Goal: Task Accomplishment & Management: Manage account settings

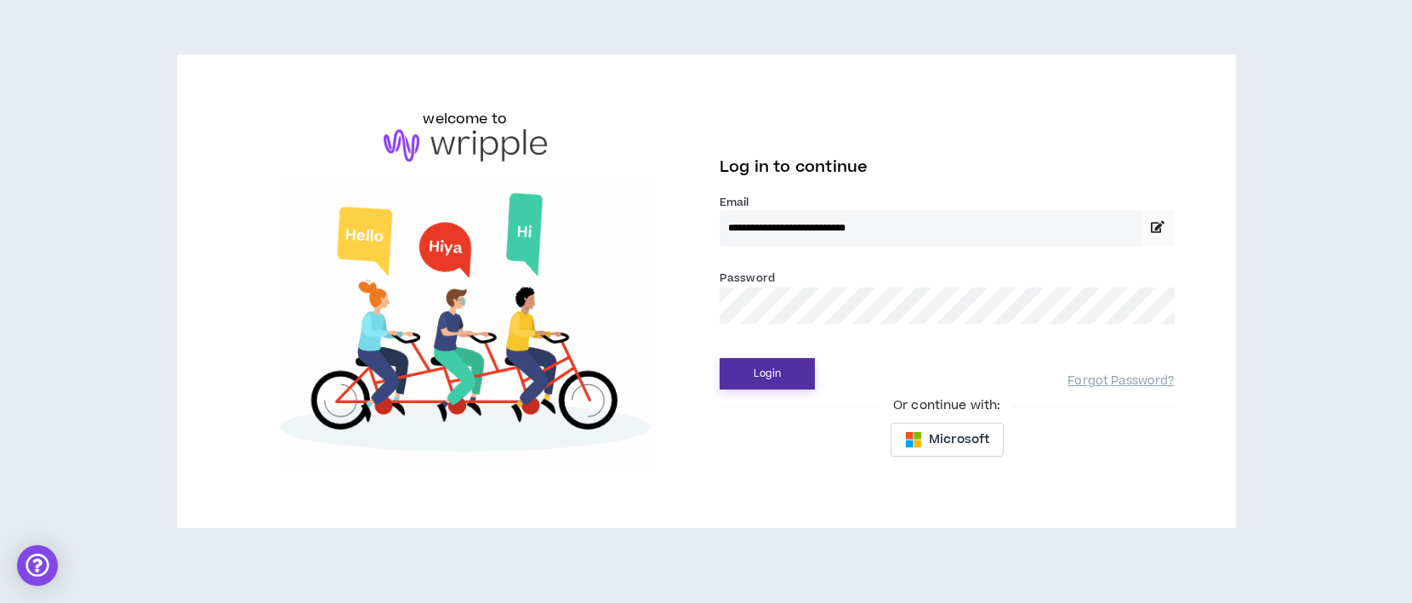
click at [759, 376] on button "Login" at bounding box center [767, 373] width 95 height 31
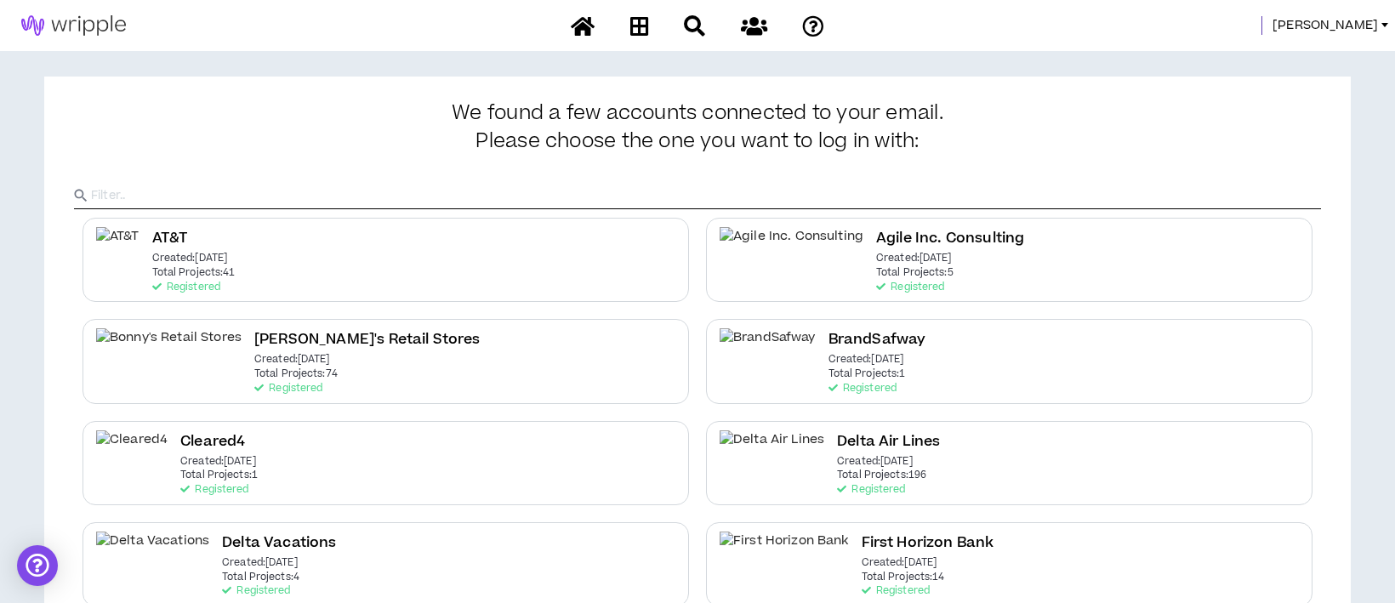
click at [1333, 34] on span "[PERSON_NAME]" at bounding box center [1326, 25] width 106 height 19
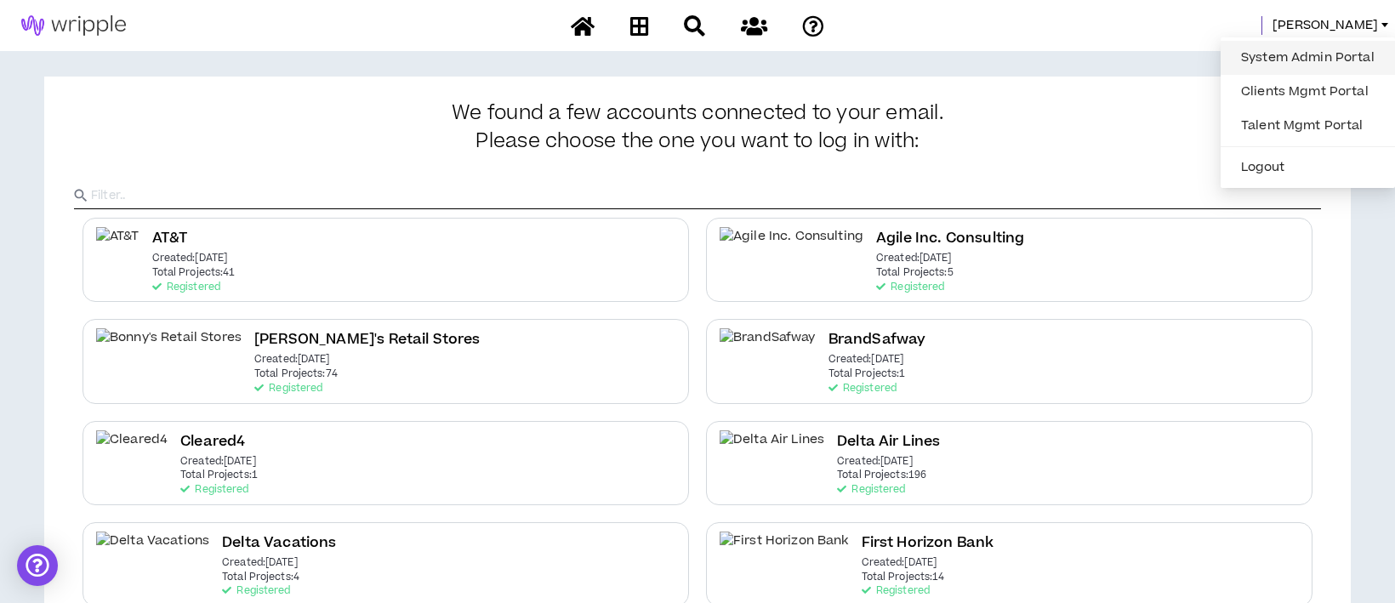
click at [1311, 55] on link "System Admin Portal" at bounding box center [1308, 58] width 154 height 26
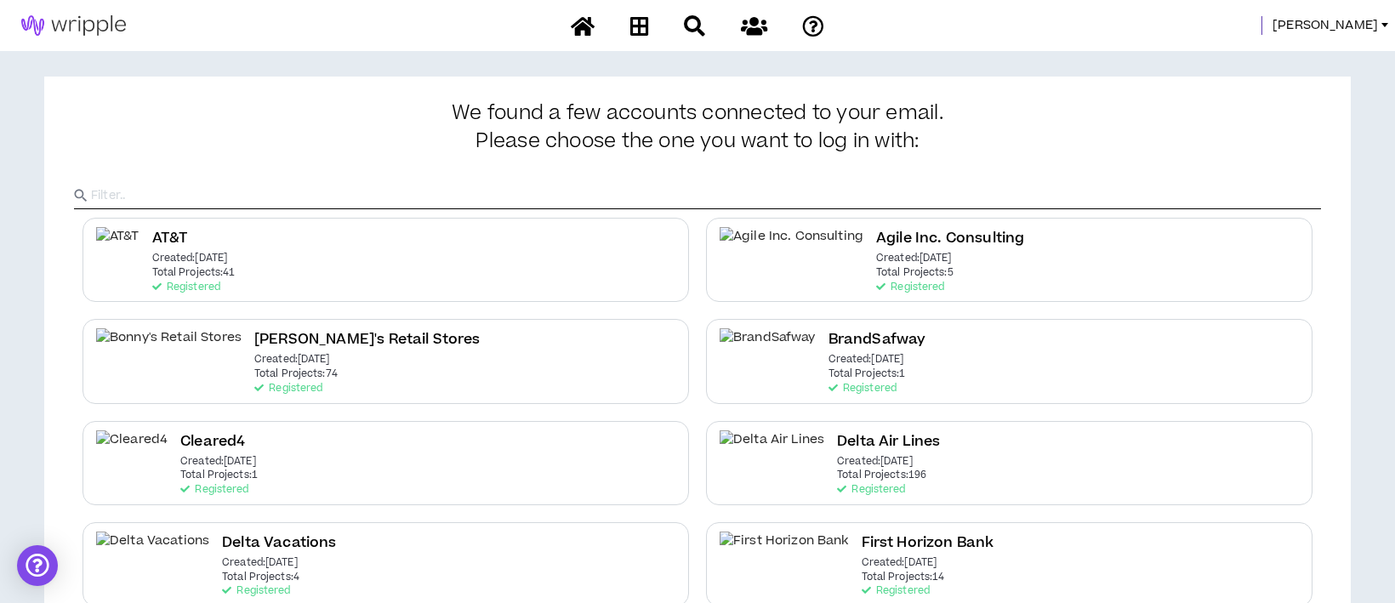
click at [1350, 30] on span "[PERSON_NAME]" at bounding box center [1326, 25] width 106 height 19
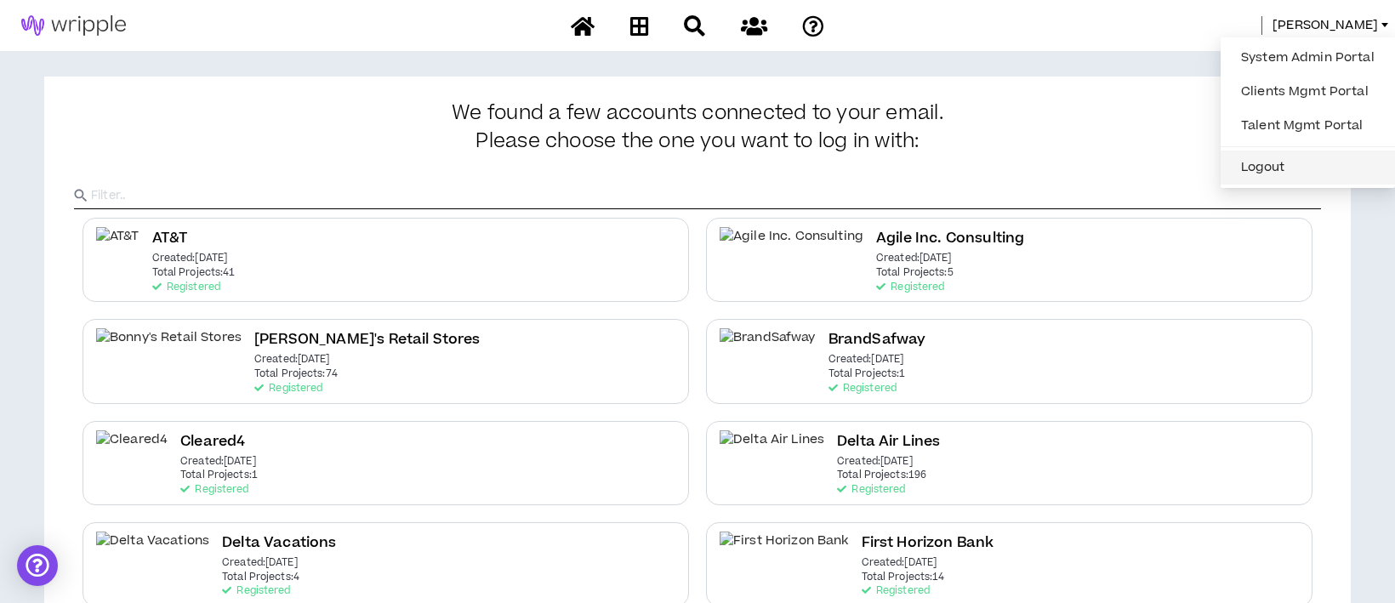
click at [1304, 163] on button "Logout" at bounding box center [1308, 168] width 154 height 26
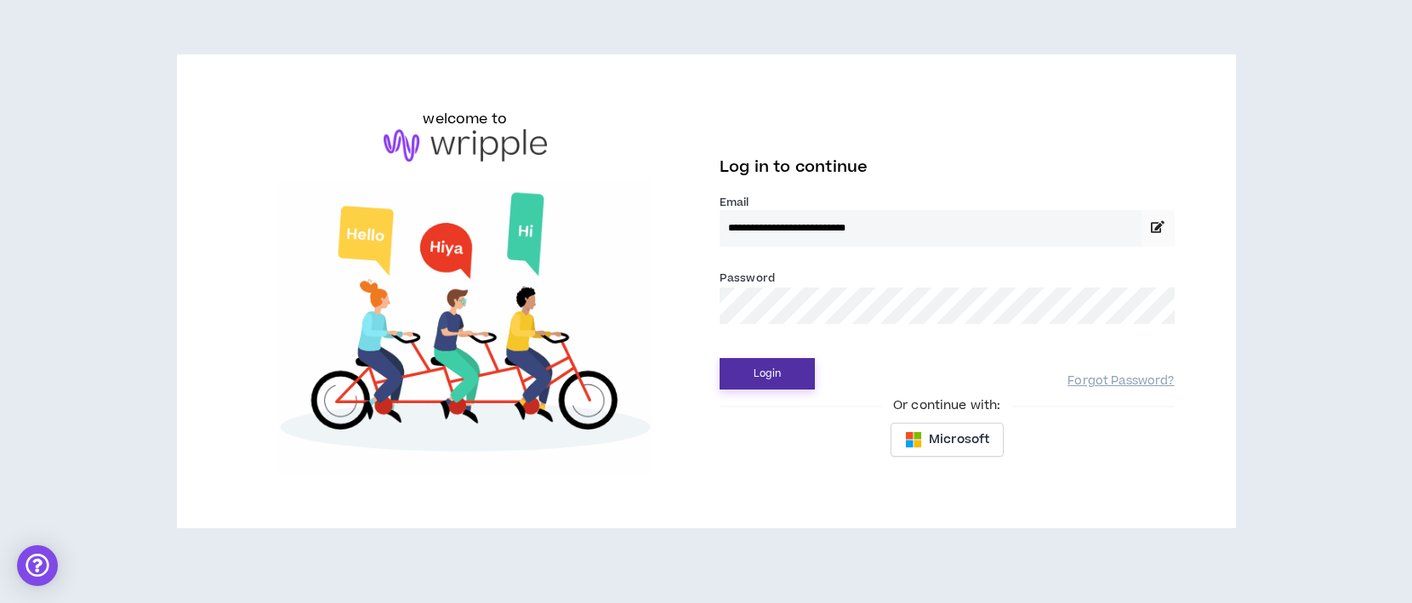
click at [760, 379] on button "Login" at bounding box center [767, 373] width 95 height 31
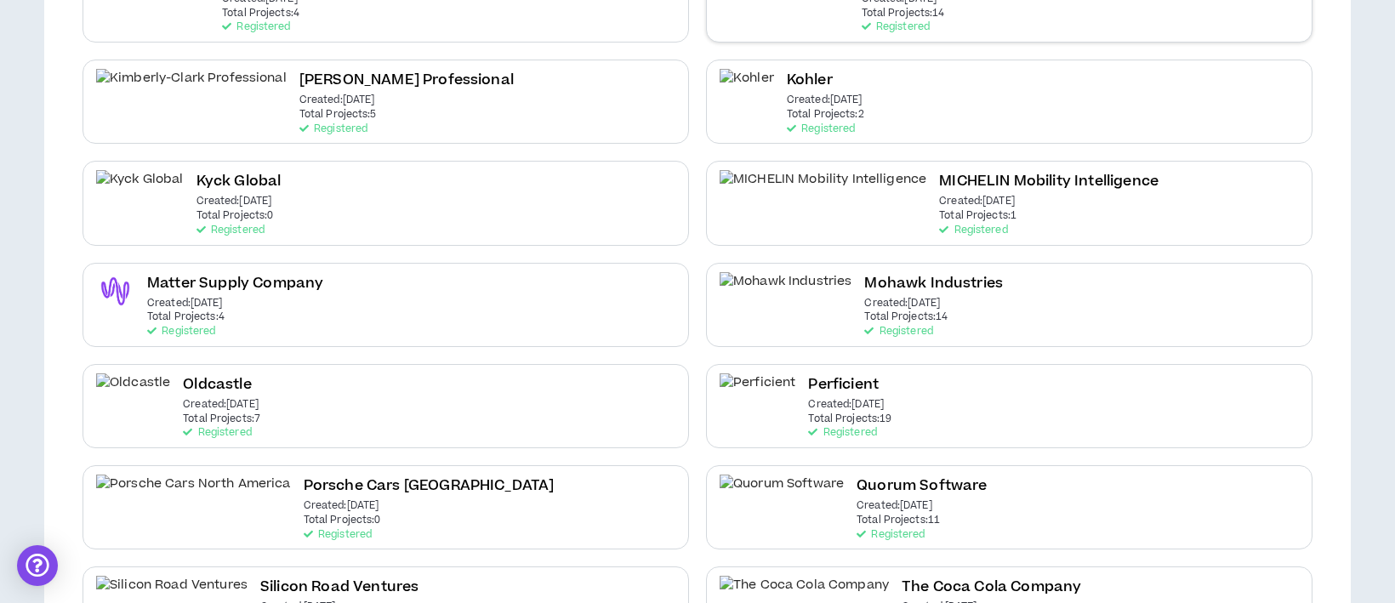
scroll to position [567, 0]
click at [183, 374] on h2 "Oldcastle" at bounding box center [217, 382] width 68 height 23
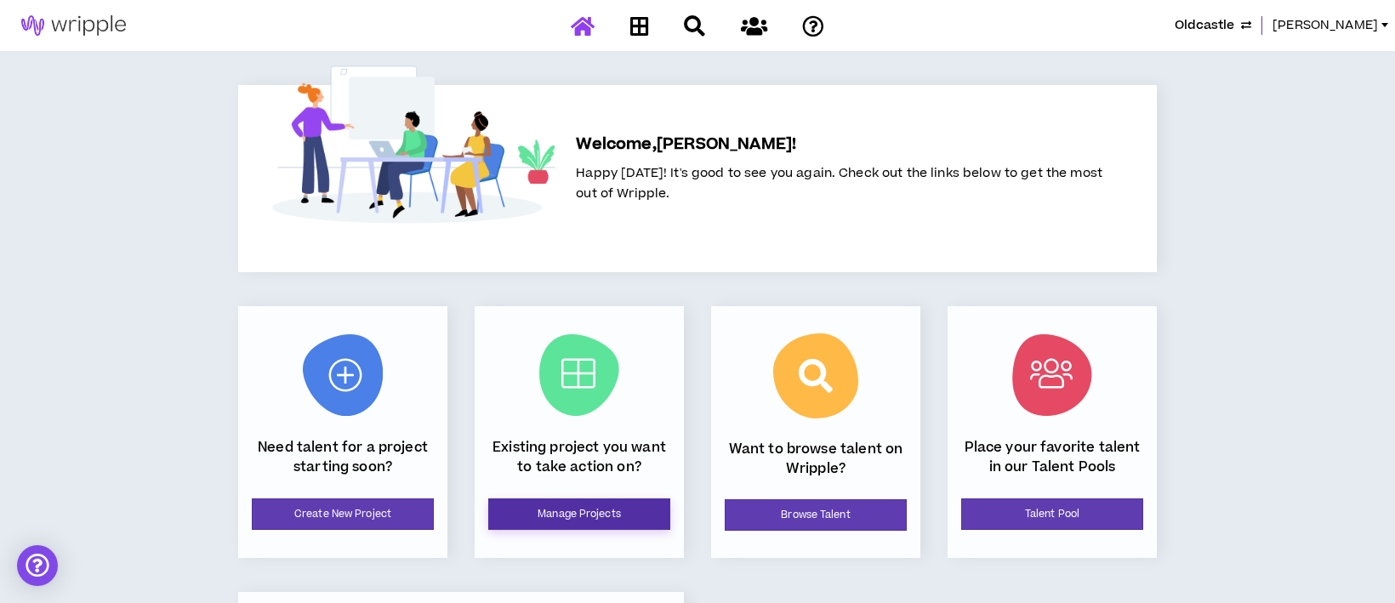
click at [593, 516] on link "Manage Projects" at bounding box center [579, 514] width 182 height 31
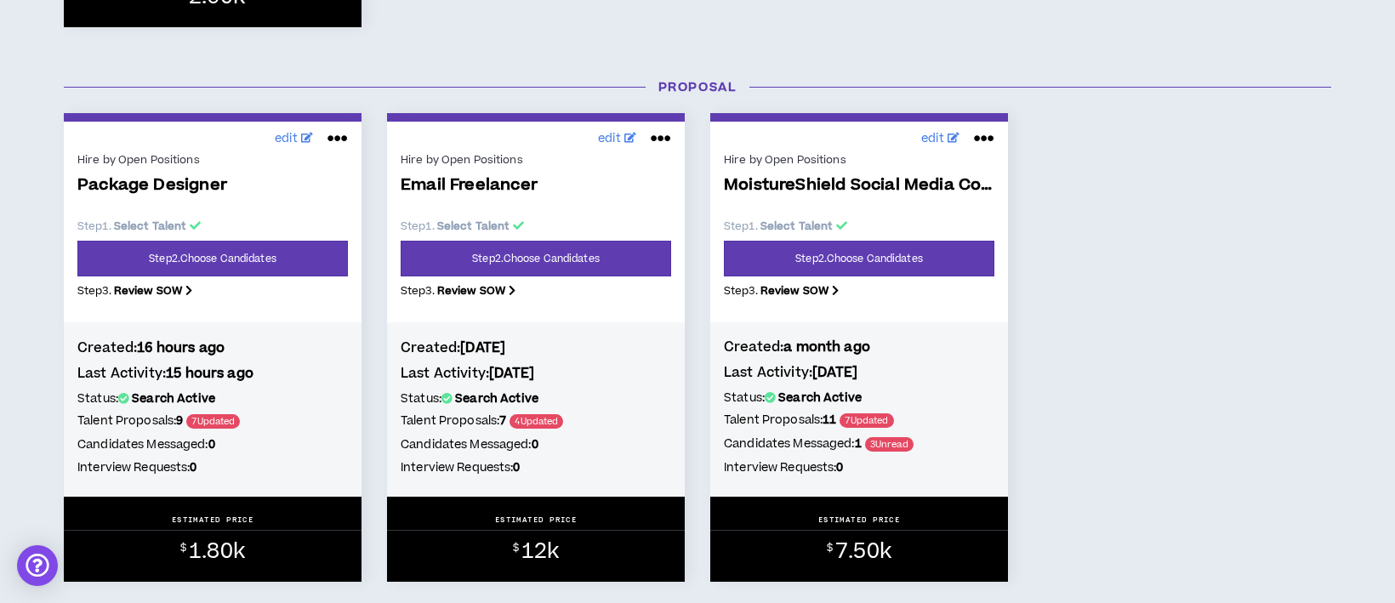
scroll to position [794, 0]
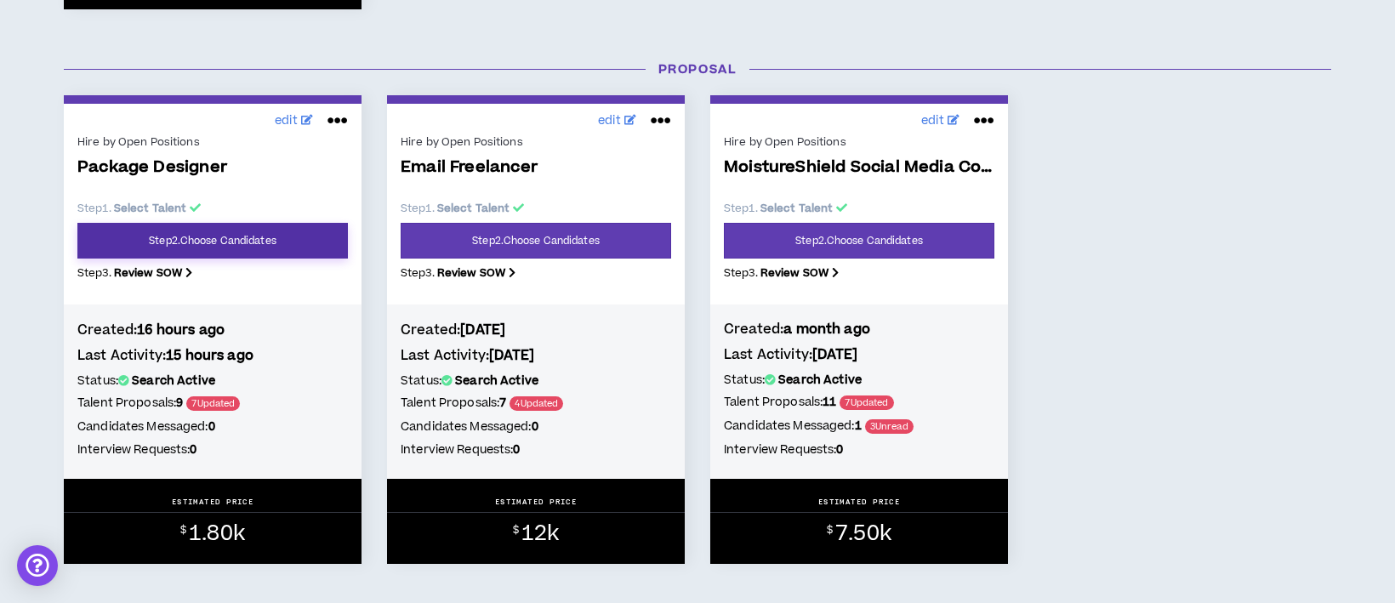
click at [269, 249] on link "Step 2 . Choose Candidates" at bounding box center [212, 241] width 271 height 36
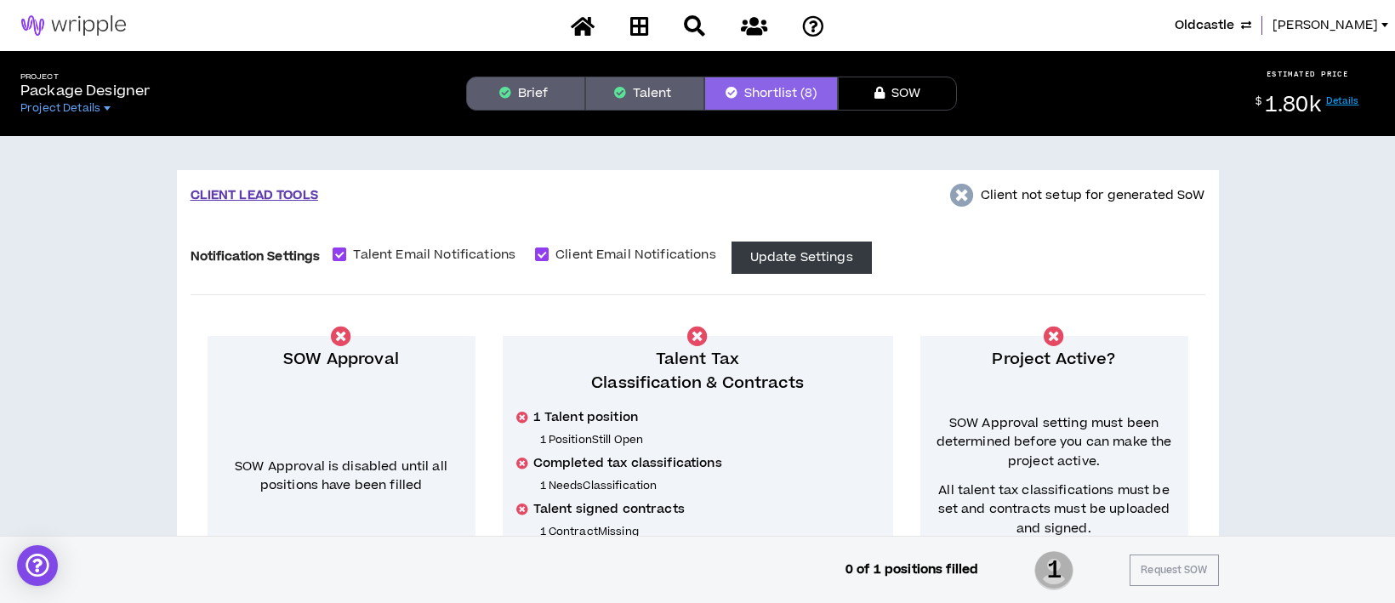
click at [543, 99] on button "Brief" at bounding box center [525, 94] width 119 height 34
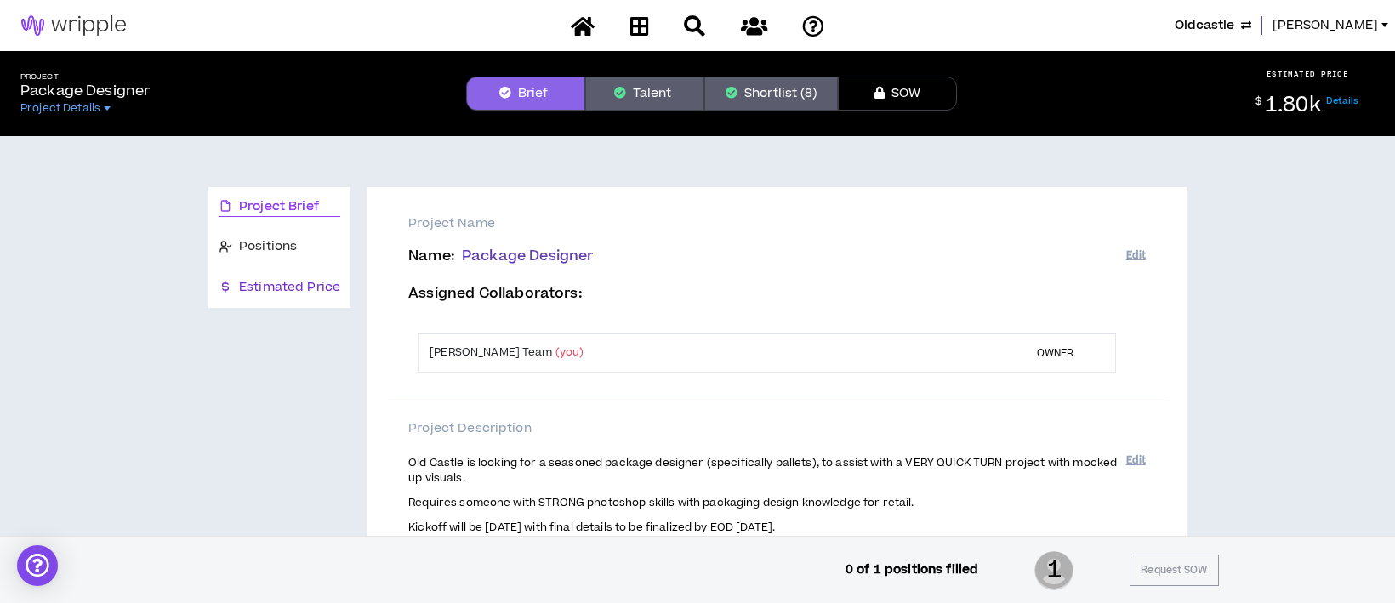
click at [311, 292] on span "Estimated Price" at bounding box center [289, 287] width 101 height 19
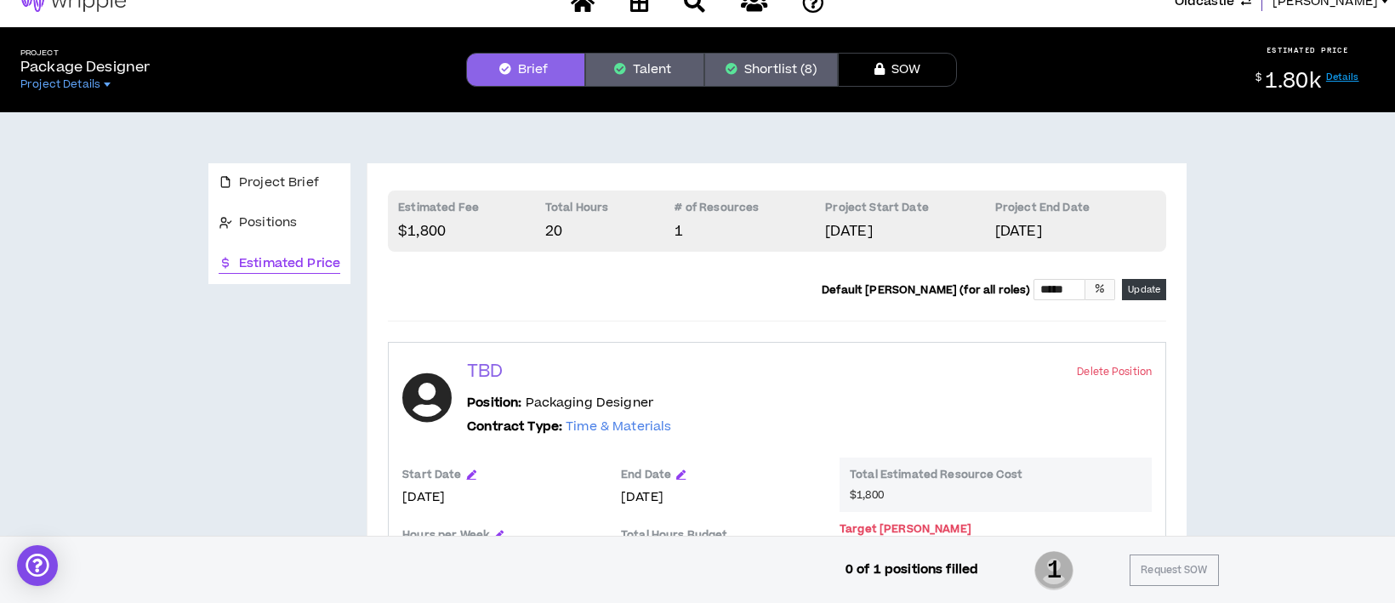
scroll to position [14, 0]
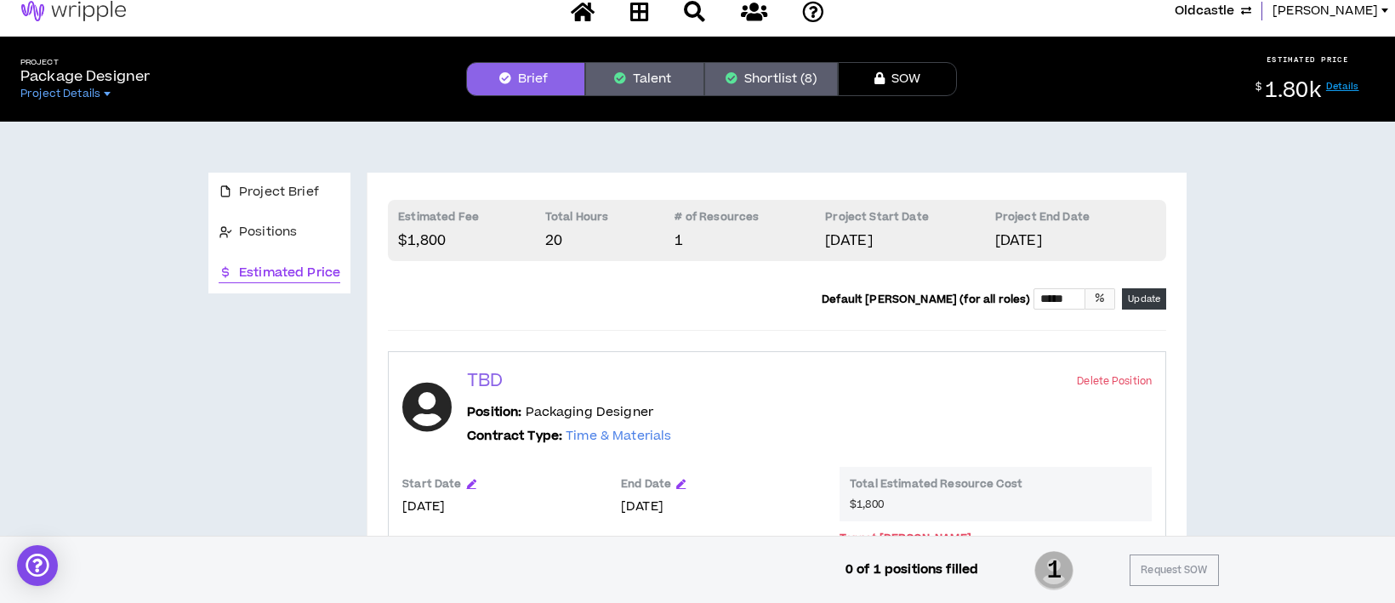
click at [778, 74] on button "Shortlist (8)" at bounding box center [772, 79] width 134 height 34
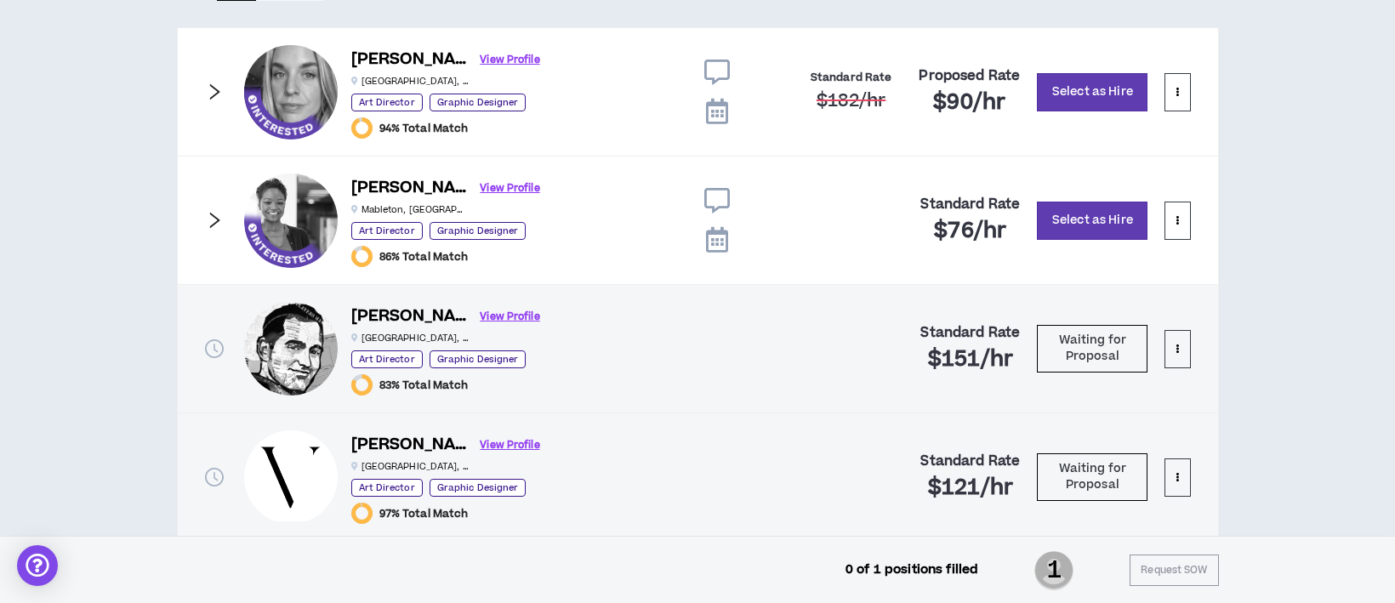
scroll to position [955, 0]
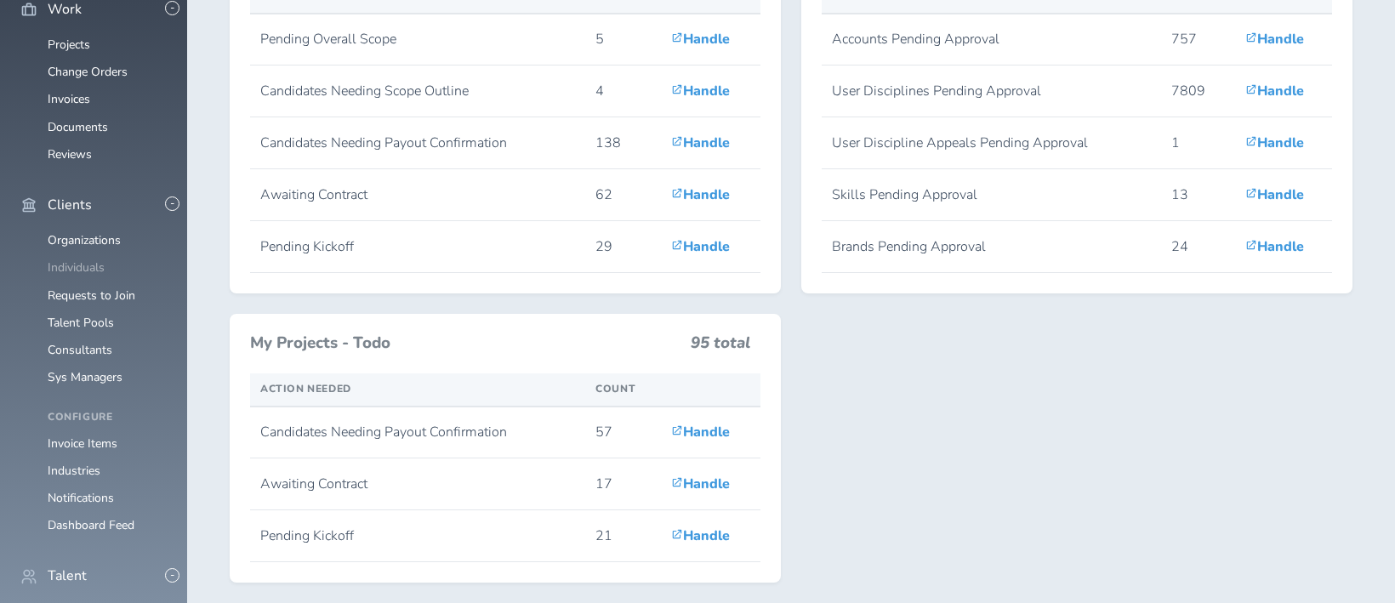
click at [82, 276] on link "Individuals" at bounding box center [76, 268] width 57 height 16
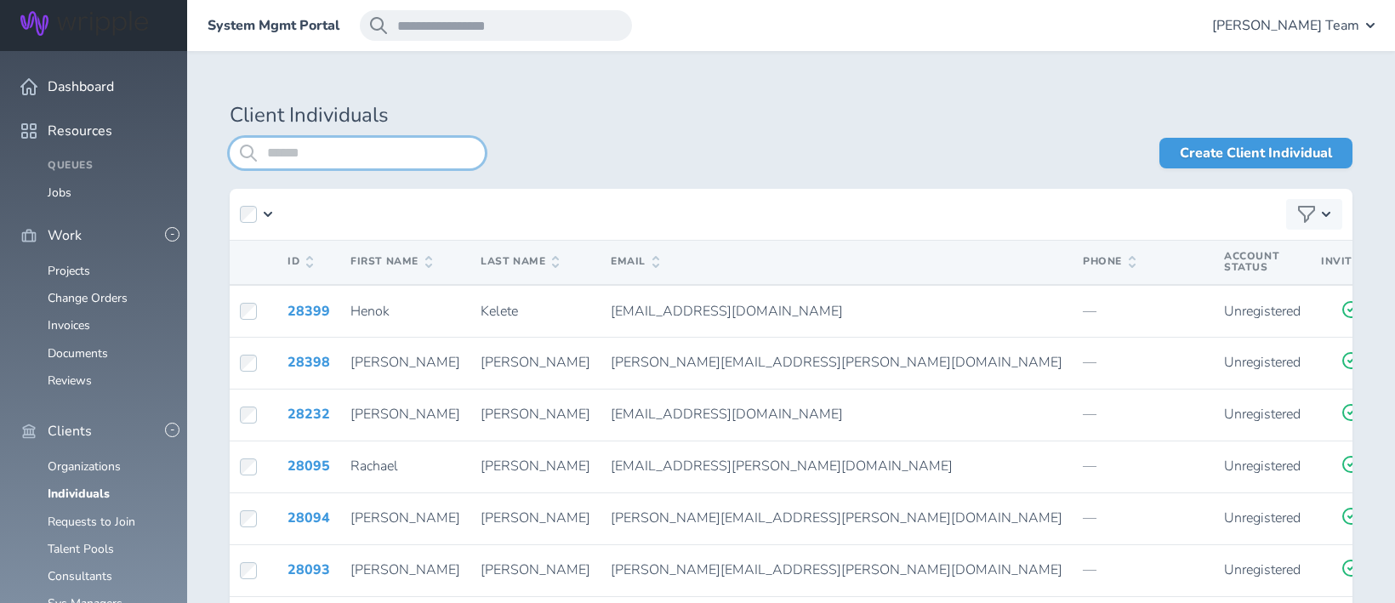
click at [318, 161] on input "search" at bounding box center [357, 153] width 255 height 31
type input "**********"
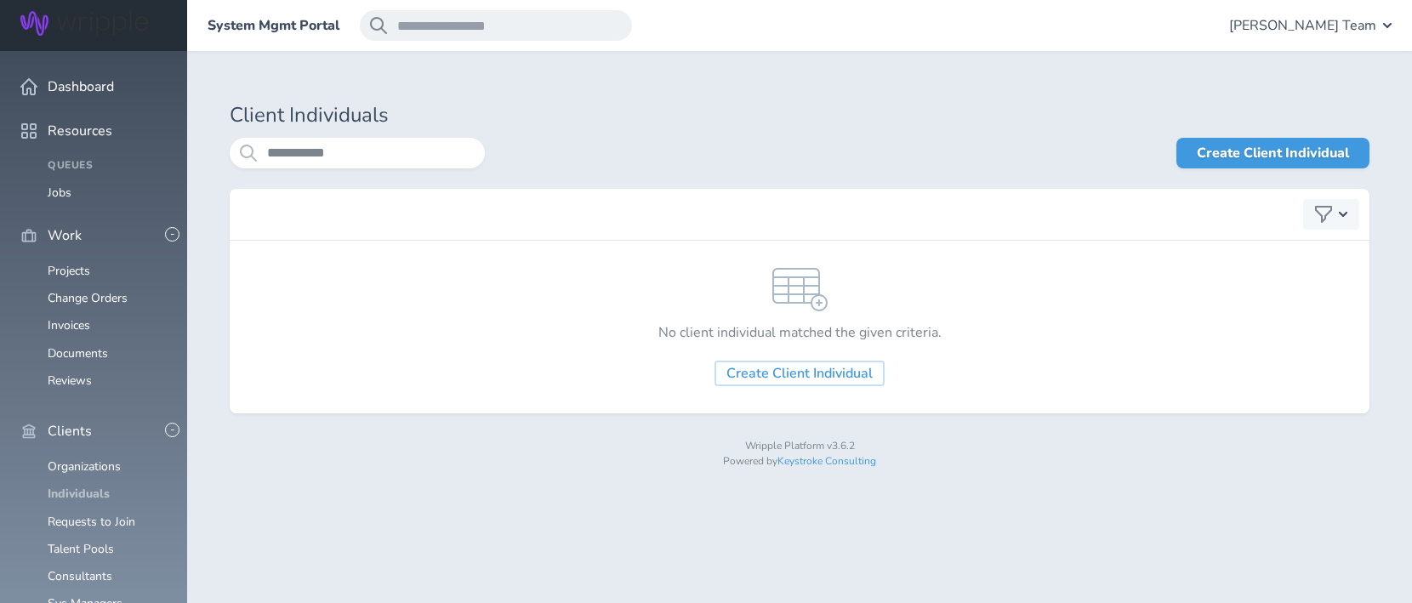
click at [94, 486] on link "Individuals" at bounding box center [79, 494] width 62 height 16
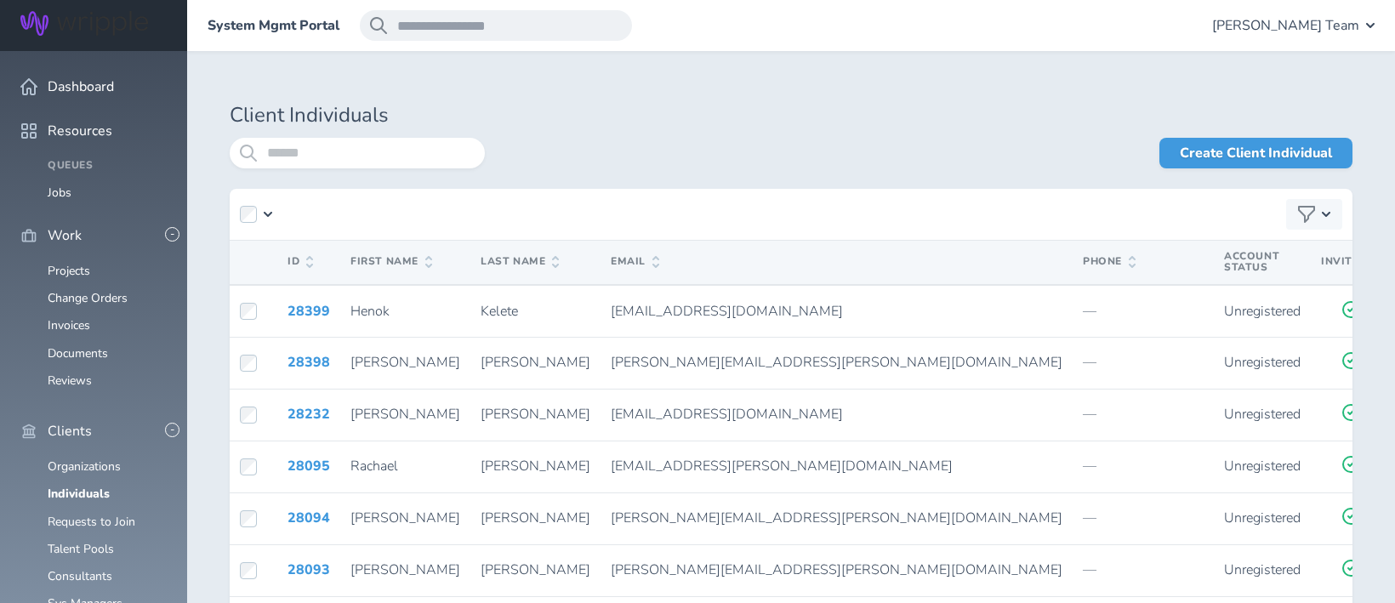
scroll to position [454, 0]
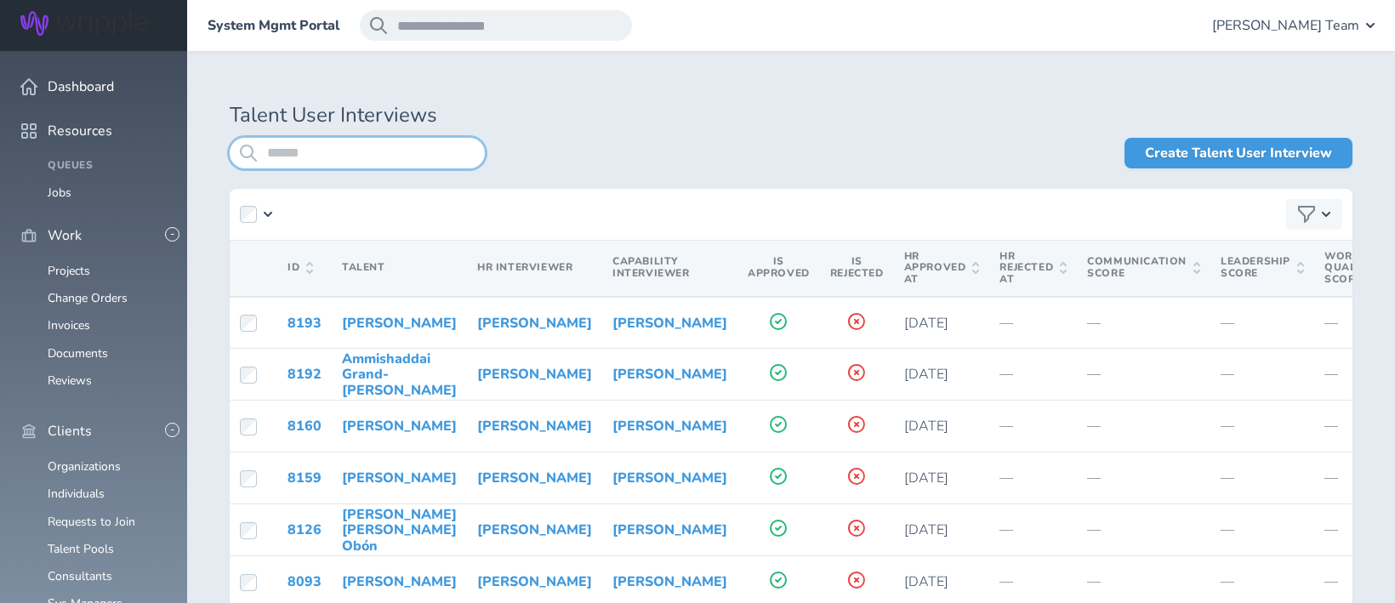
click at [420, 159] on input "search" at bounding box center [357, 153] width 255 height 31
type input "**********"
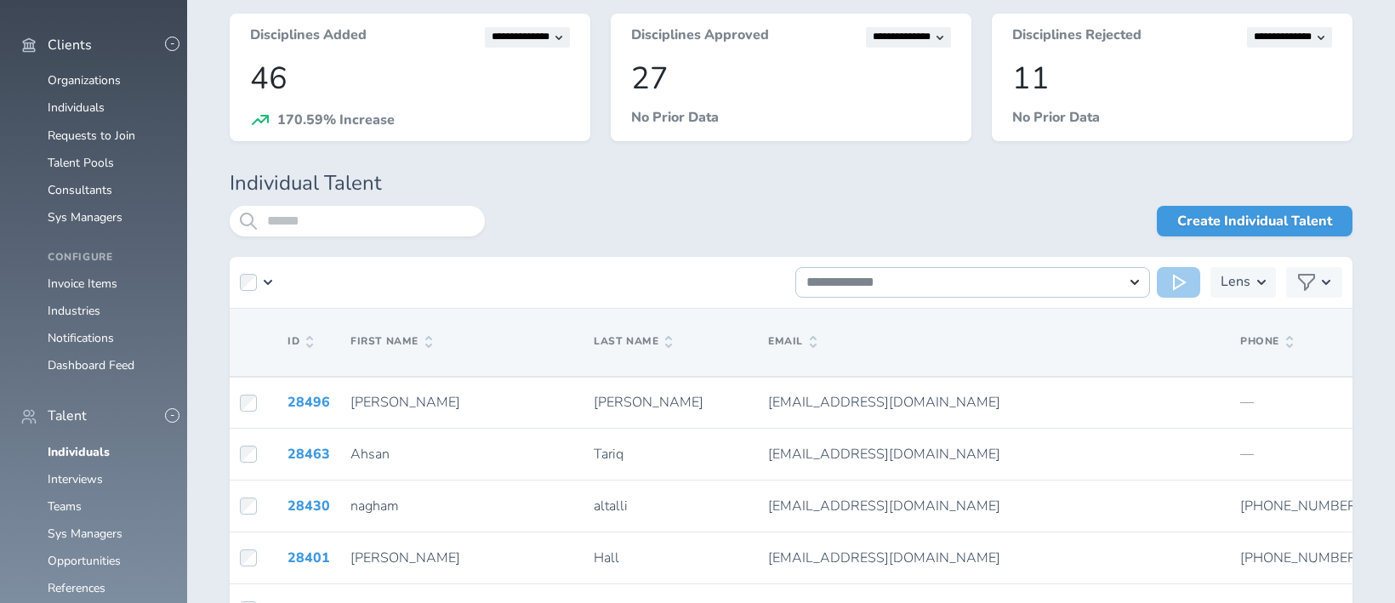
scroll to position [417, 0]
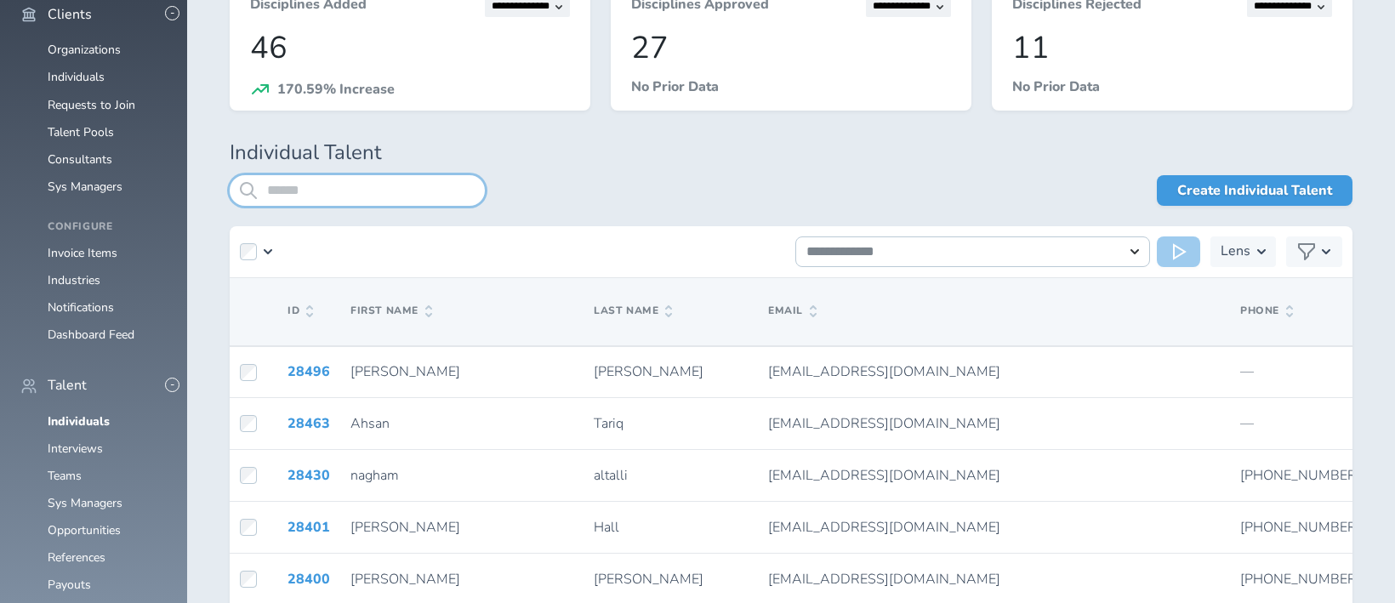
click at [395, 189] on input "search" at bounding box center [357, 190] width 255 height 31
type input "**********"
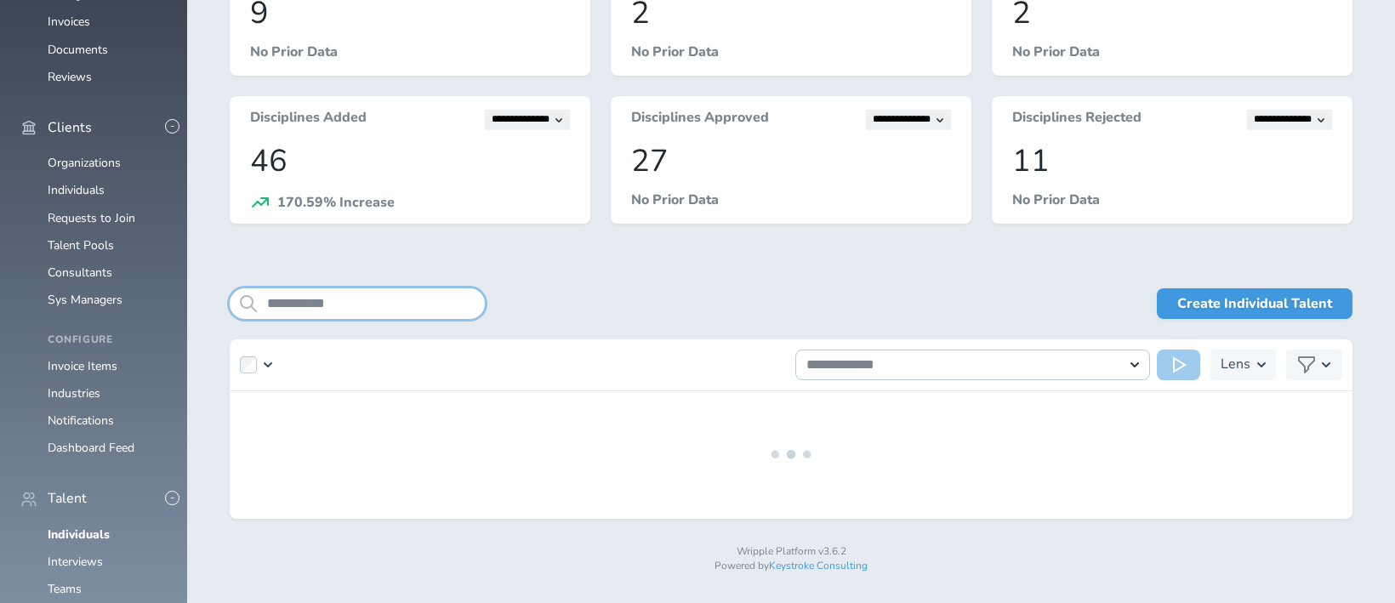
scroll to position [350, 0]
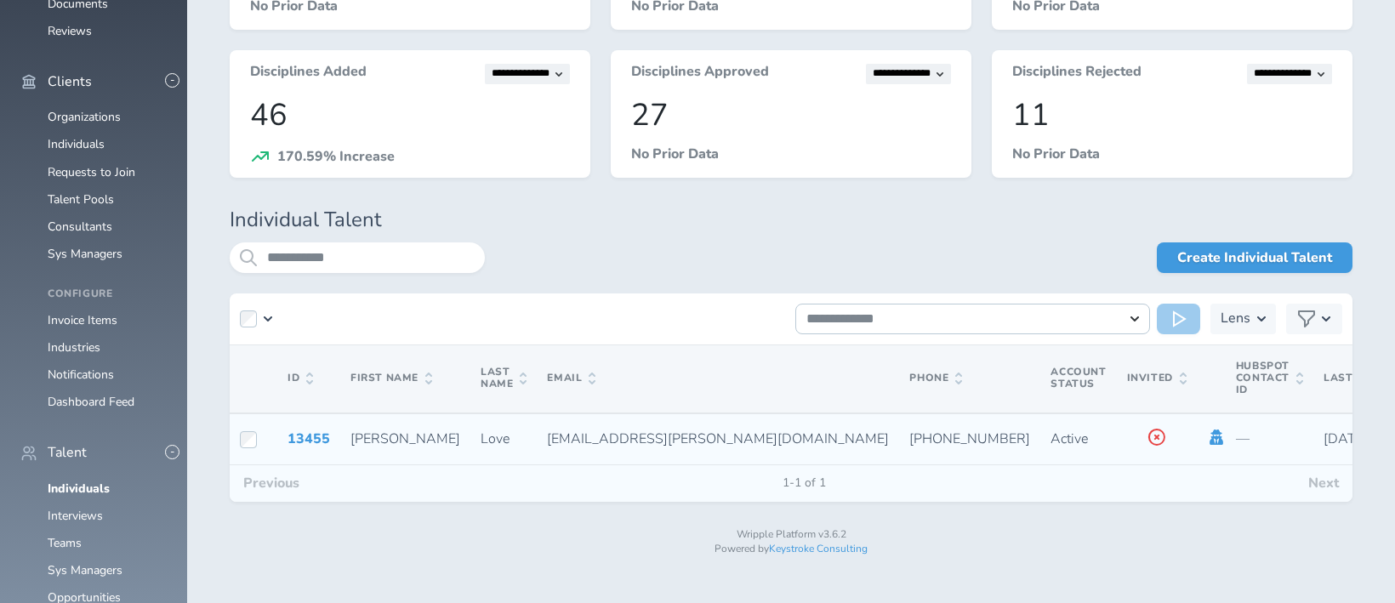
click at [1210, 438] on icon at bounding box center [1217, 437] width 14 height 15
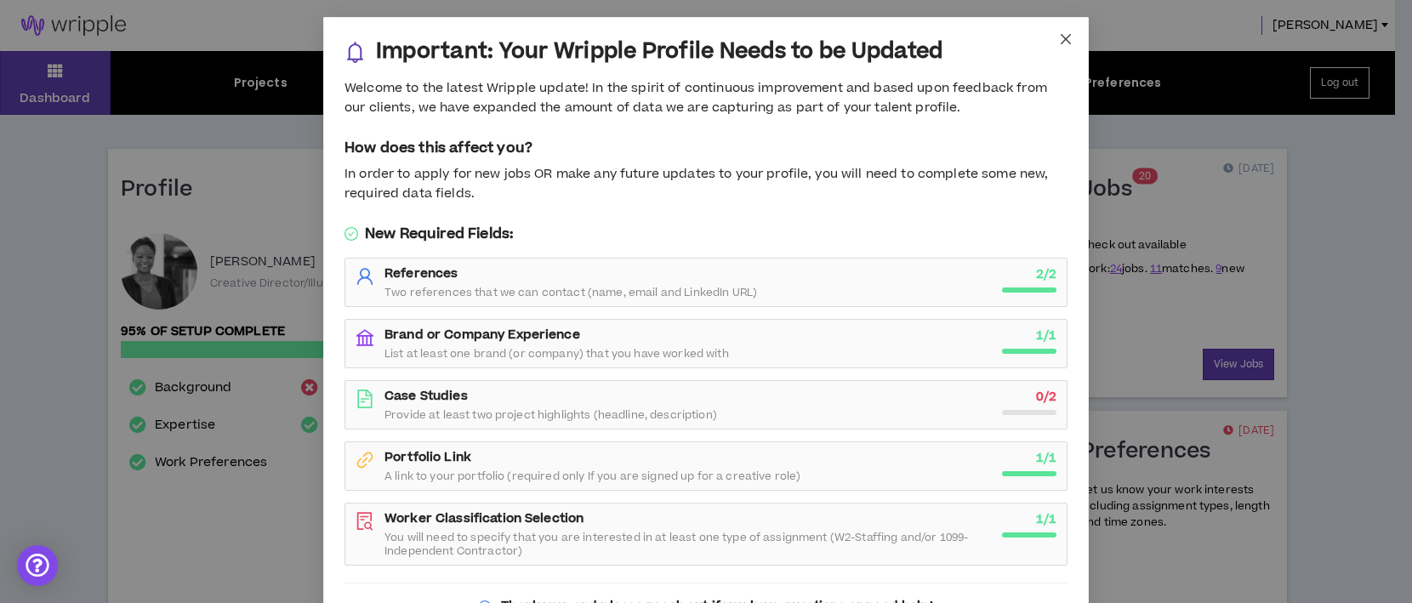
click at [1061, 40] on icon "close" at bounding box center [1066, 39] width 10 height 10
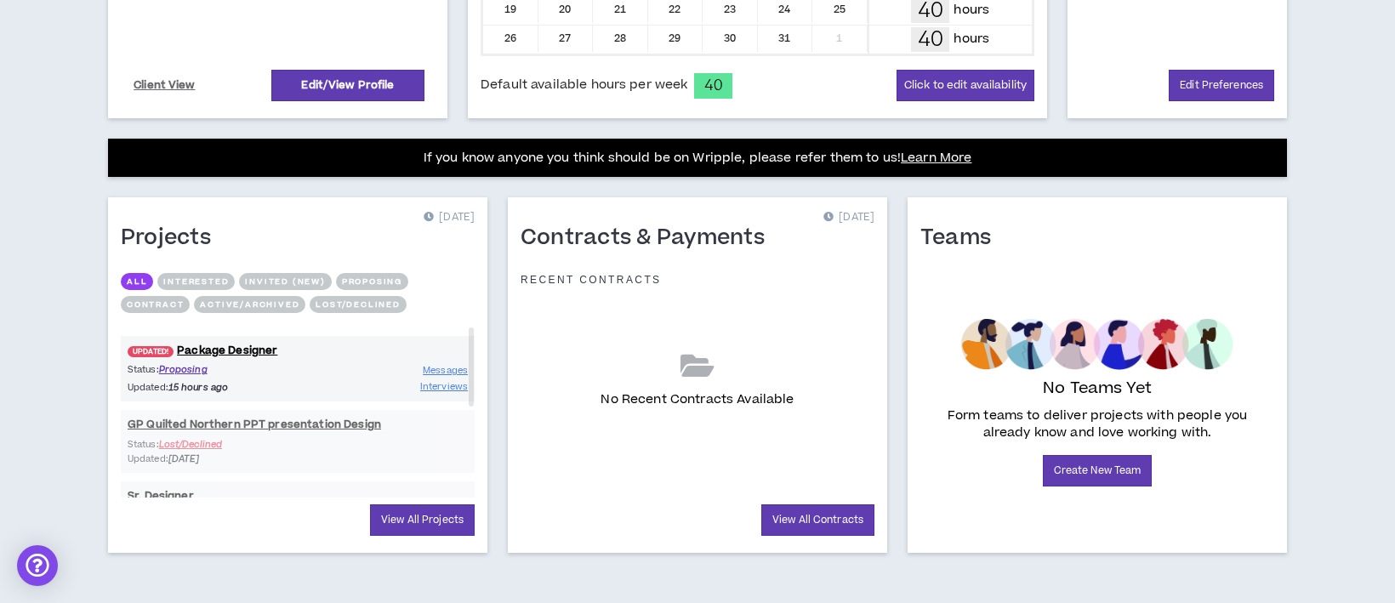
scroll to position [544, 0]
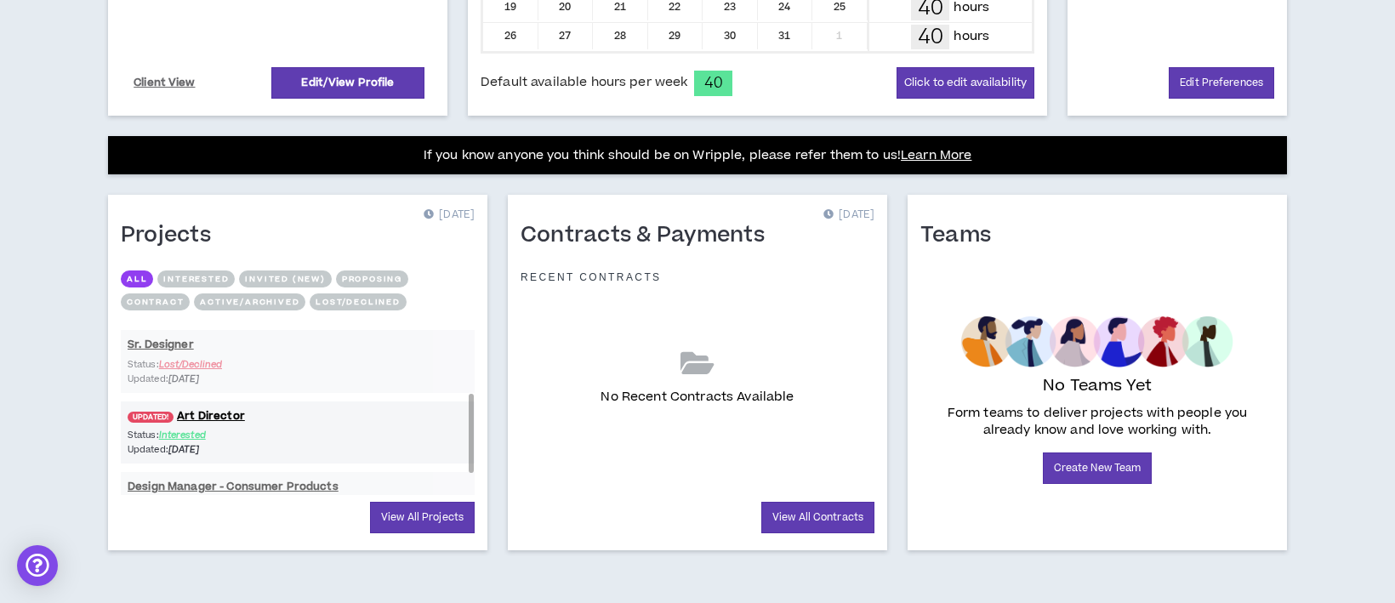
drag, startPoint x: 470, startPoint y: 368, endPoint x: 462, endPoint y: 464, distance: 96.5
click at [462, 464] on div "UPDATED! Package Designer Status: Proposing Updated: 15 hours ago Messages Inte…" at bounding box center [298, 410] width 354 height 170
click at [211, 415] on link "UPDATED! Art Director" at bounding box center [298, 416] width 354 height 16
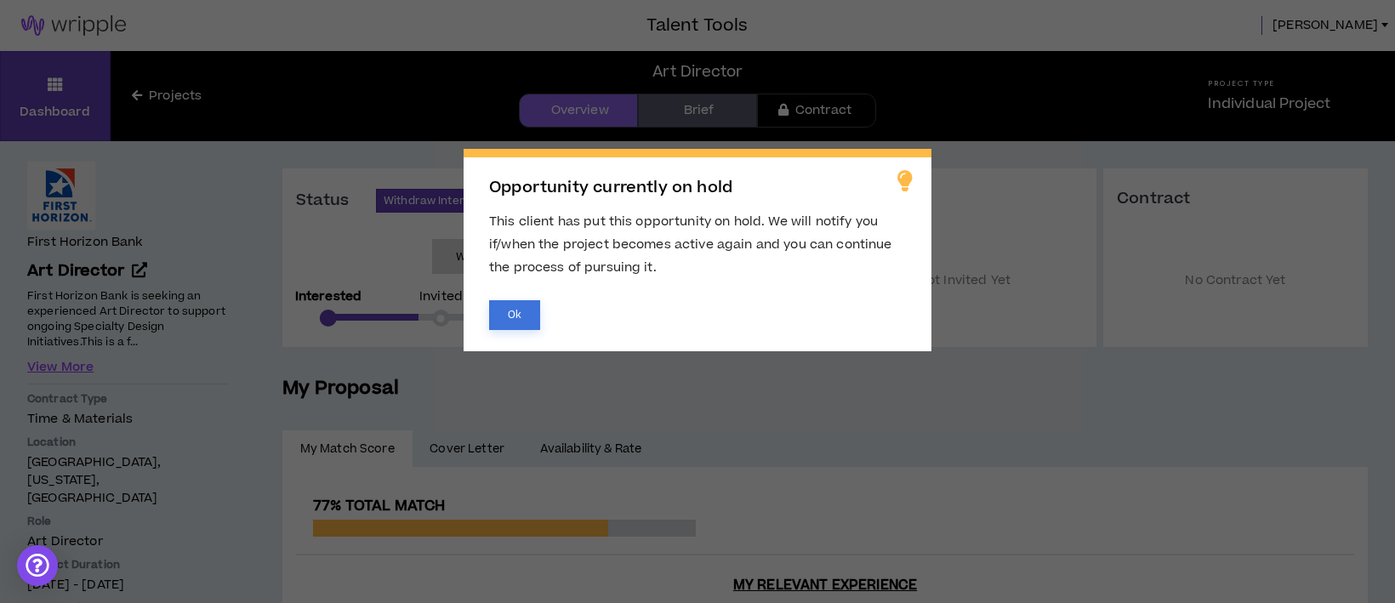
click at [519, 310] on button "Ok" at bounding box center [514, 315] width 51 height 30
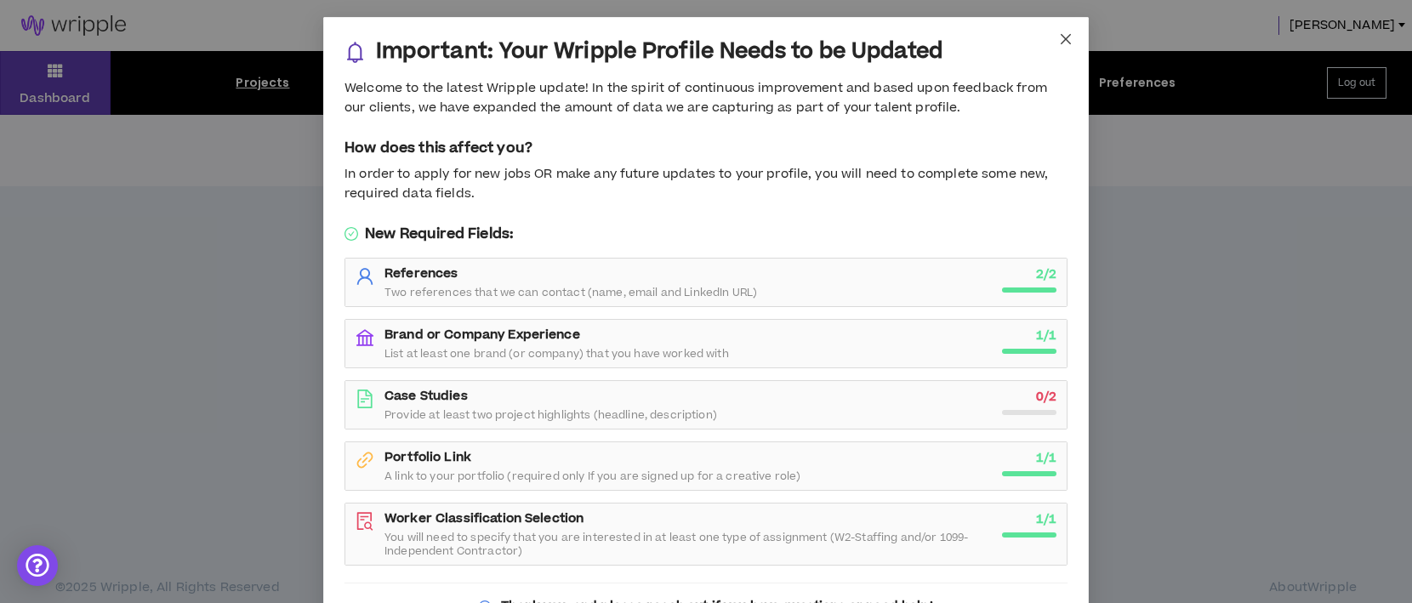
click at [1059, 34] on icon "close" at bounding box center [1066, 39] width 14 height 14
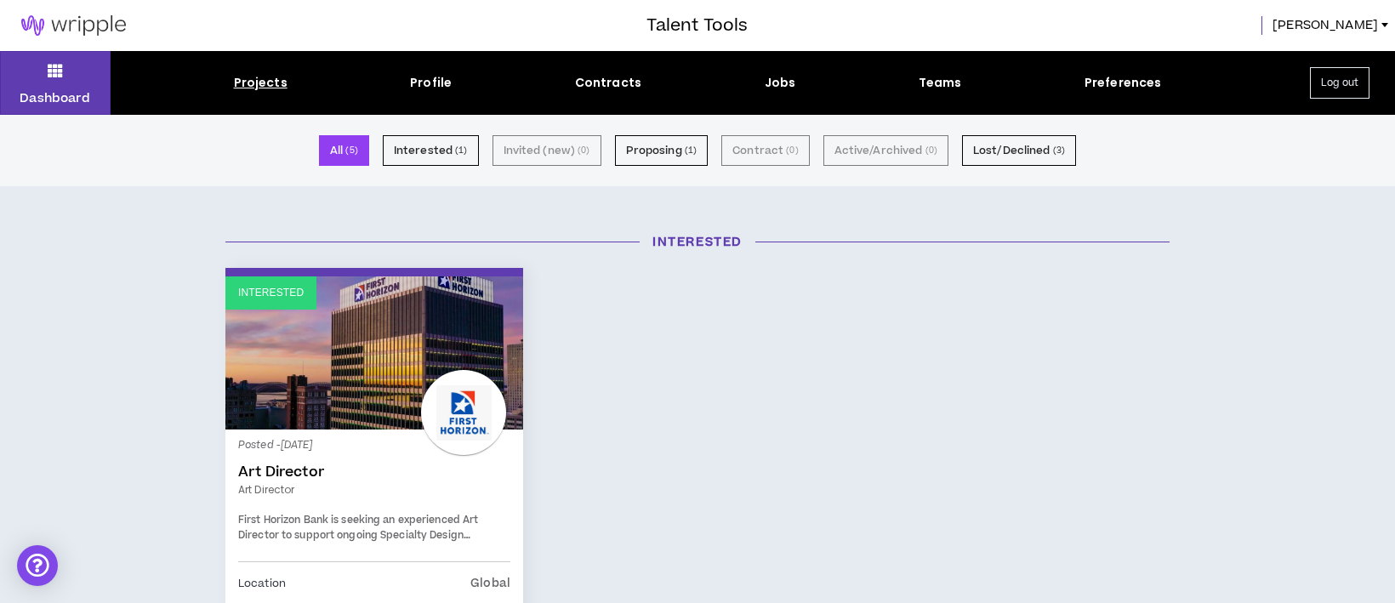
click at [333, 146] on button "All ( 5 )" at bounding box center [344, 150] width 50 height 31
click at [339, 145] on button "All ( 5 )" at bounding box center [344, 150] width 50 height 31
click at [650, 152] on button "Proposing ( 1 )" at bounding box center [662, 150] width 94 height 31
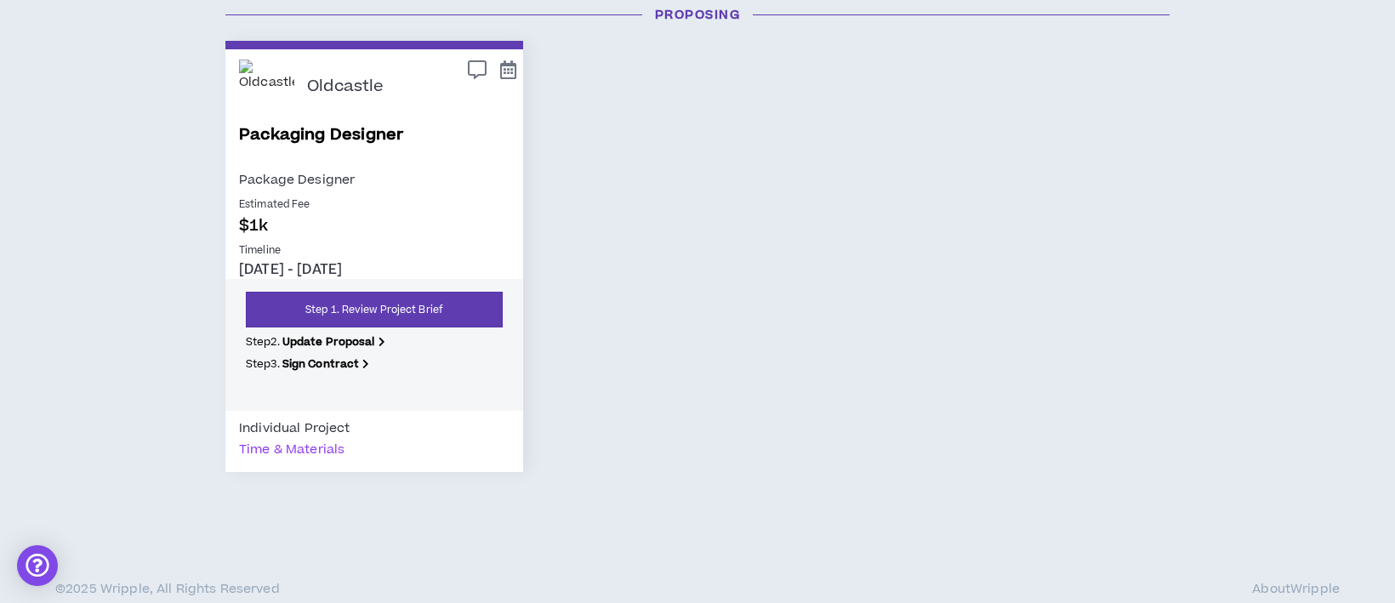
scroll to position [228, 0]
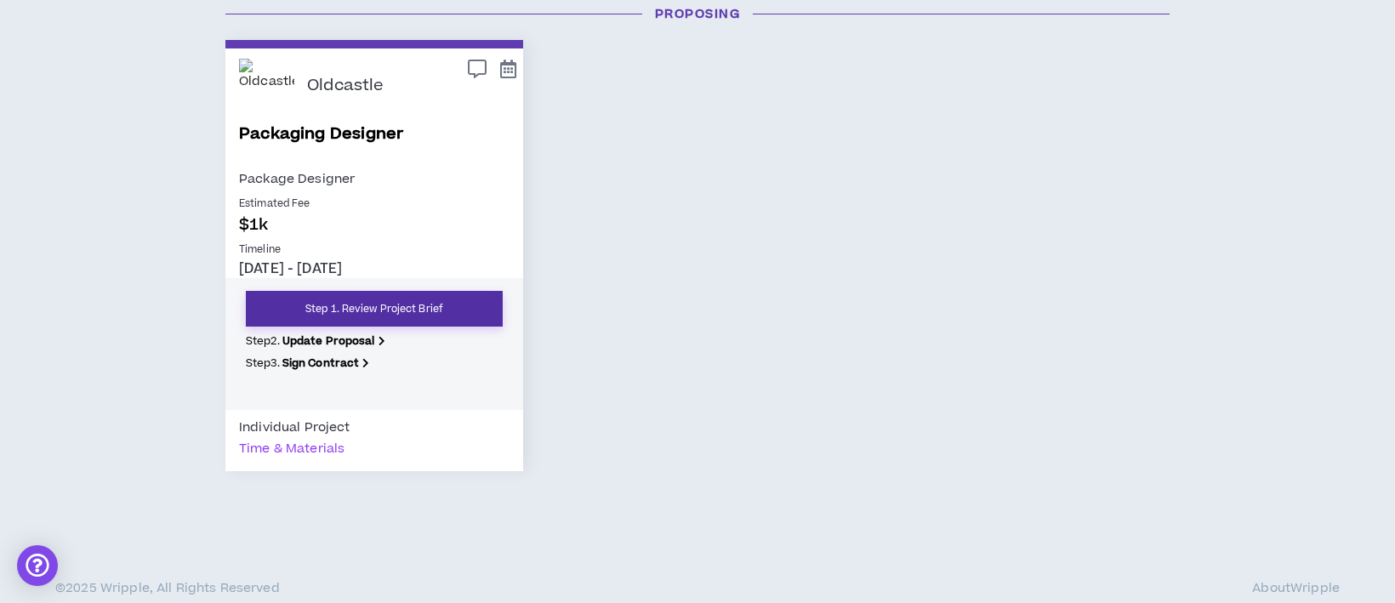
click at [388, 310] on link "Step 1. Review Project Brief" at bounding box center [374, 309] width 257 height 36
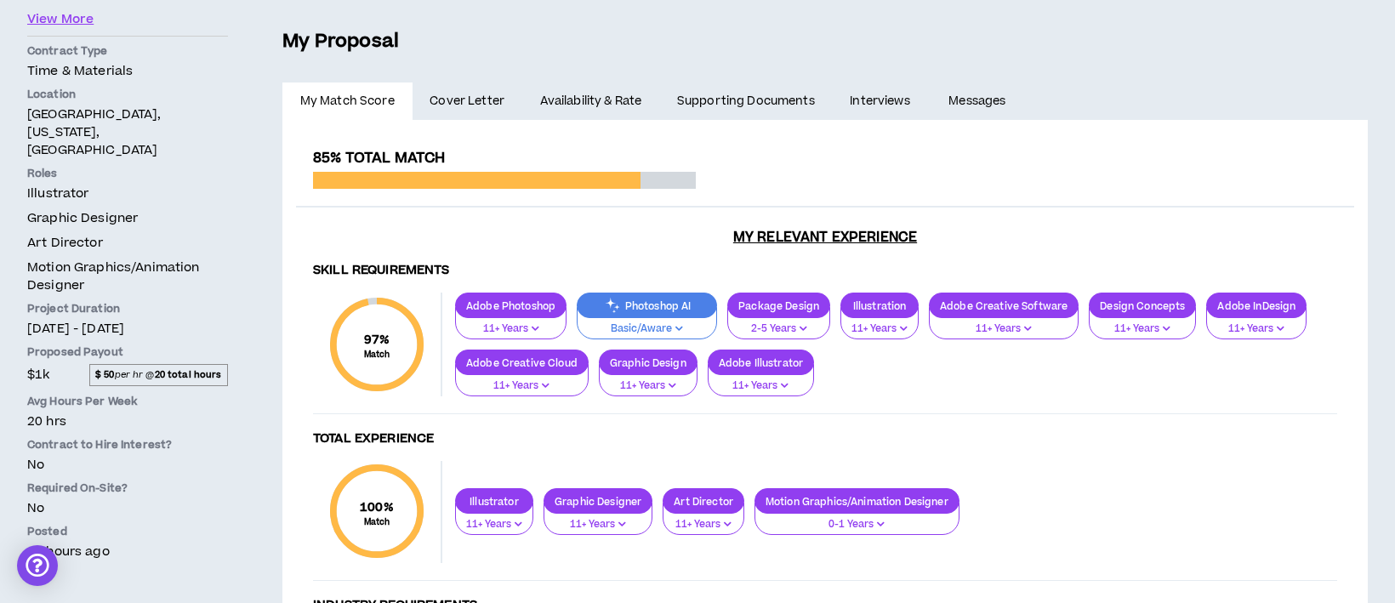
scroll to position [337, 0]
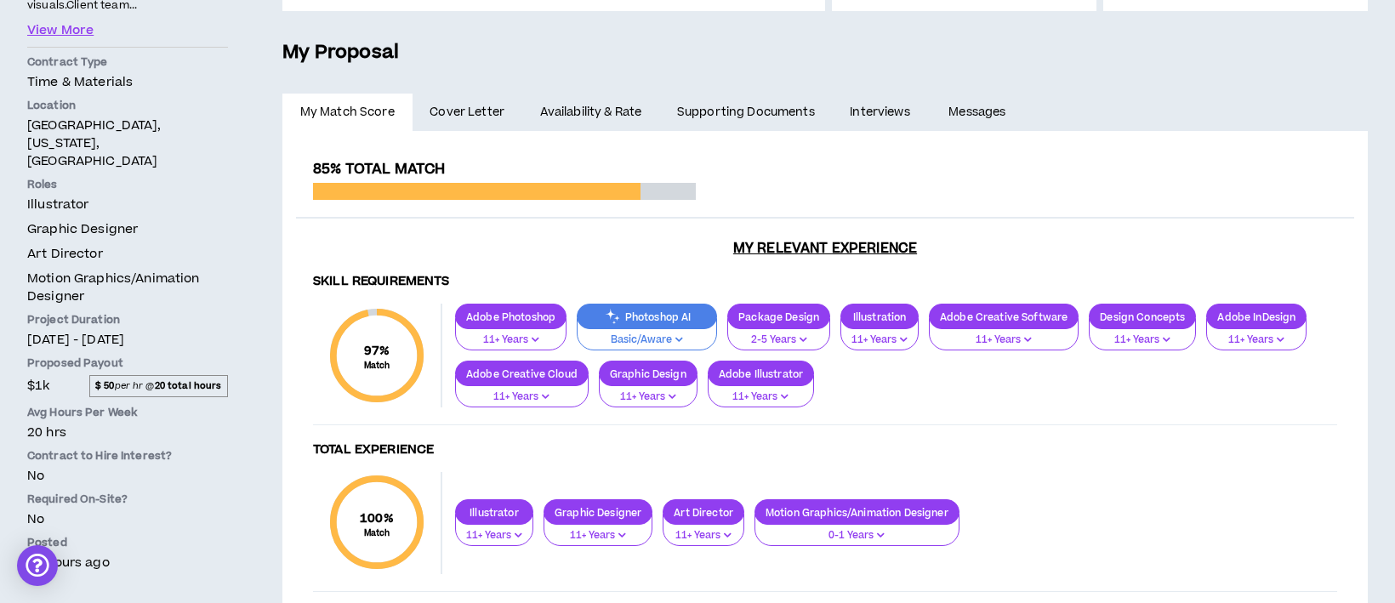
click at [558, 113] on link "Availability & Rate" at bounding box center [590, 112] width 137 height 37
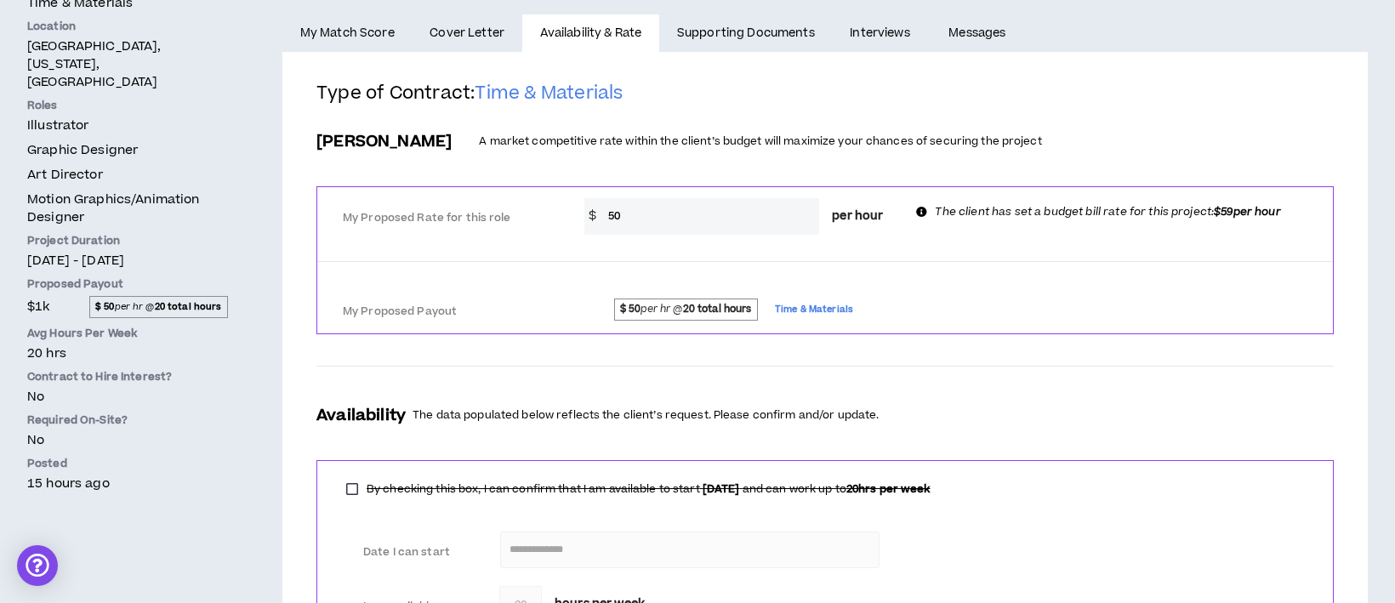
scroll to position [454, 0]
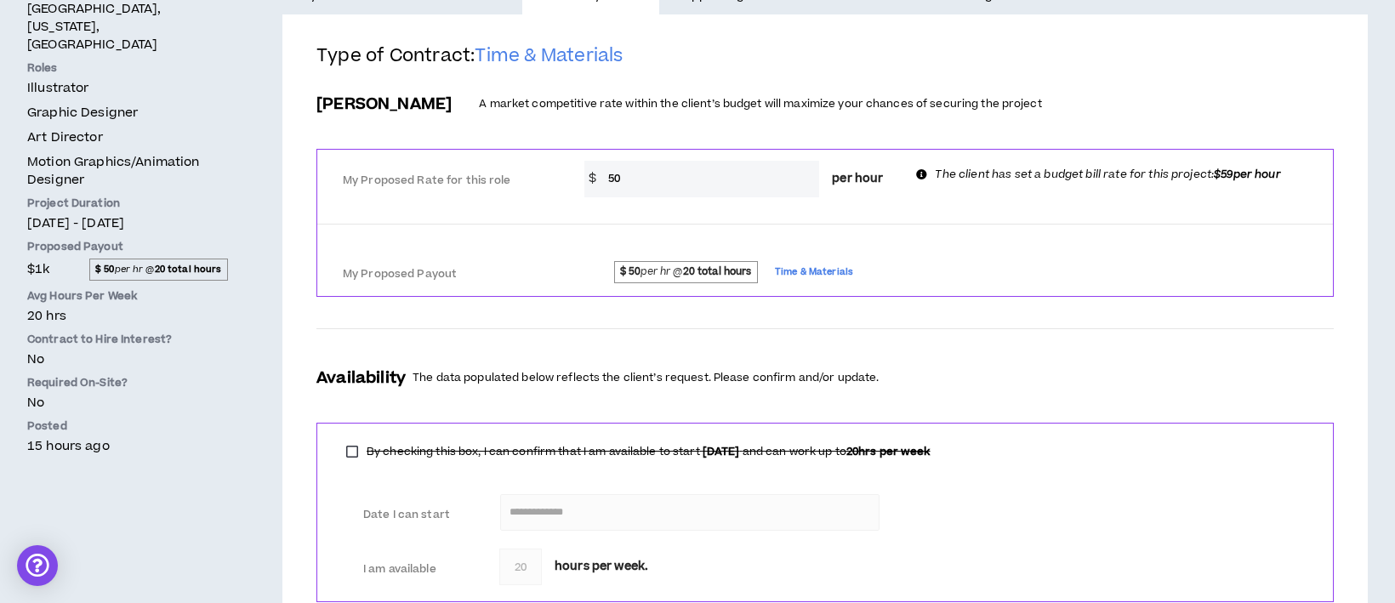
click at [632, 272] on strong "$ 50" at bounding box center [630, 272] width 21 height 14
click at [629, 180] on input "50" at bounding box center [710, 179] width 220 height 37
type input "59"
click at [552, 263] on div "My Proposed Payout" at bounding box center [444, 275] width 229 height 30
click at [904, 374] on div "Availability The data populated below reflects the client’s request. Please con…" at bounding box center [826, 378] width 1018 height 23
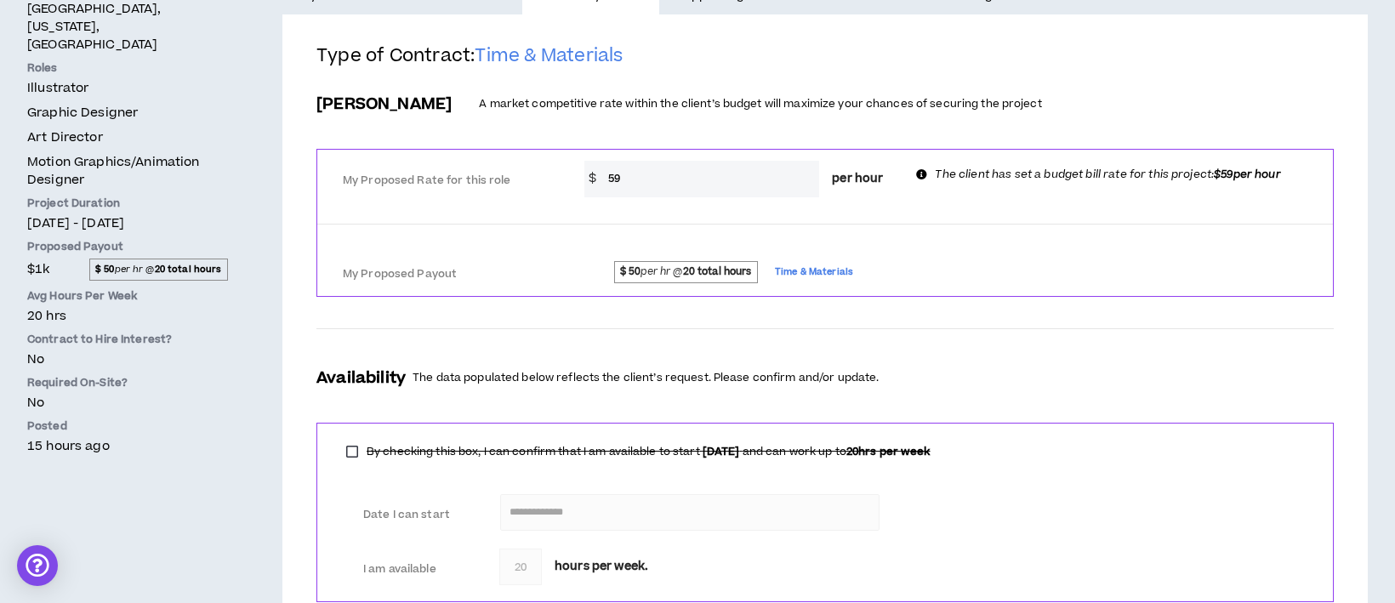
click at [1115, 296] on form "**********" at bounding box center [826, 370] width 1018 height 576
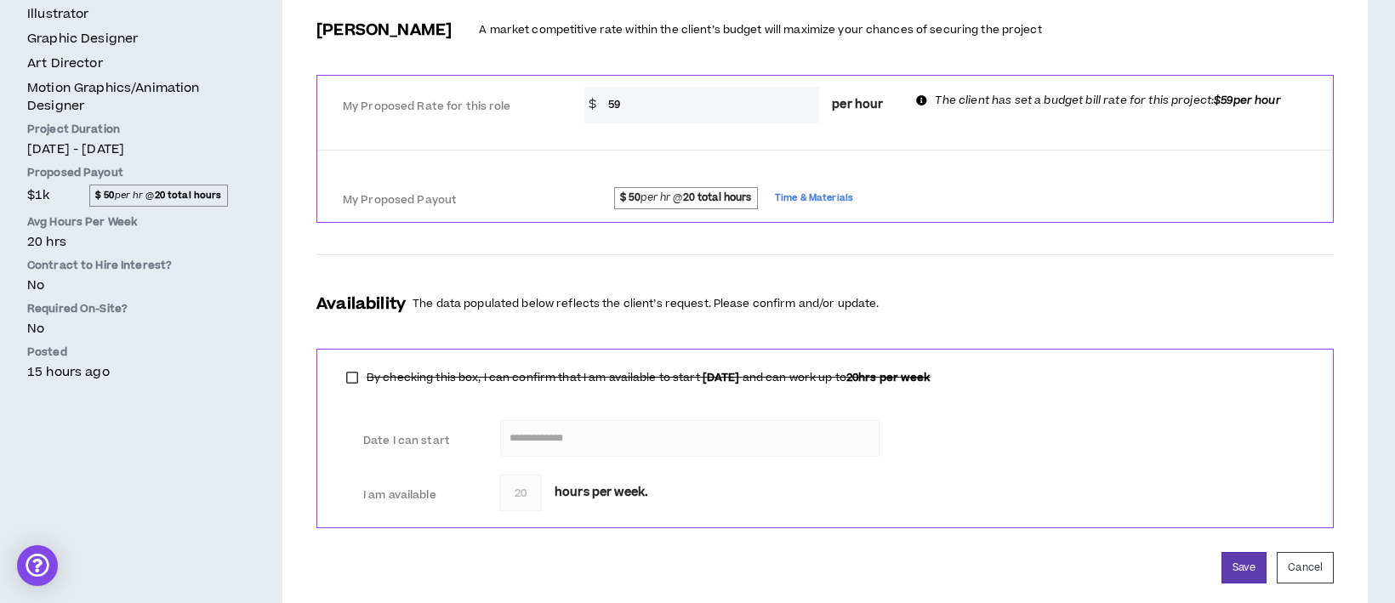
scroll to position [563, 0]
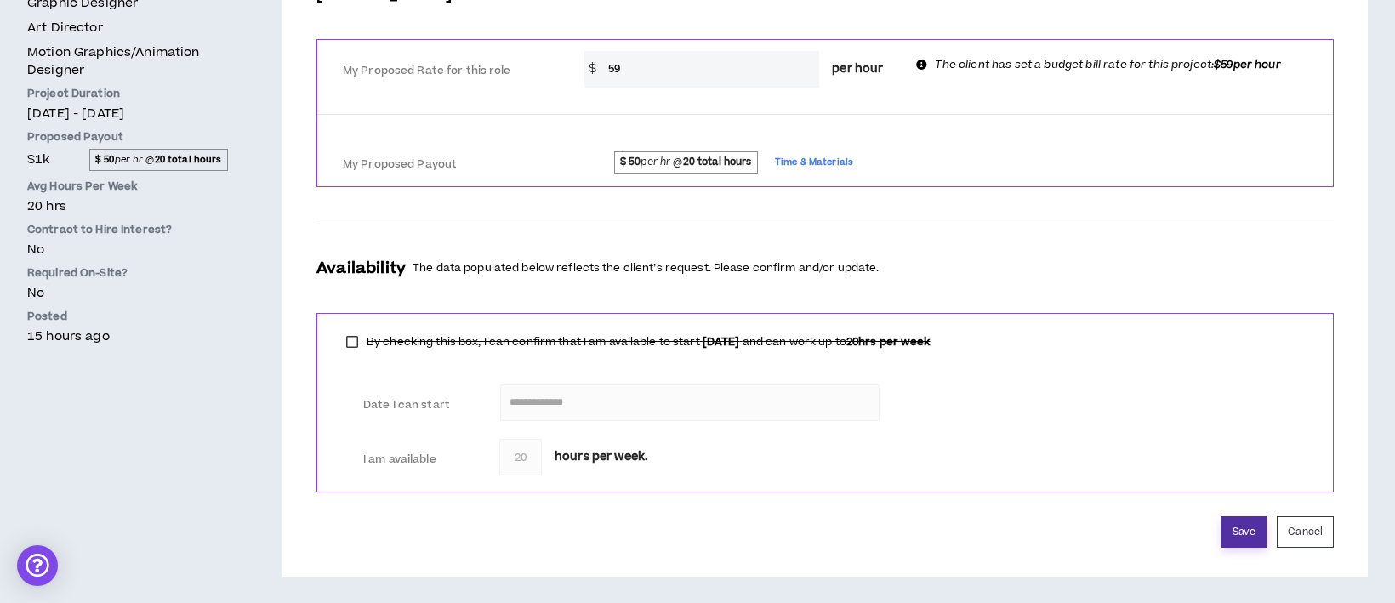
click at [1241, 533] on button "Save" at bounding box center [1244, 531] width 45 height 31
click at [1243, 530] on button "Save" at bounding box center [1244, 531] width 45 height 31
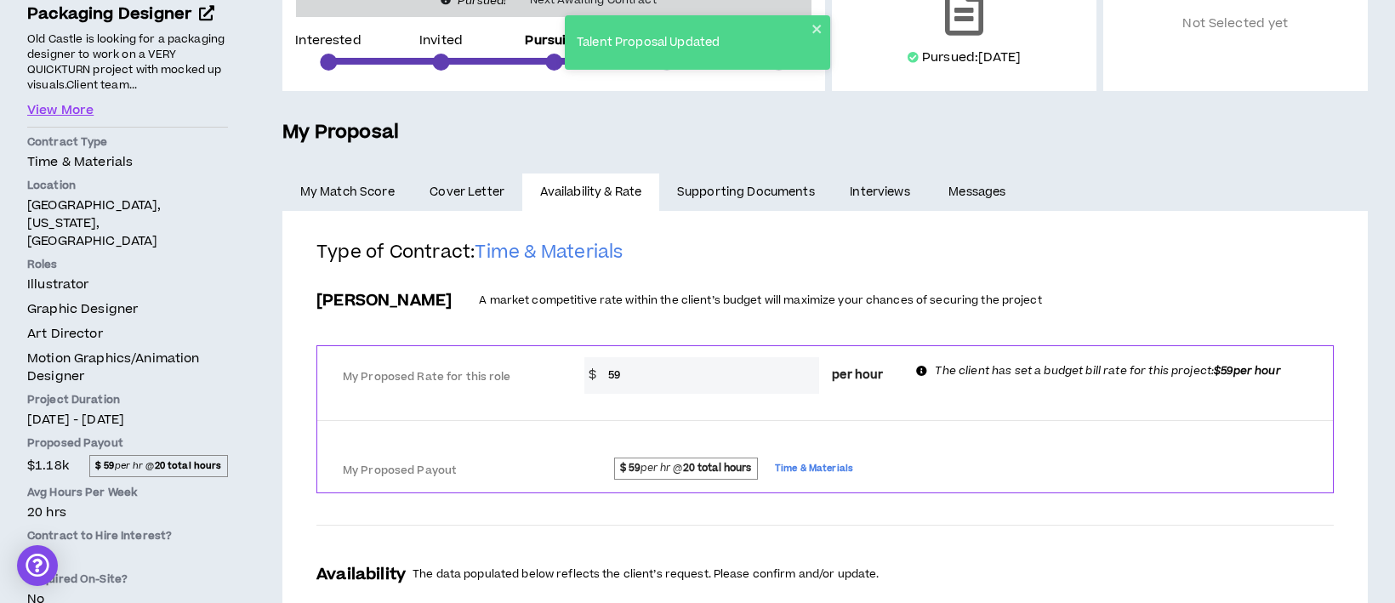
scroll to position [223, 0]
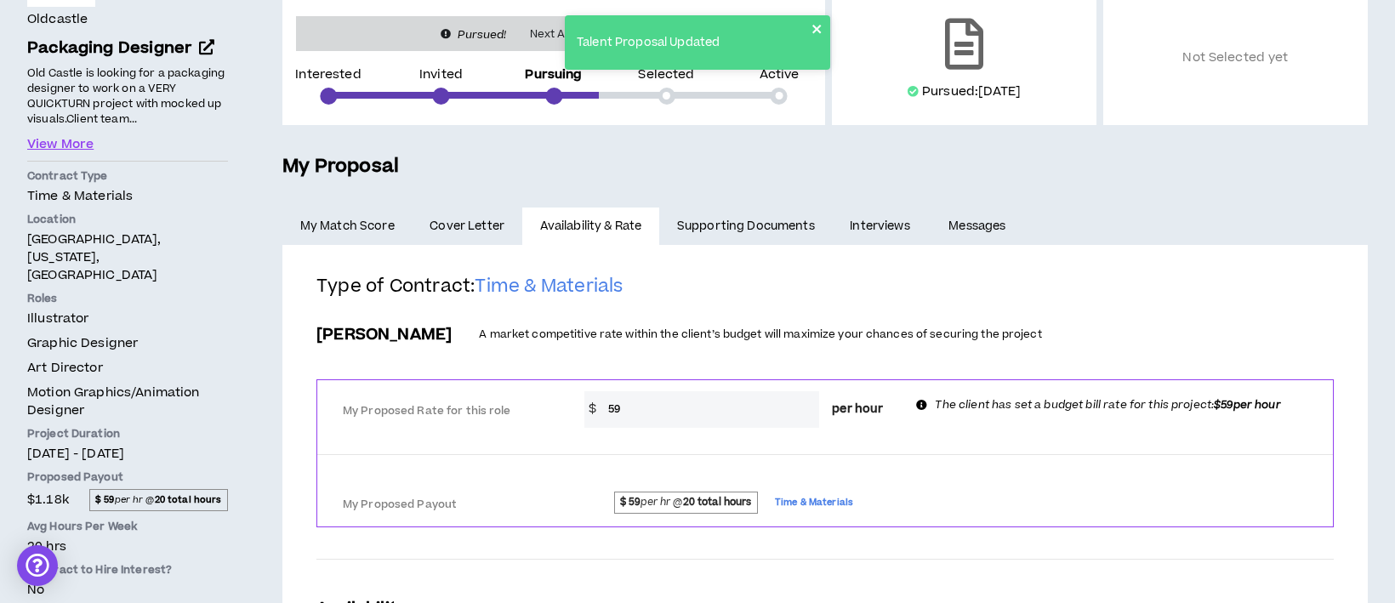
click at [813, 34] on icon "close" at bounding box center [818, 29] width 12 height 14
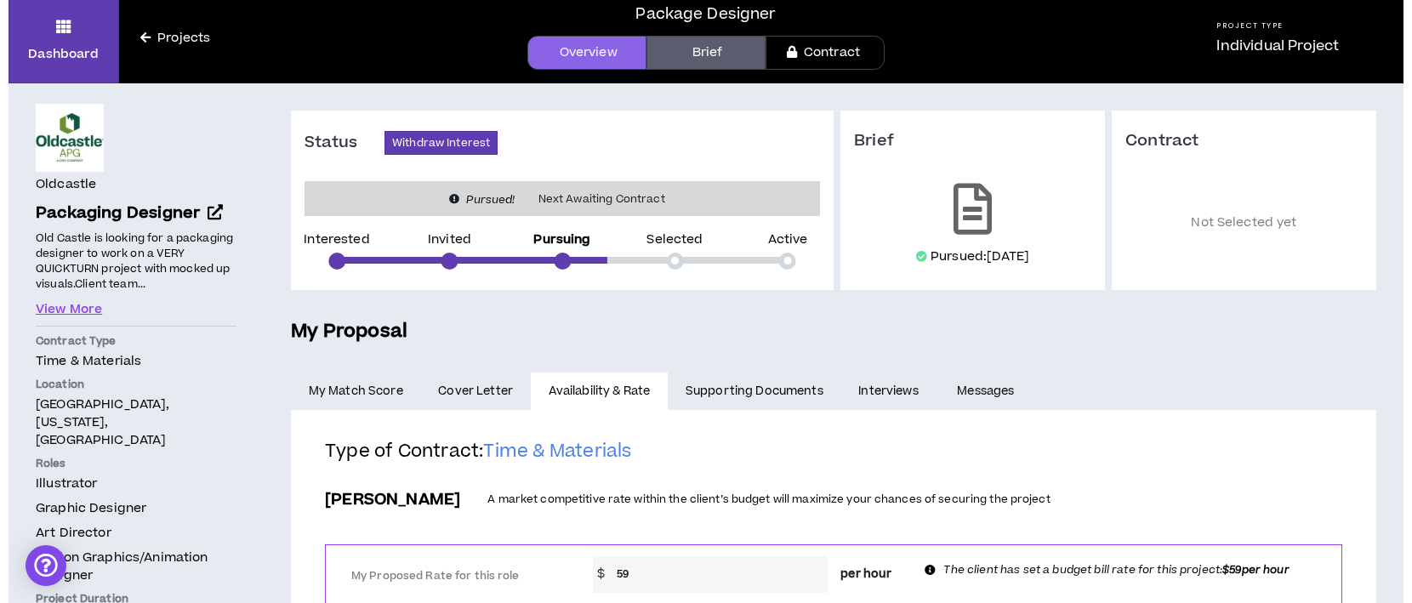
scroll to position [0, 0]
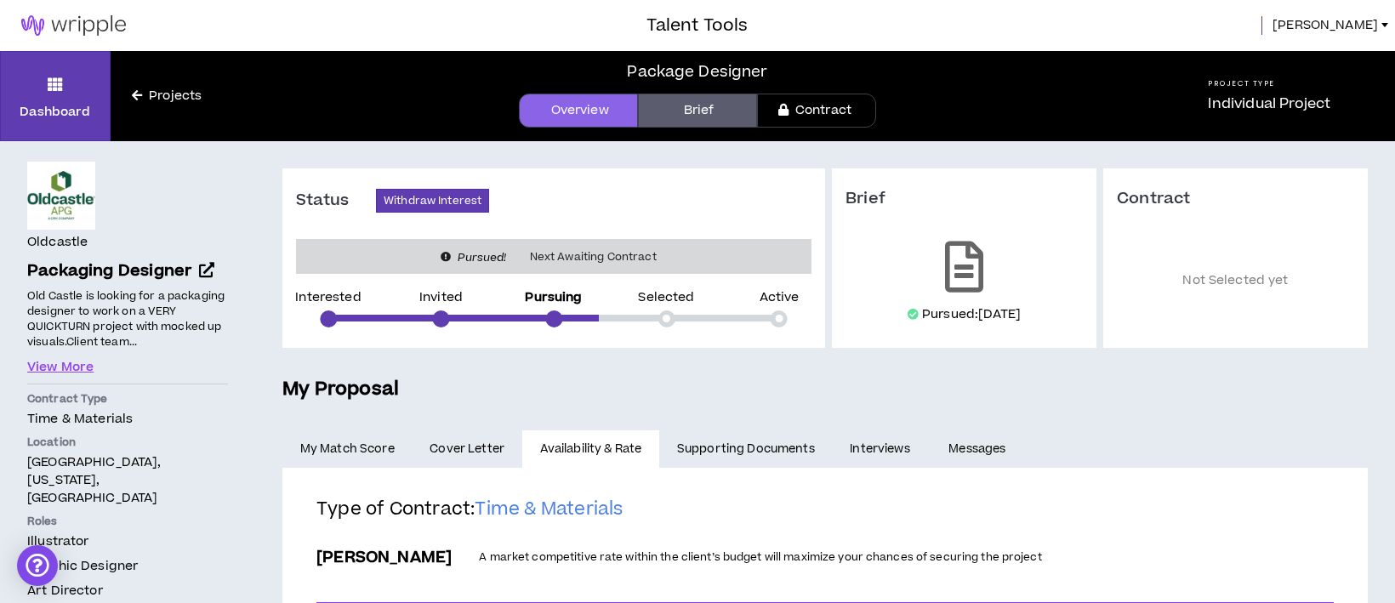
click at [1366, 22] on span "Sherri" at bounding box center [1326, 25] width 106 height 19
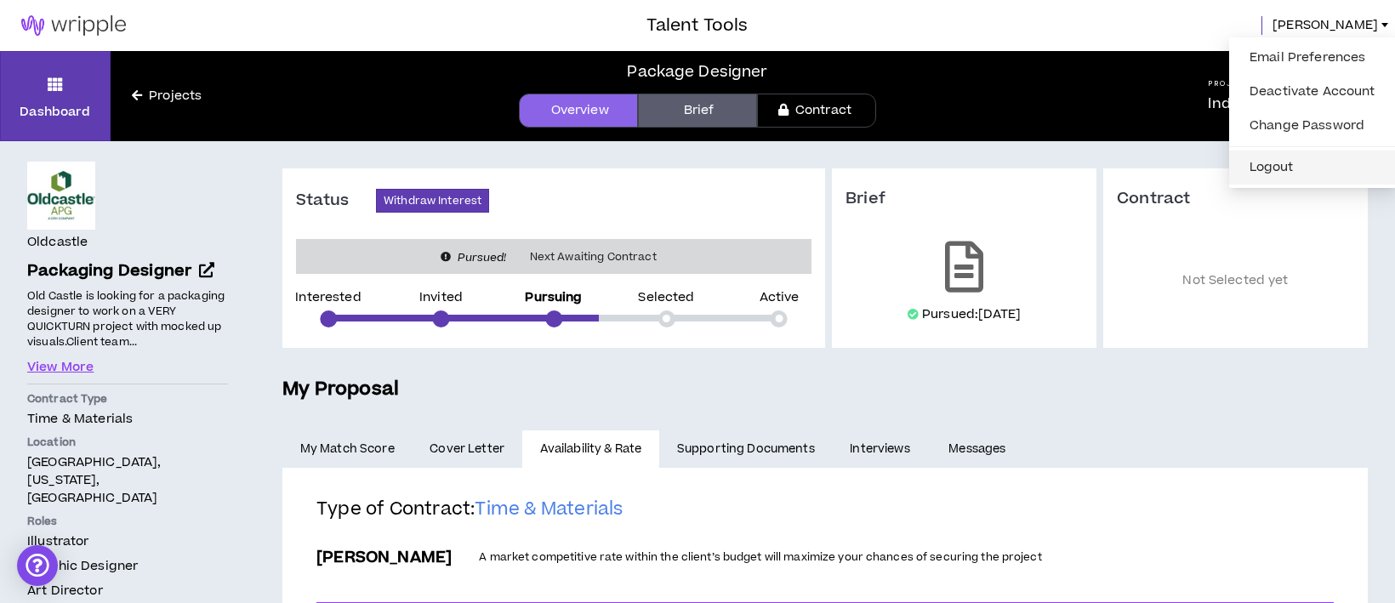
click at [1275, 163] on button "Logout" at bounding box center [1313, 168] width 146 height 26
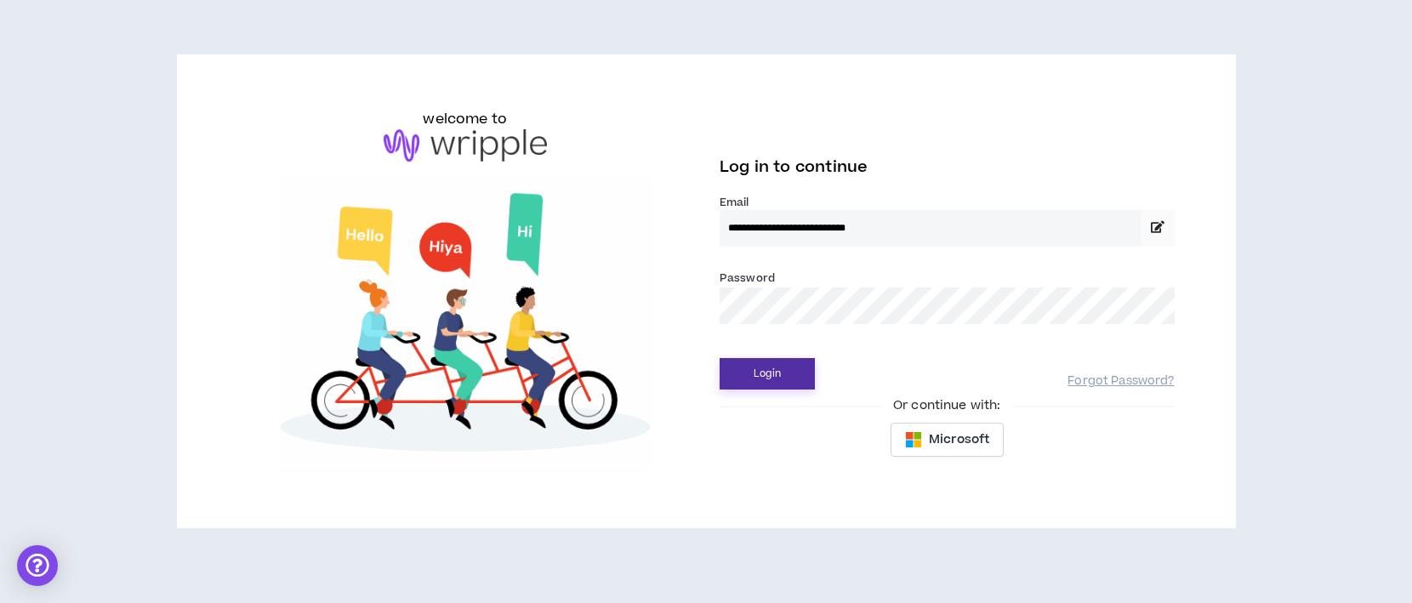
click at [802, 363] on button "Login" at bounding box center [767, 373] width 95 height 31
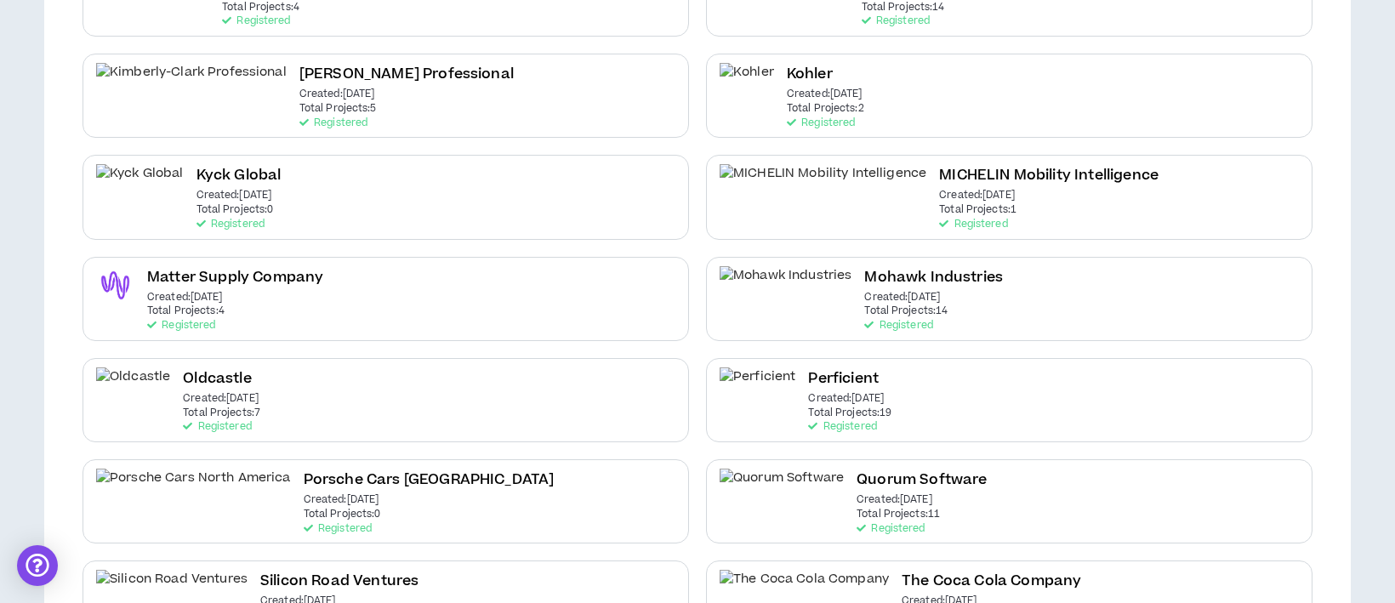
scroll to position [681, 0]
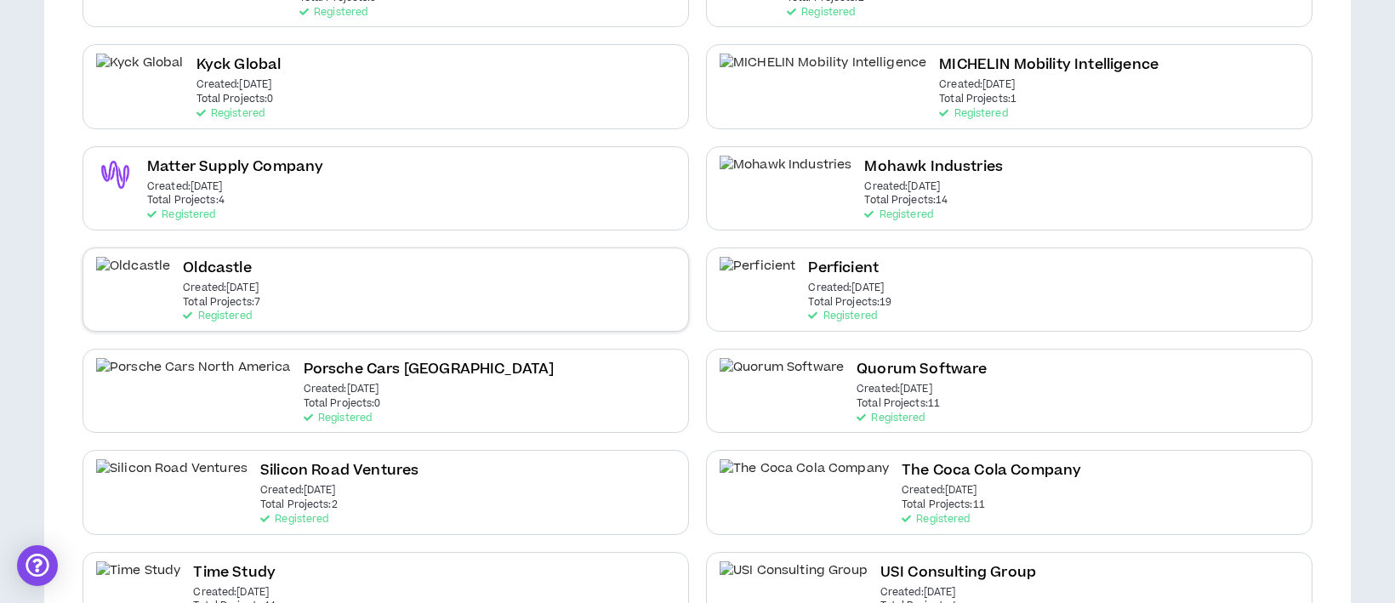
click at [289, 291] on div "Oldcastle Created: [DATE] Total Projects: 7 Registered" at bounding box center [386, 290] width 607 height 84
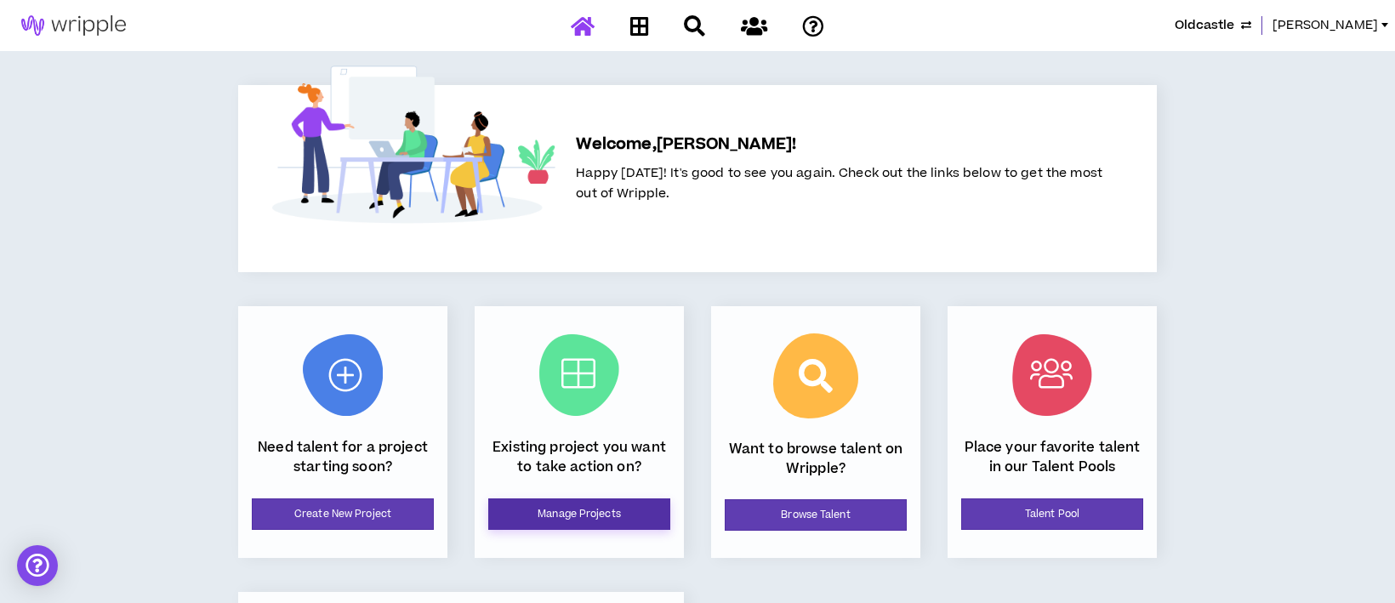
click at [562, 516] on link "Manage Projects" at bounding box center [579, 514] width 182 height 31
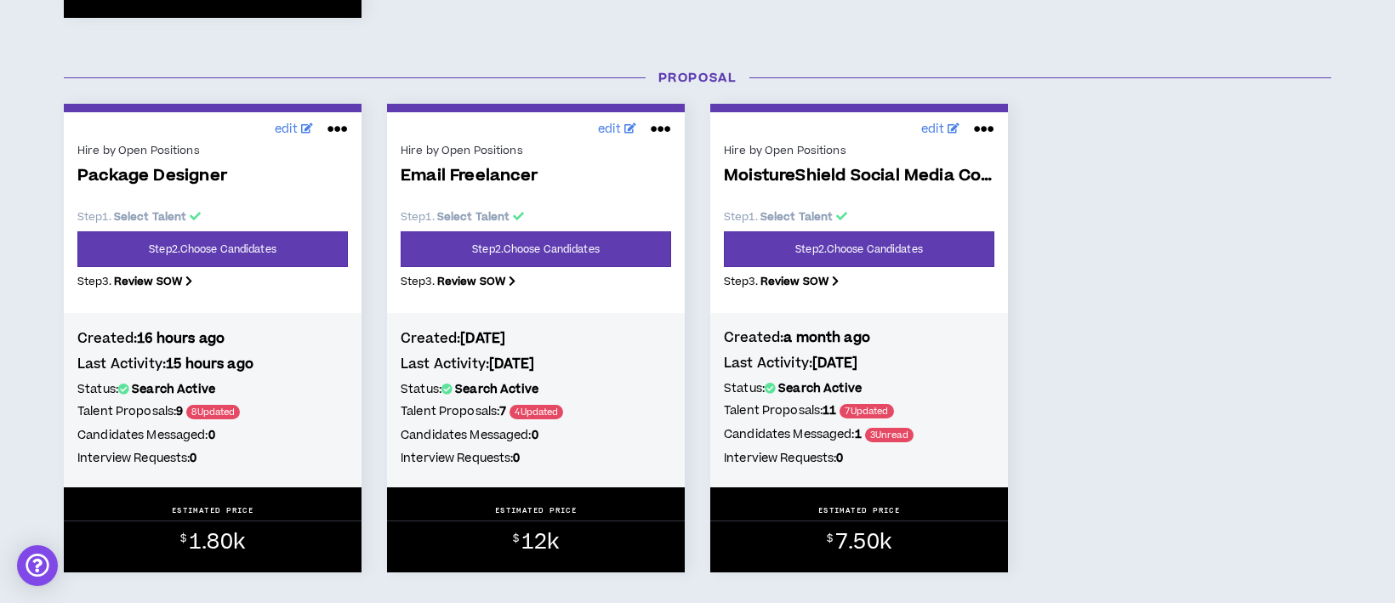
scroll to position [794, 0]
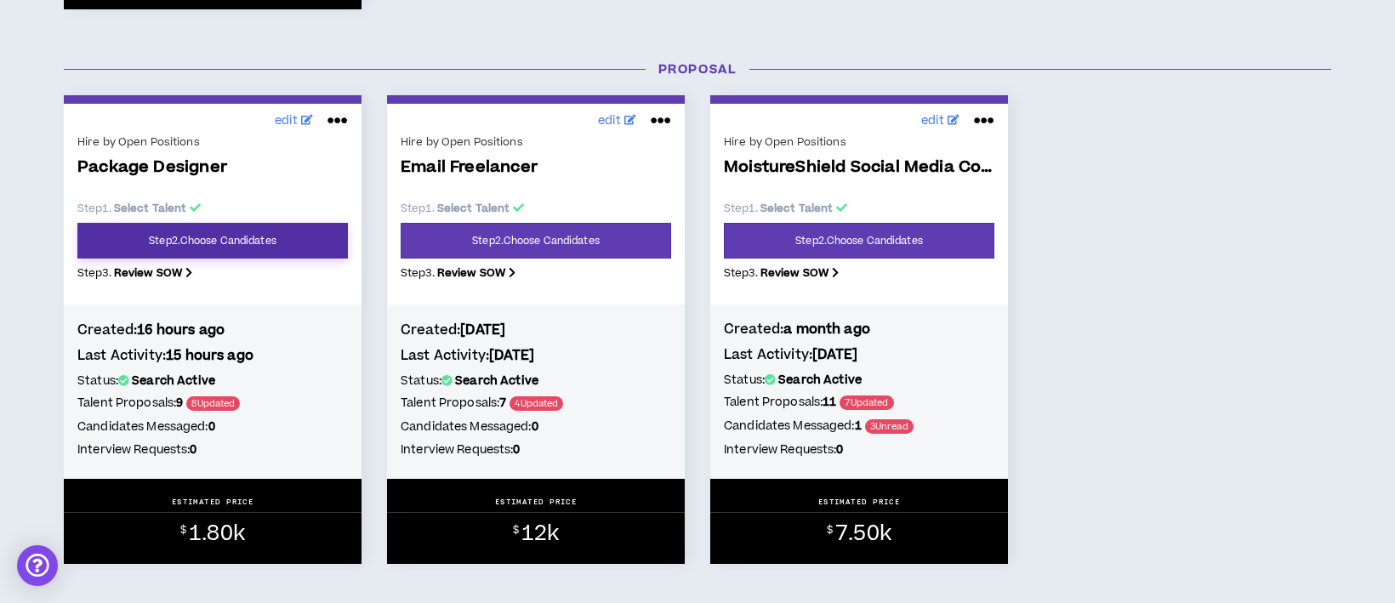
click at [293, 245] on link "Step 2 . Choose Candidates" at bounding box center [212, 241] width 271 height 36
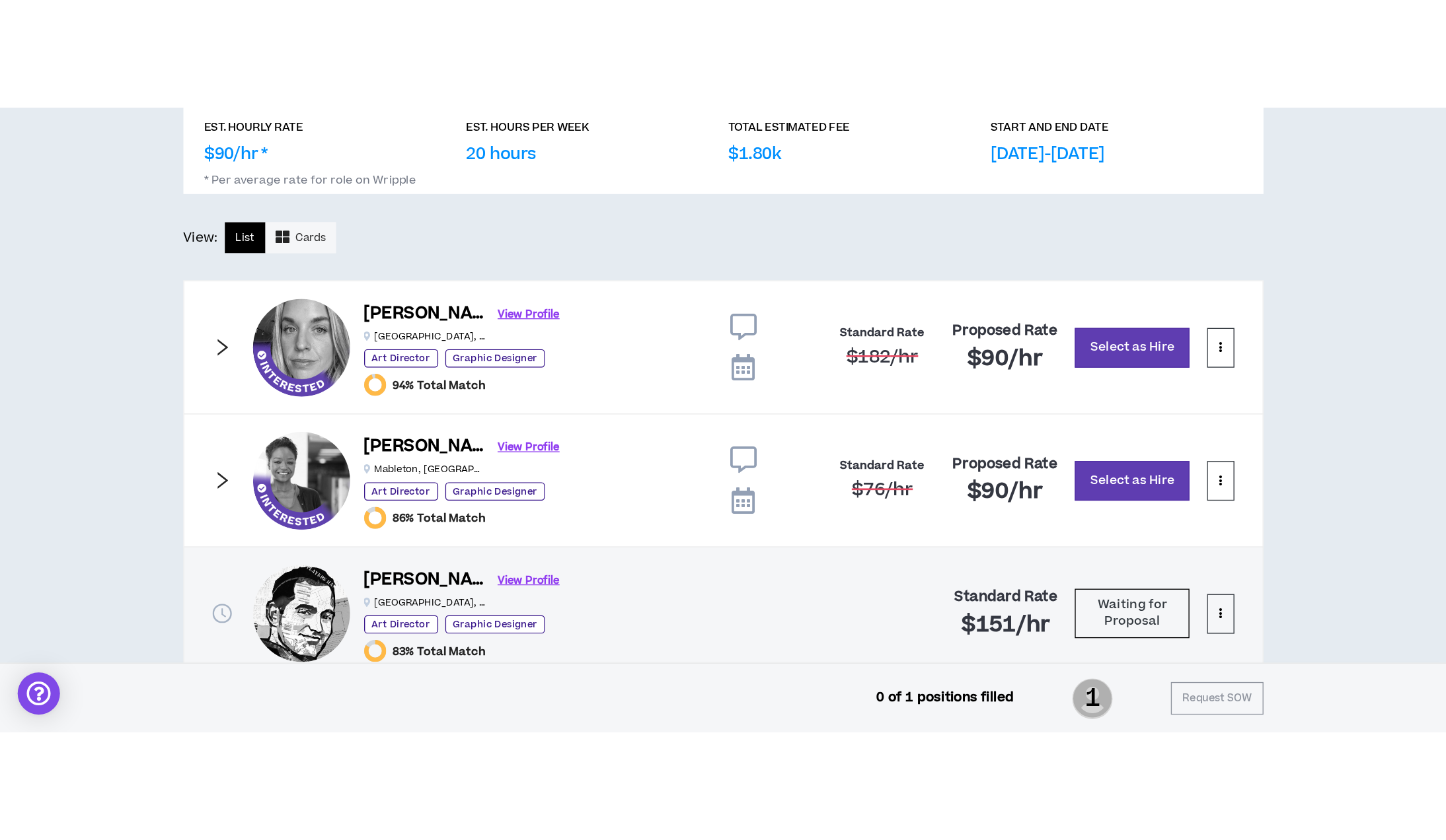
scroll to position [671, 0]
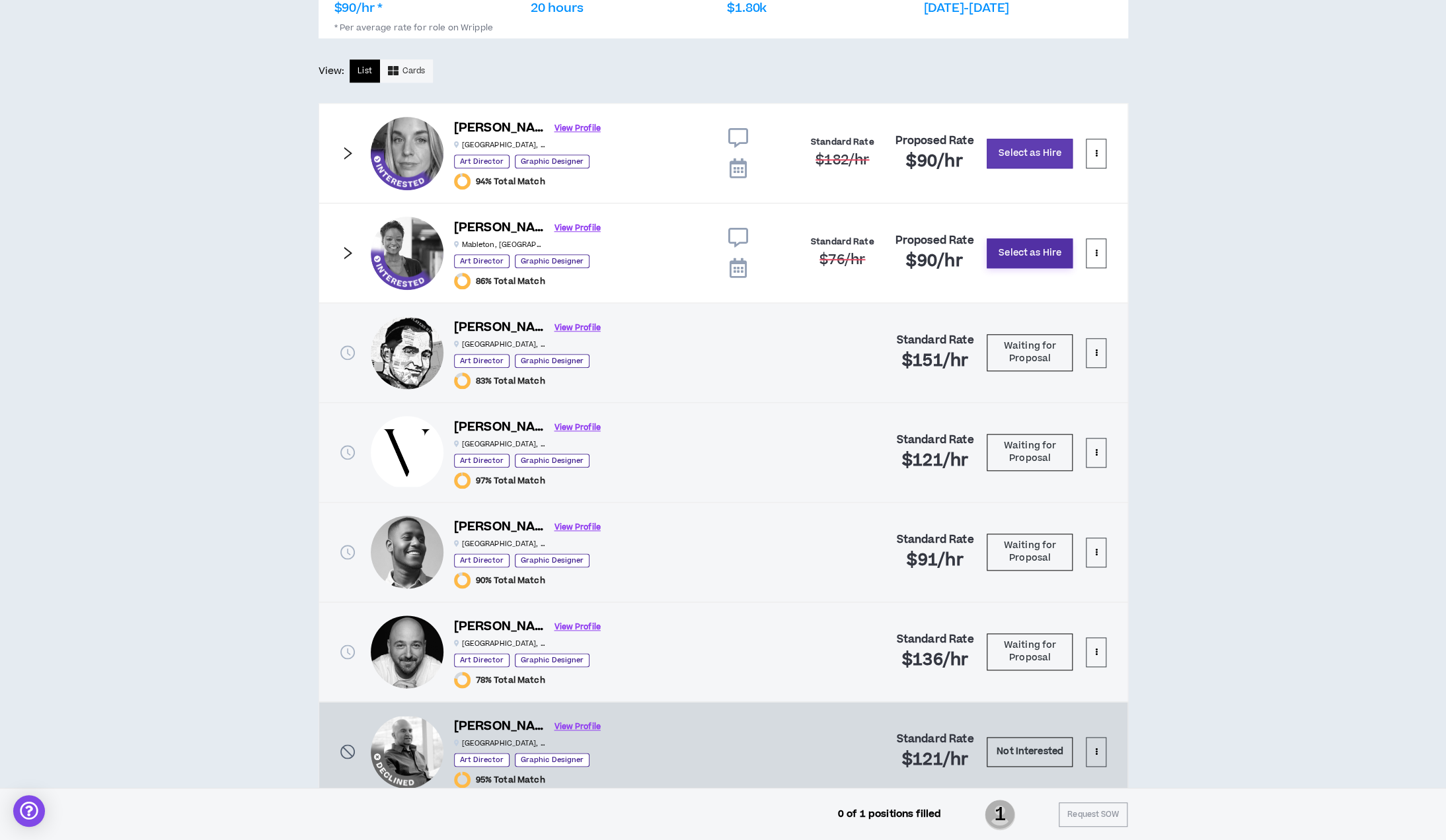
click at [1044, 256] on button "Select as Hire" at bounding box center [1029, 253] width 86 height 30
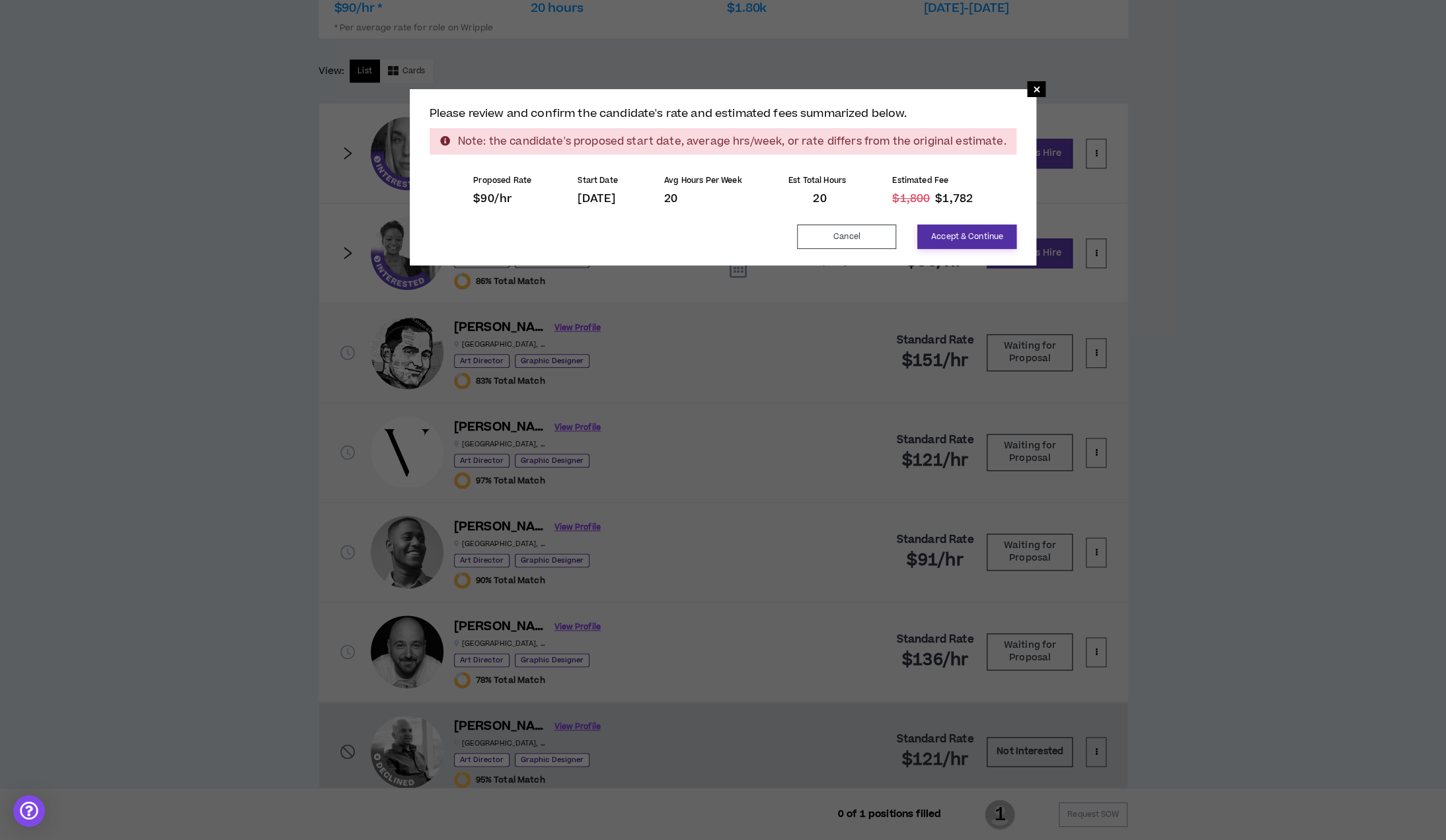
click at [985, 233] on button "Accept & Continue" at bounding box center [967, 236] width 99 height 24
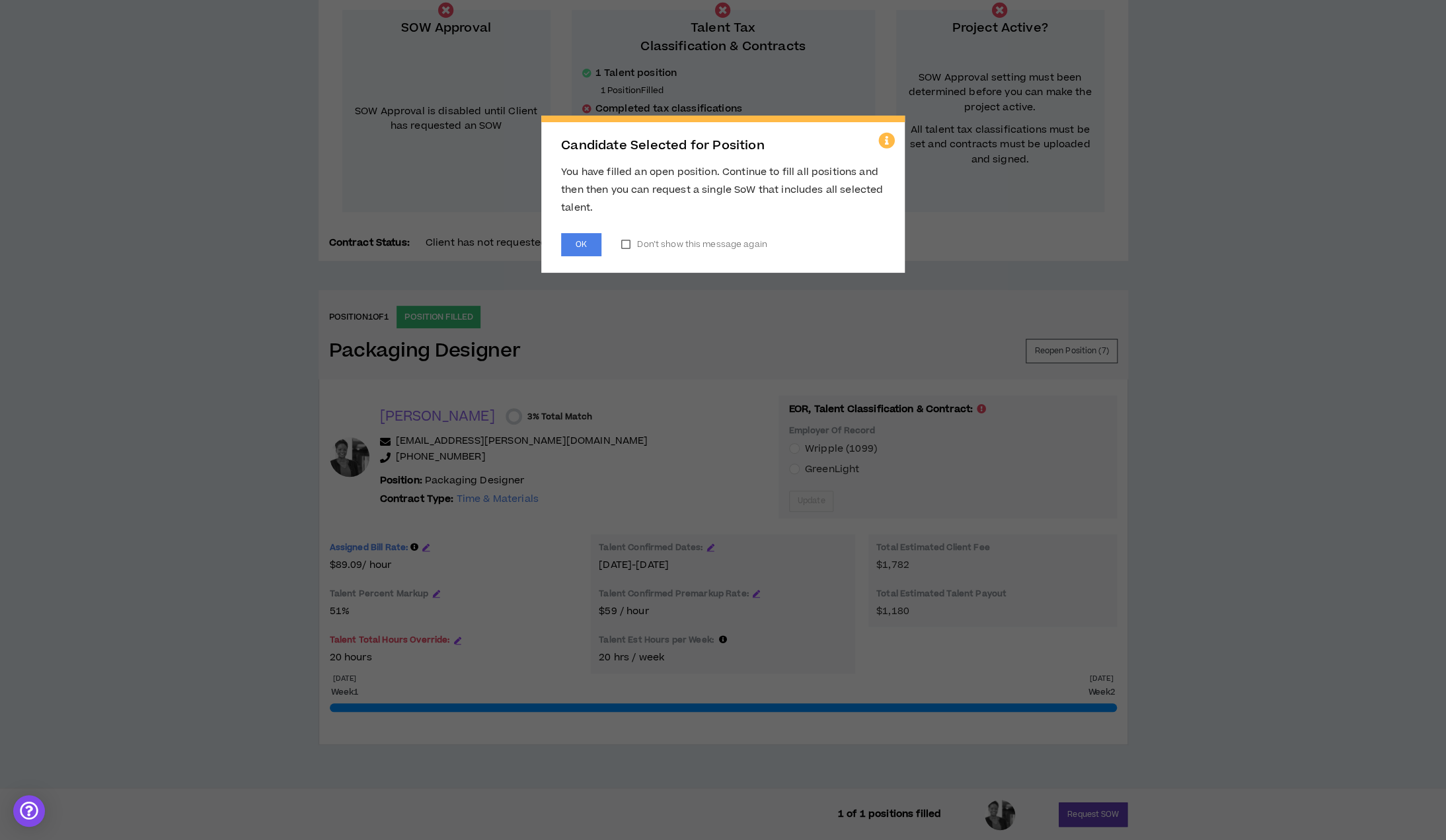
scroll to position [0, 0]
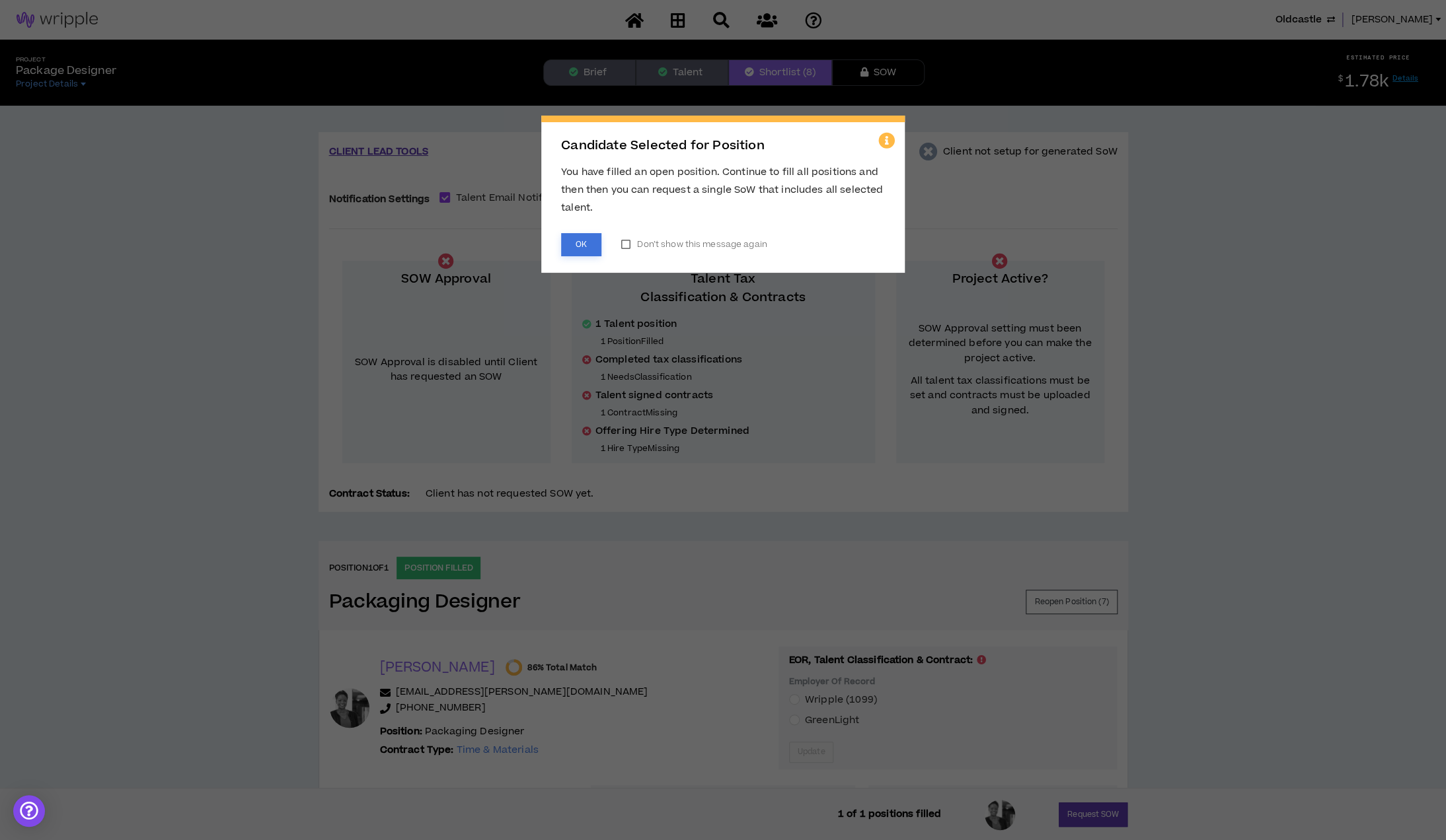
click at [579, 245] on button "OK" at bounding box center [581, 245] width 40 height 23
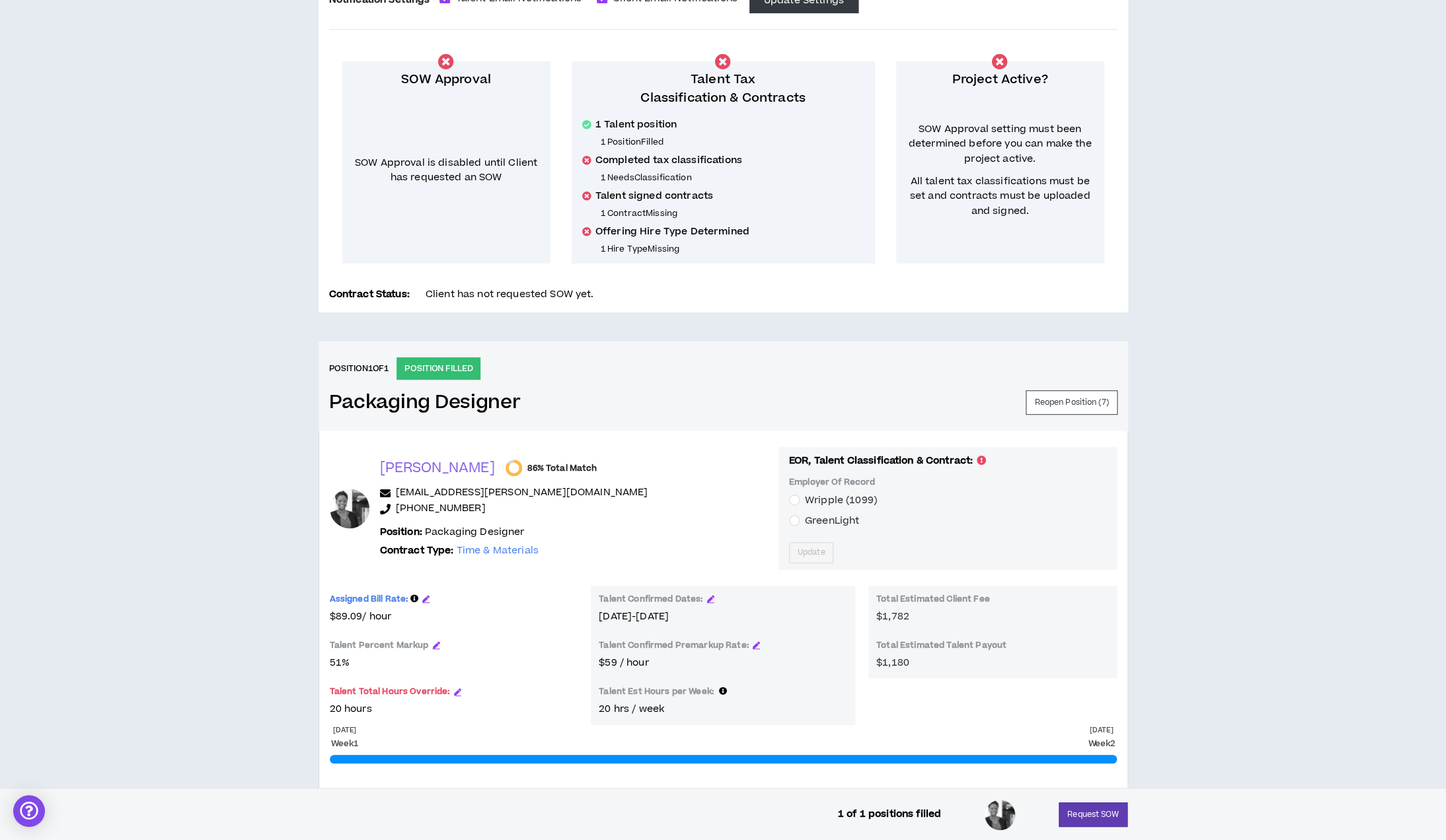
scroll to position [250, 0]
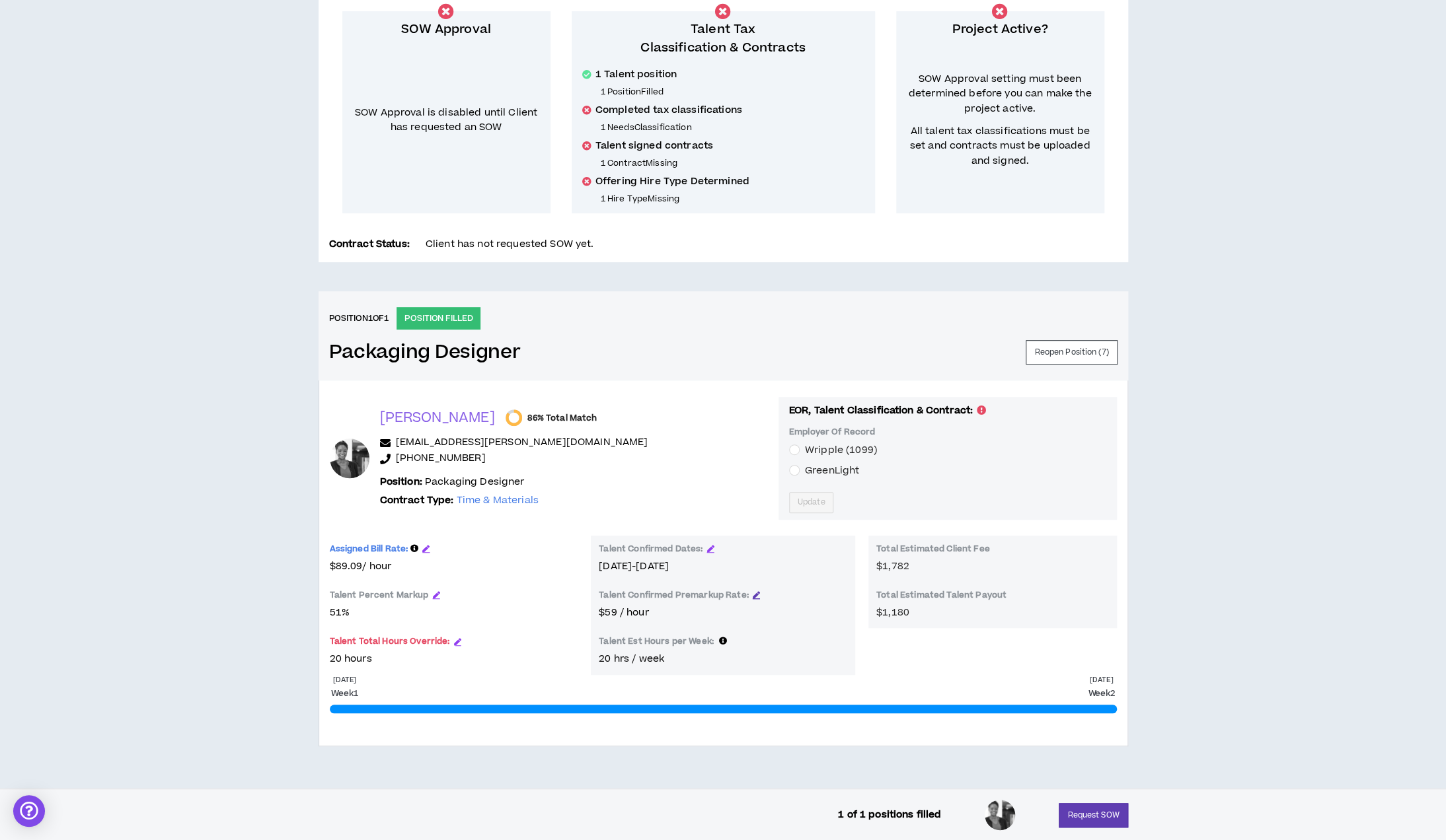
click at [753, 467] on icon "button" at bounding box center [756, 595] width 7 height 7
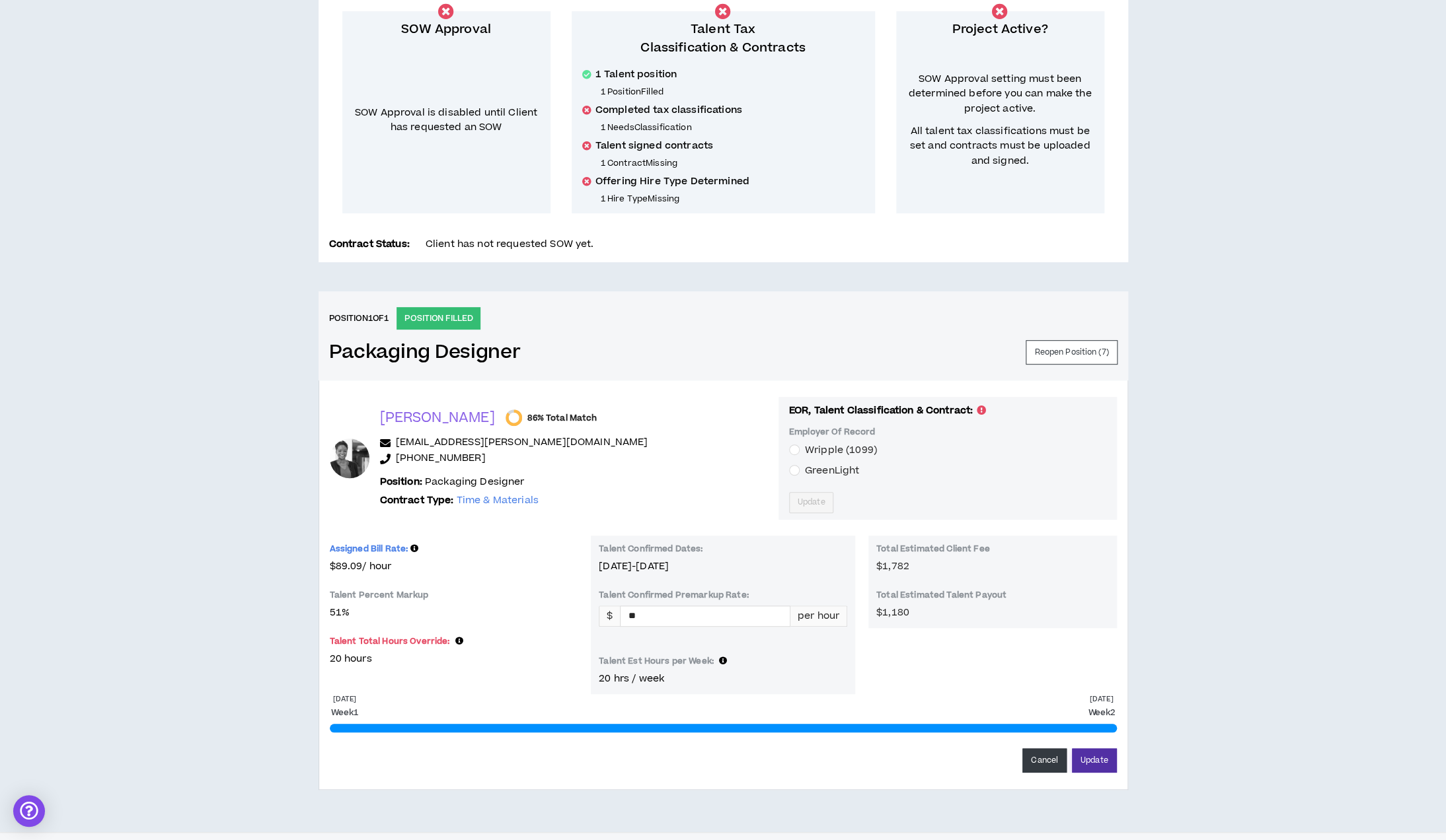
click at [1083, 467] on button "Update" at bounding box center [1094, 760] width 45 height 24
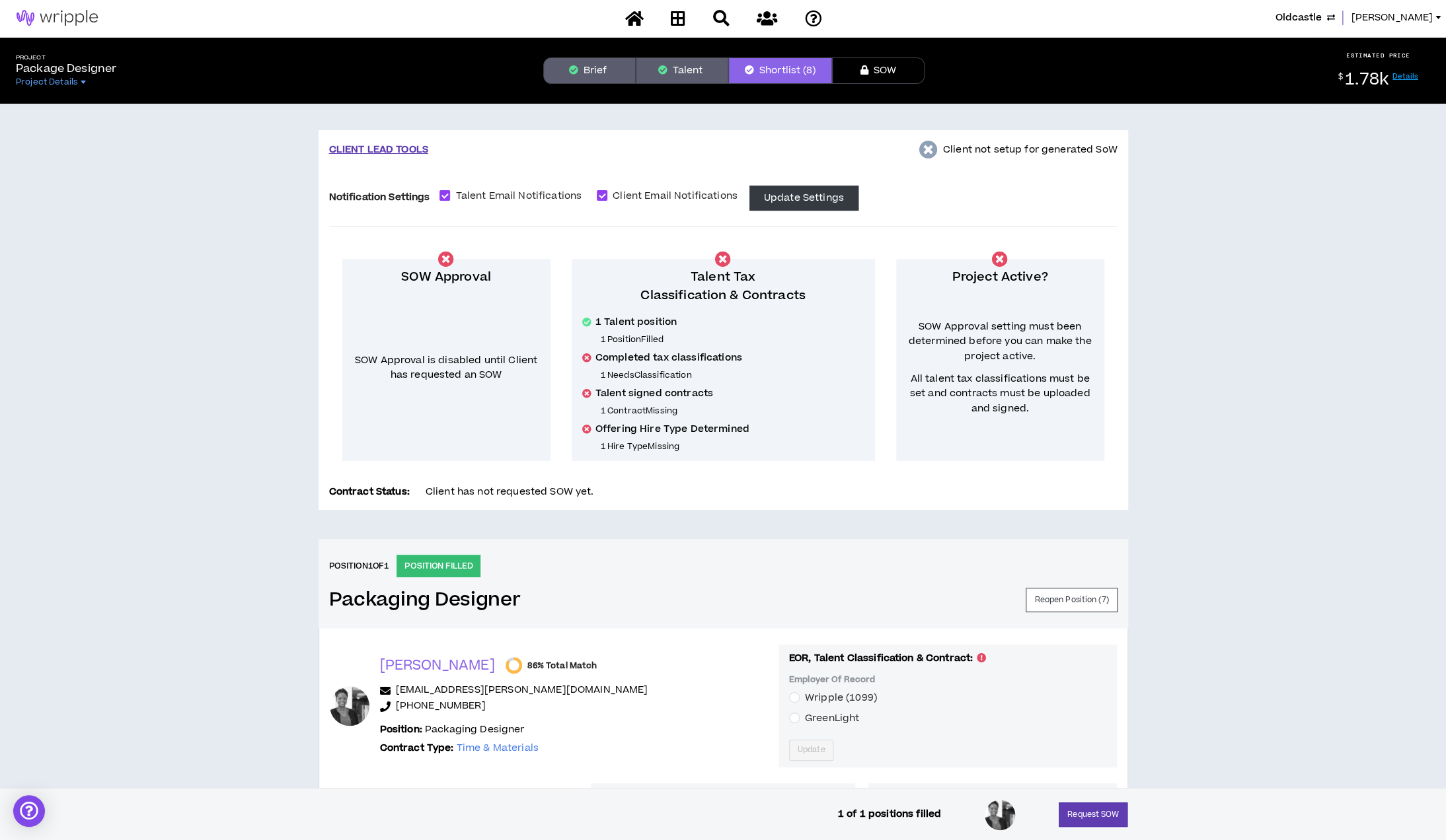
scroll to position [0, 0]
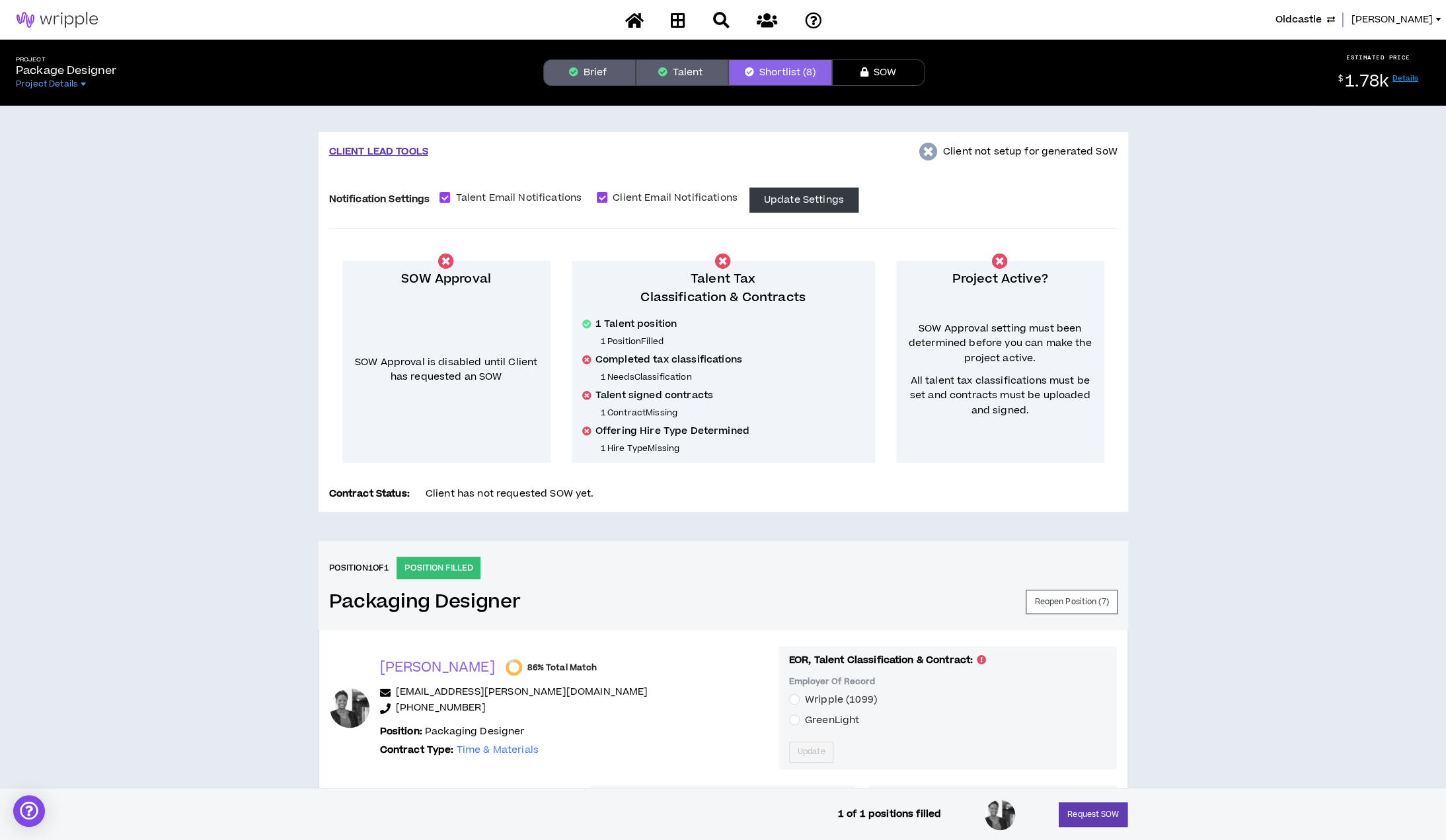
click at [593, 66] on button "Brief" at bounding box center [589, 73] width 92 height 26
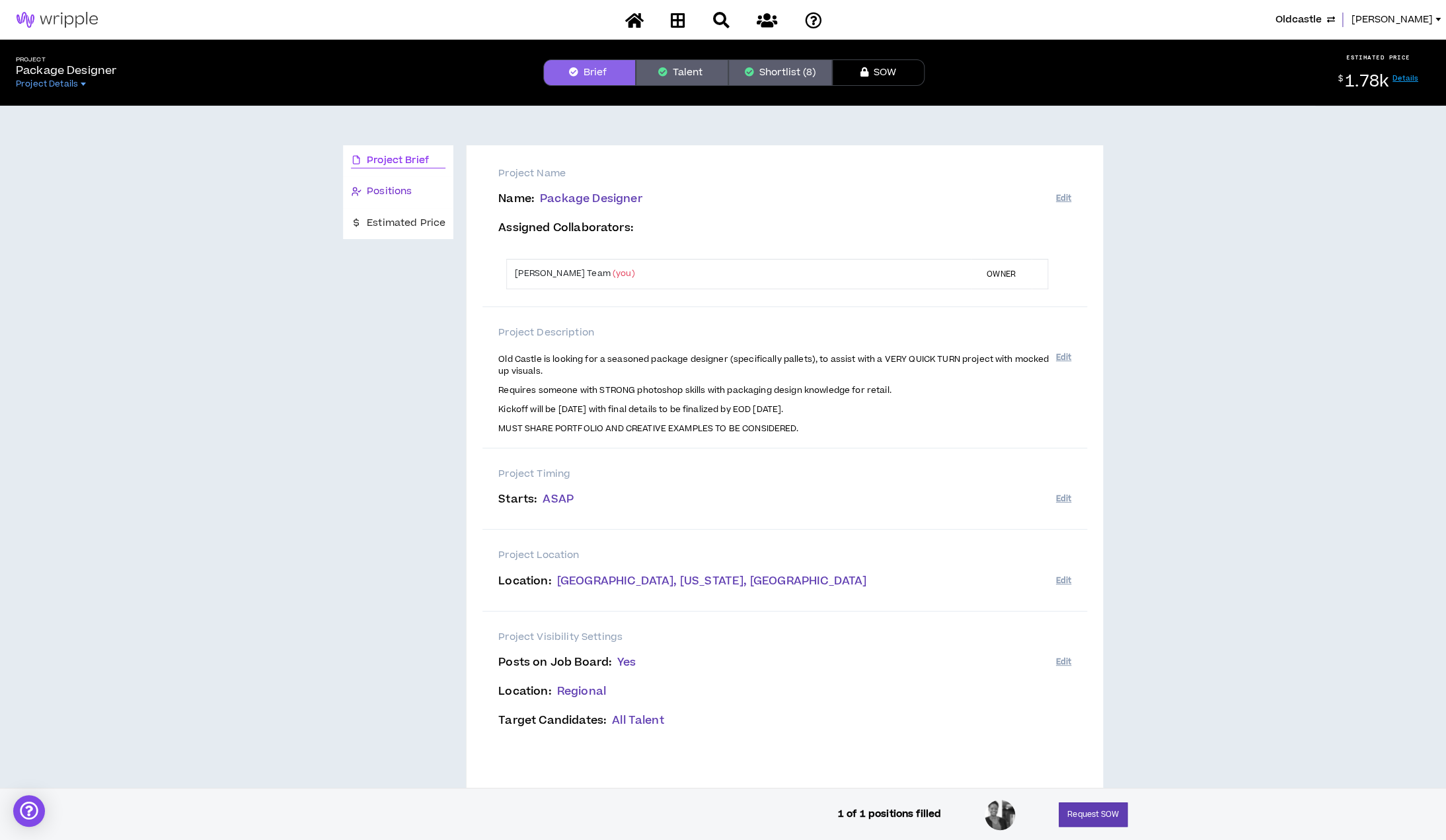
click at [412, 189] on div "Positions" at bounding box center [398, 191] width 95 height 15
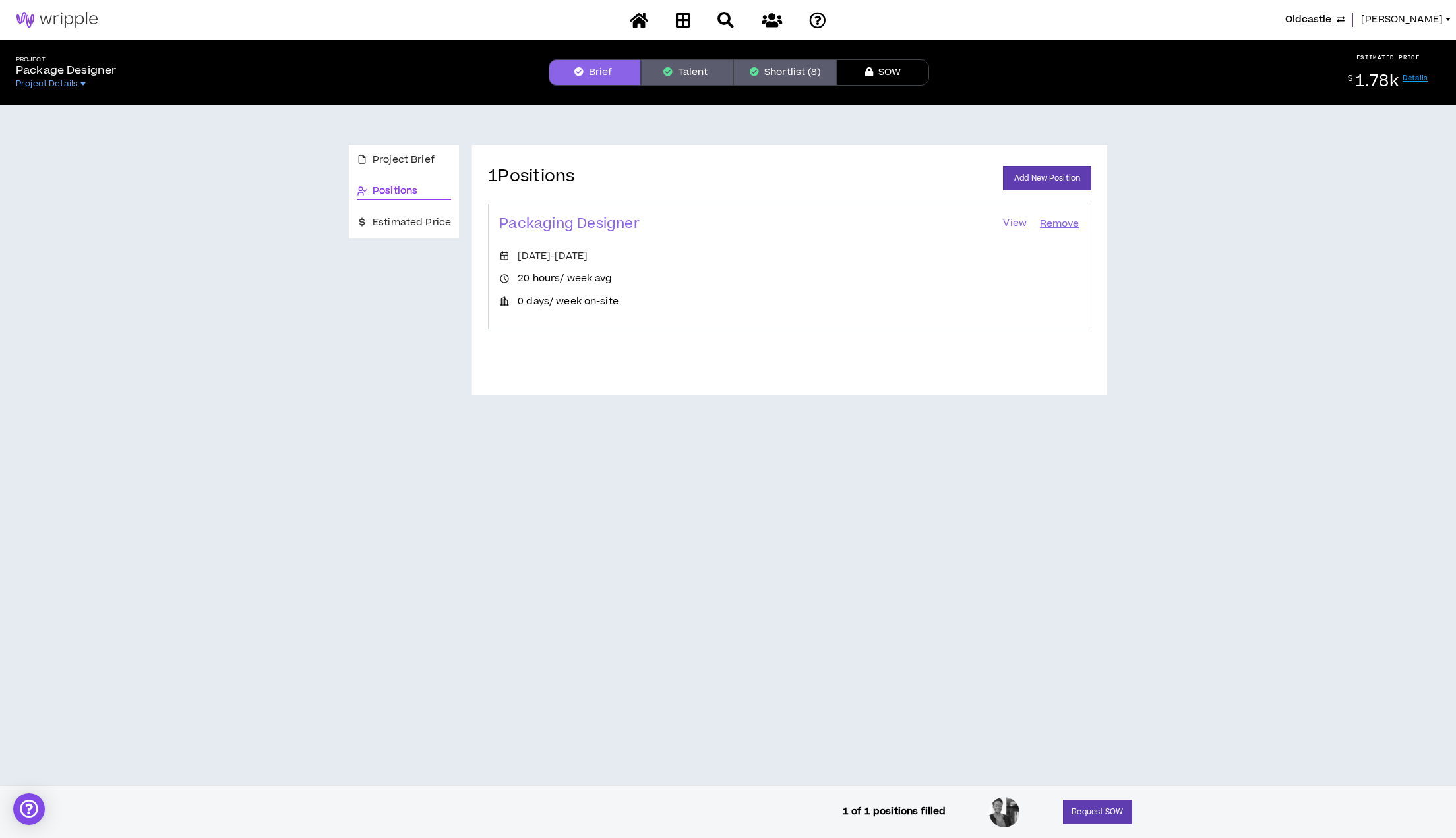
click at [1012, 221] on link "View" at bounding box center [1014, 224] width 26 height 19
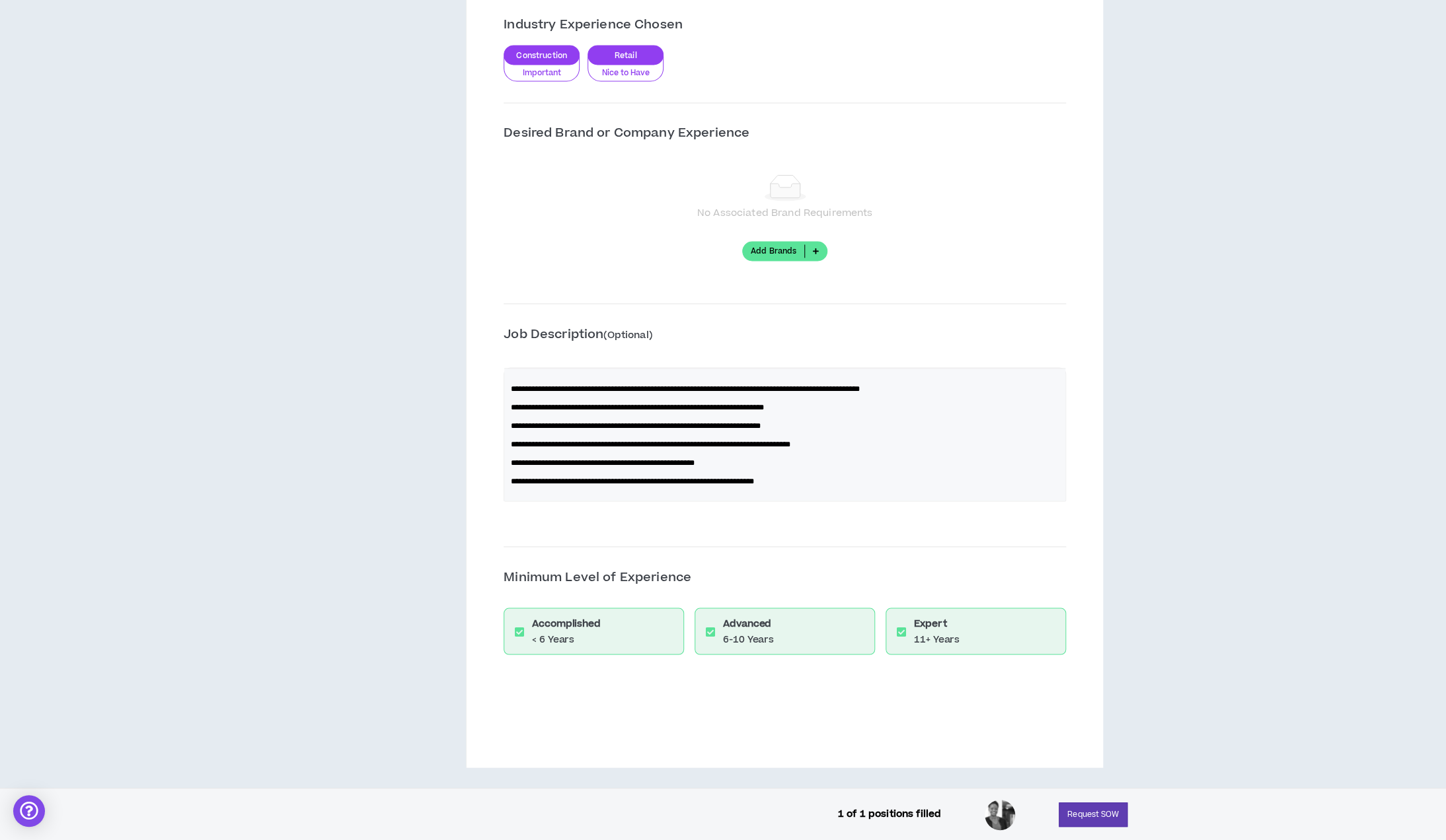
scroll to position [1356, 0]
click at [859, 467] on div "**********" at bounding box center [784, 425] width 562 height 200
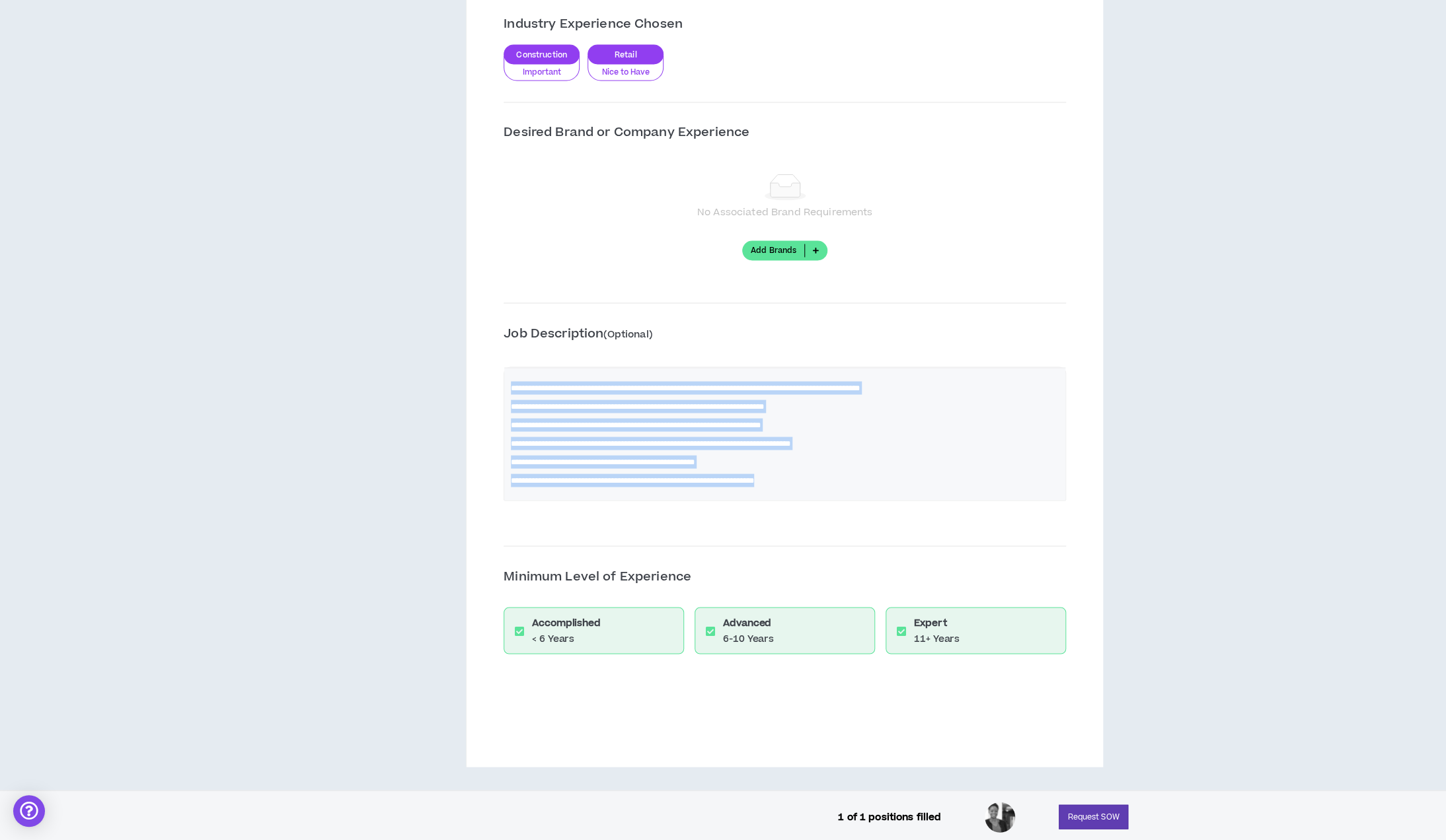
drag, startPoint x: 883, startPoint y: 477, endPoint x: 478, endPoint y: 384, distance: 415.5
copy div "**********"
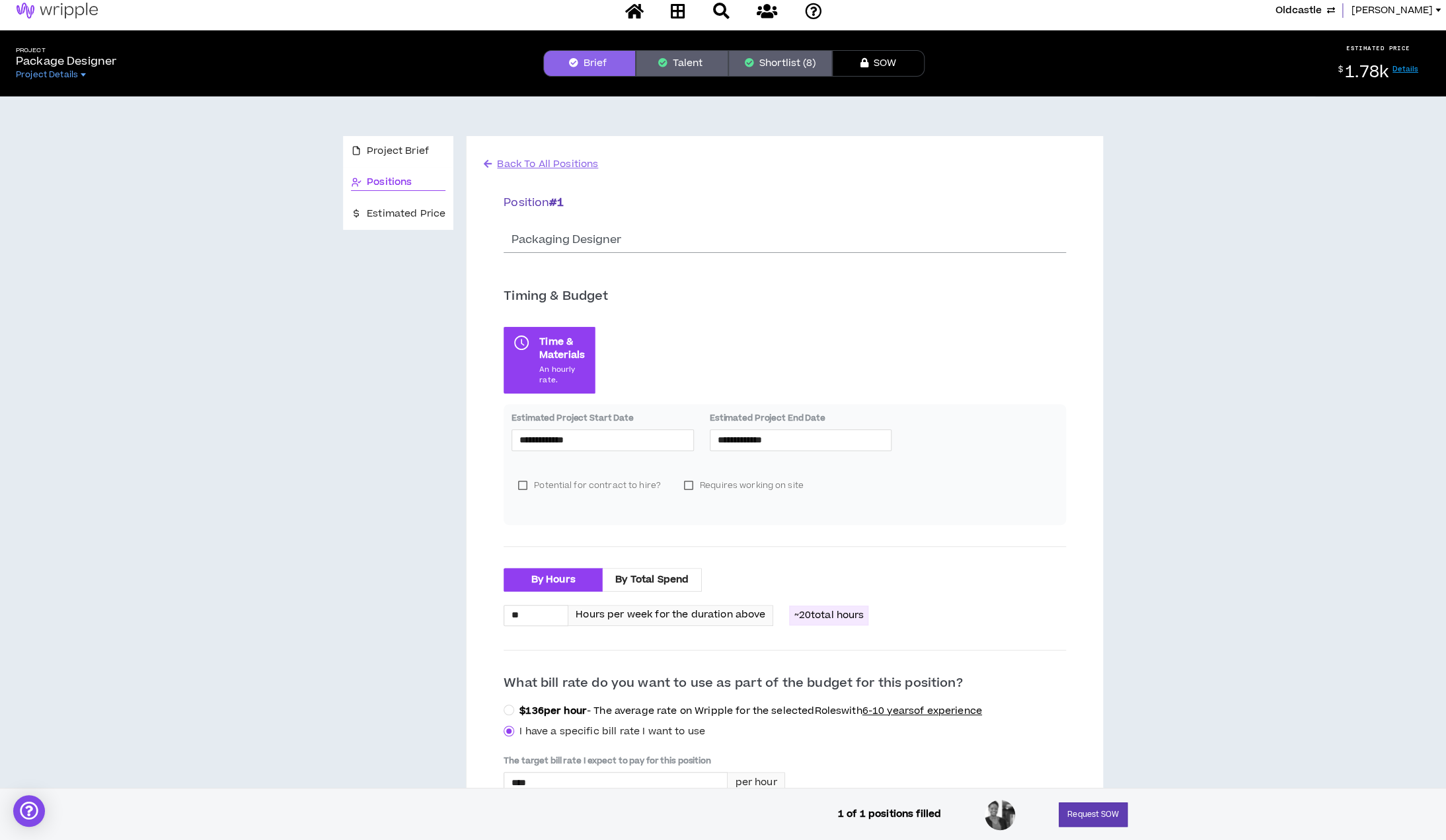
scroll to position [0, 0]
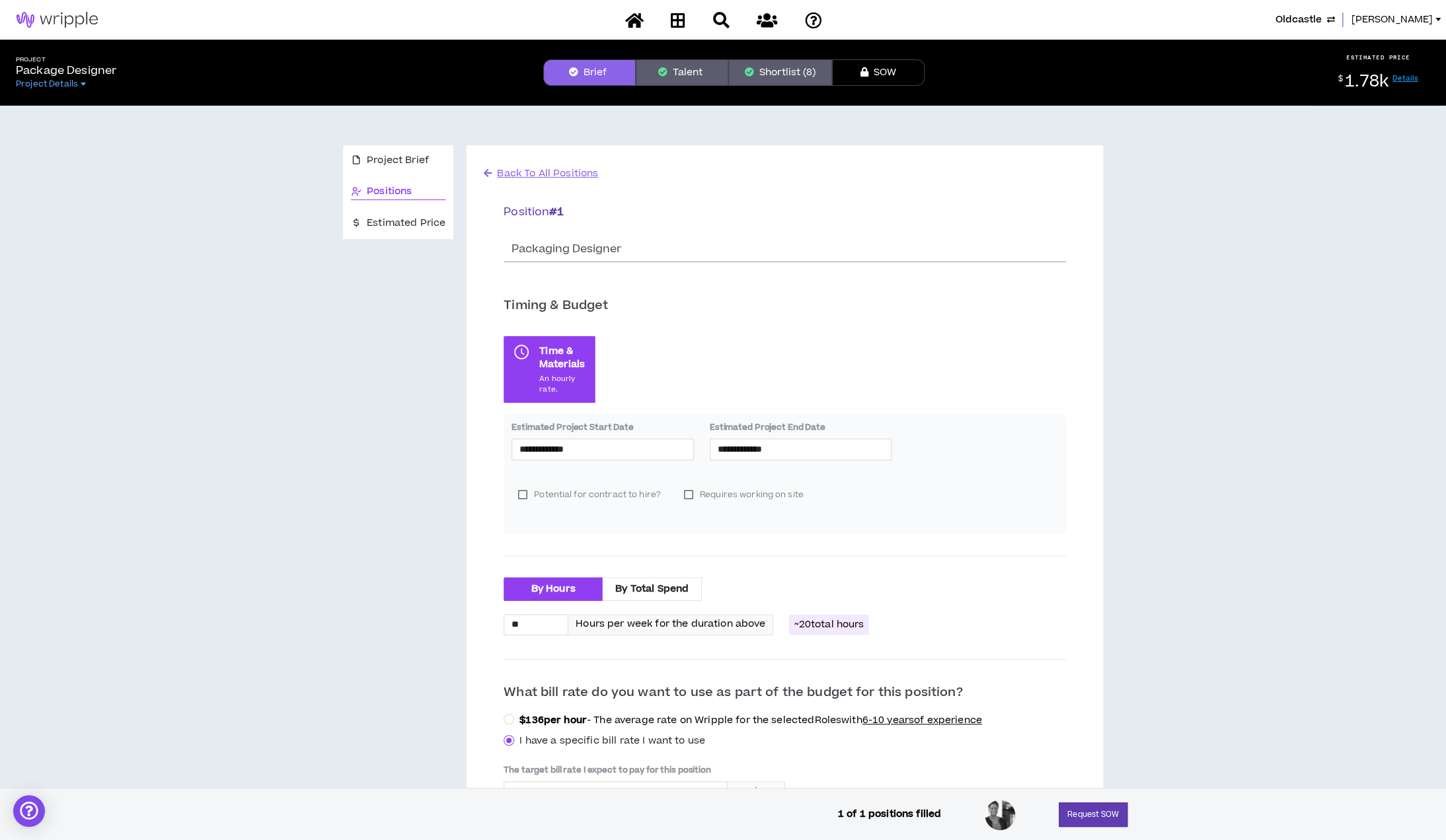
click at [764, 84] on button "Shortlist (8)" at bounding box center [780, 73] width 104 height 26
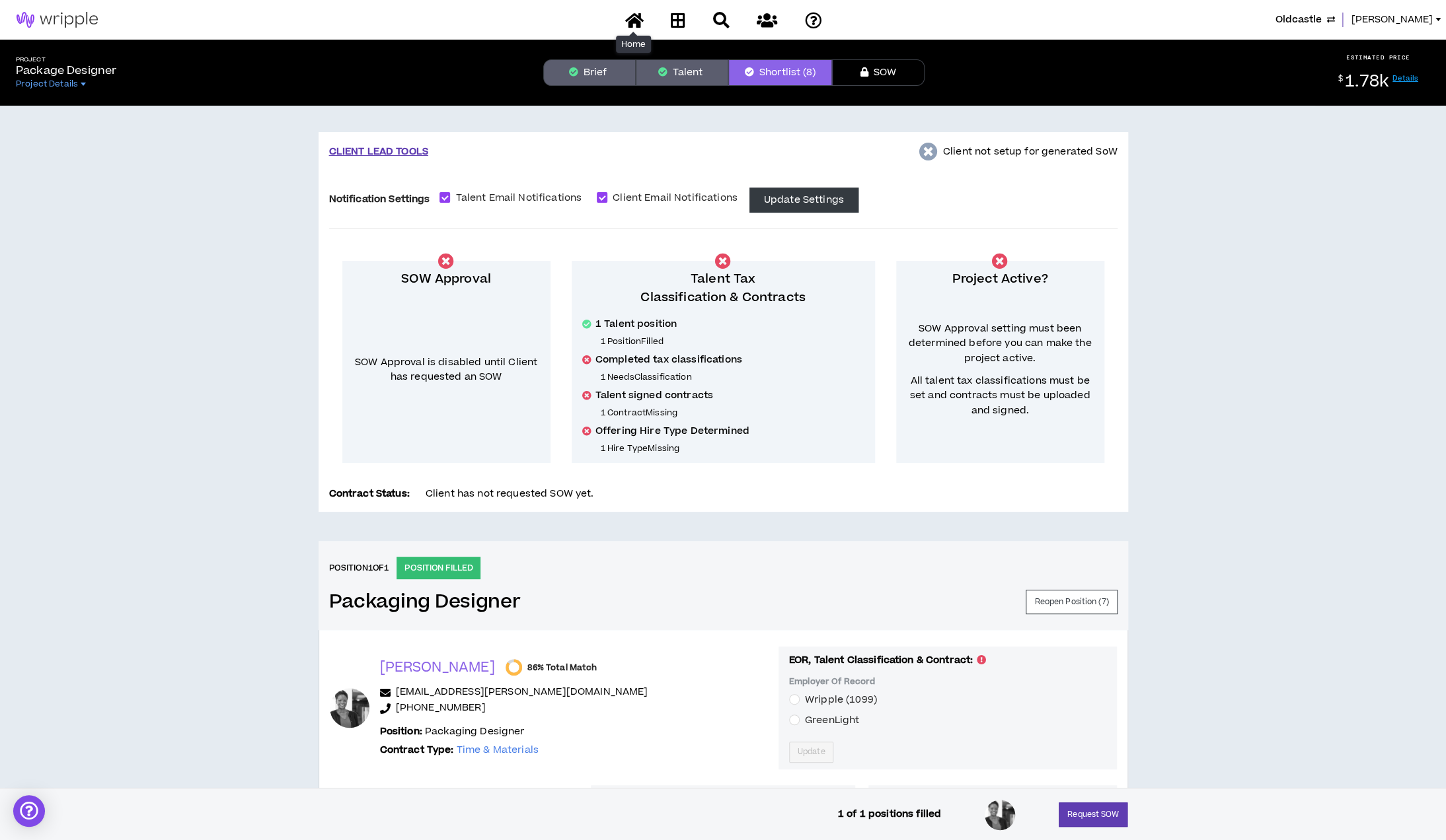
click at [640, 9] on link at bounding box center [634, 20] width 25 height 23
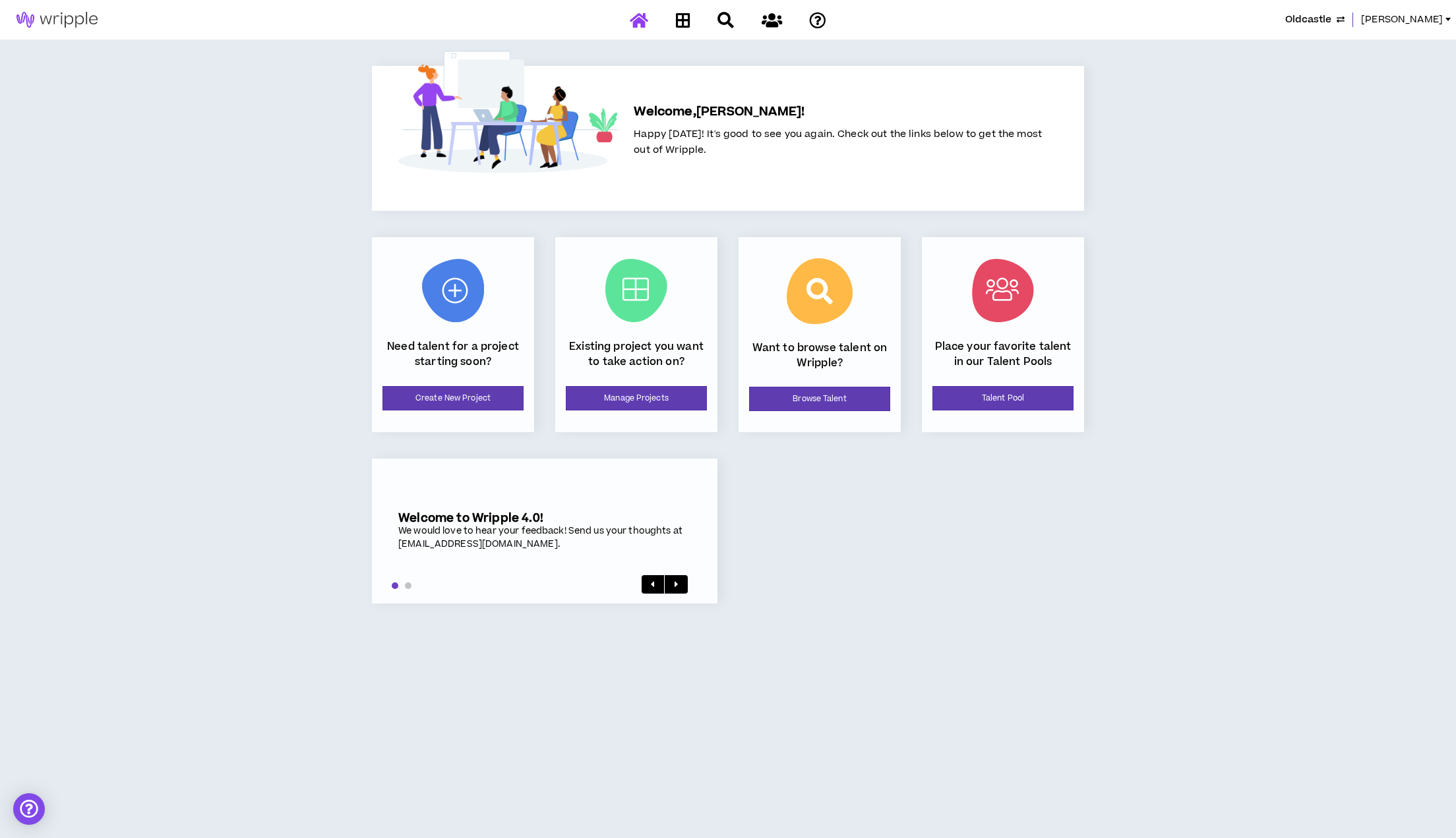
click at [1094, 21] on span "Oldcastle" at bounding box center [1308, 19] width 46 height 15
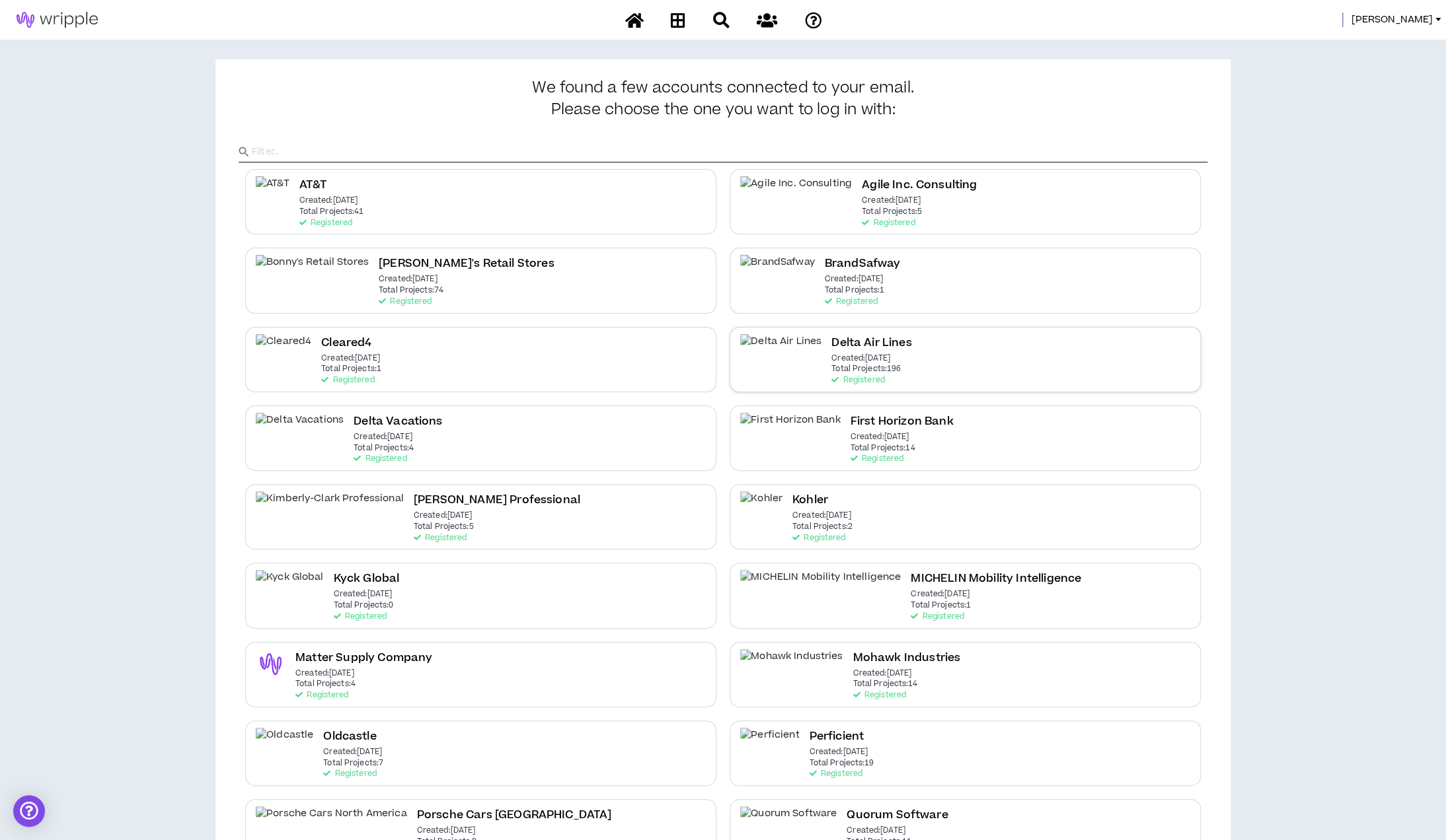
click at [913, 359] on div "Delta Air Lines Created: [DATE] Total Projects: 196 Registered" at bounding box center [965, 359] width 471 height 65
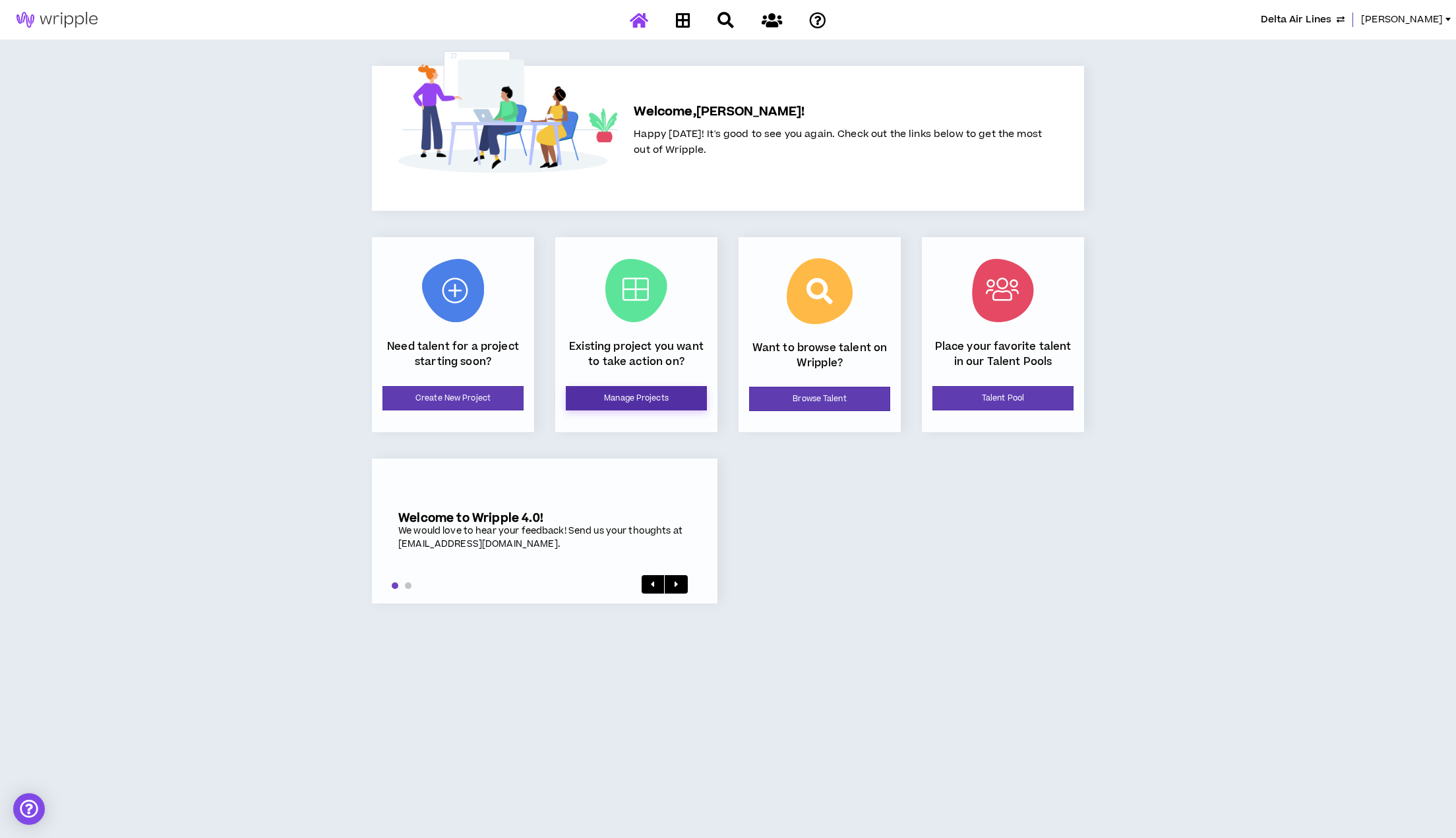
click at [687, 405] on link "Manage Projects" at bounding box center [636, 398] width 141 height 24
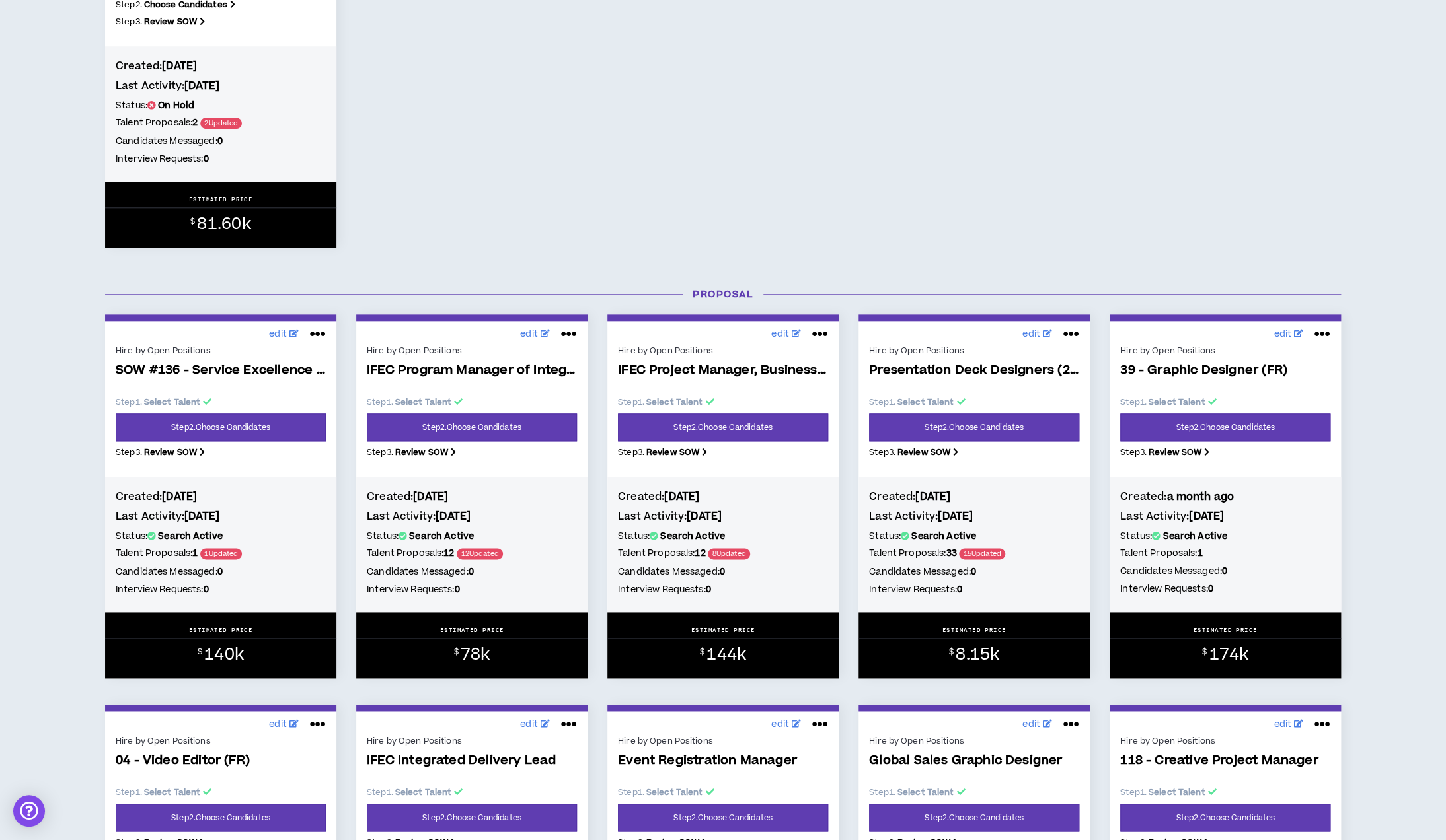
scroll to position [793, 0]
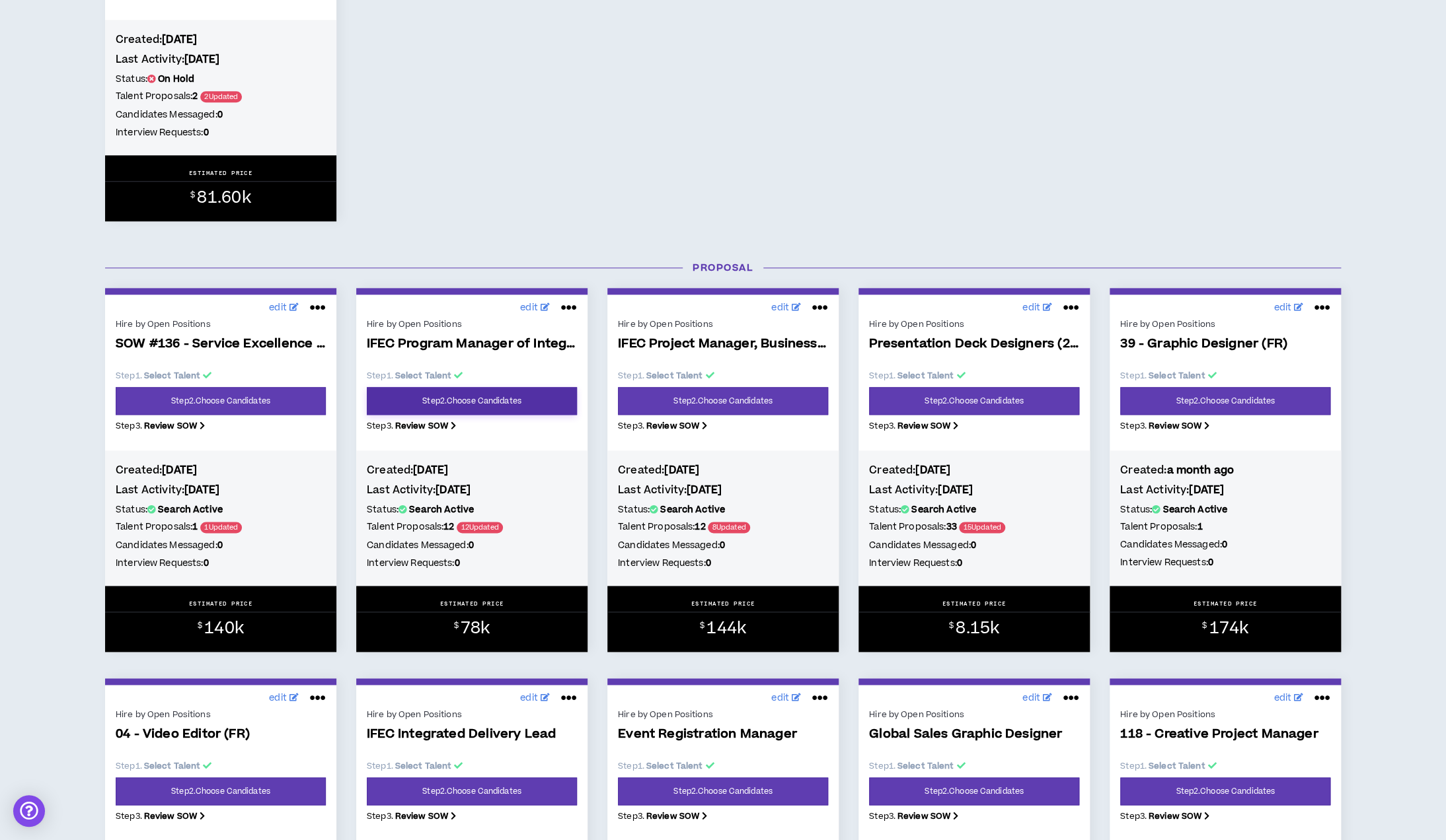
click at [429, 399] on link "Step 2 . Choose Candidates" at bounding box center [471, 401] width 210 height 28
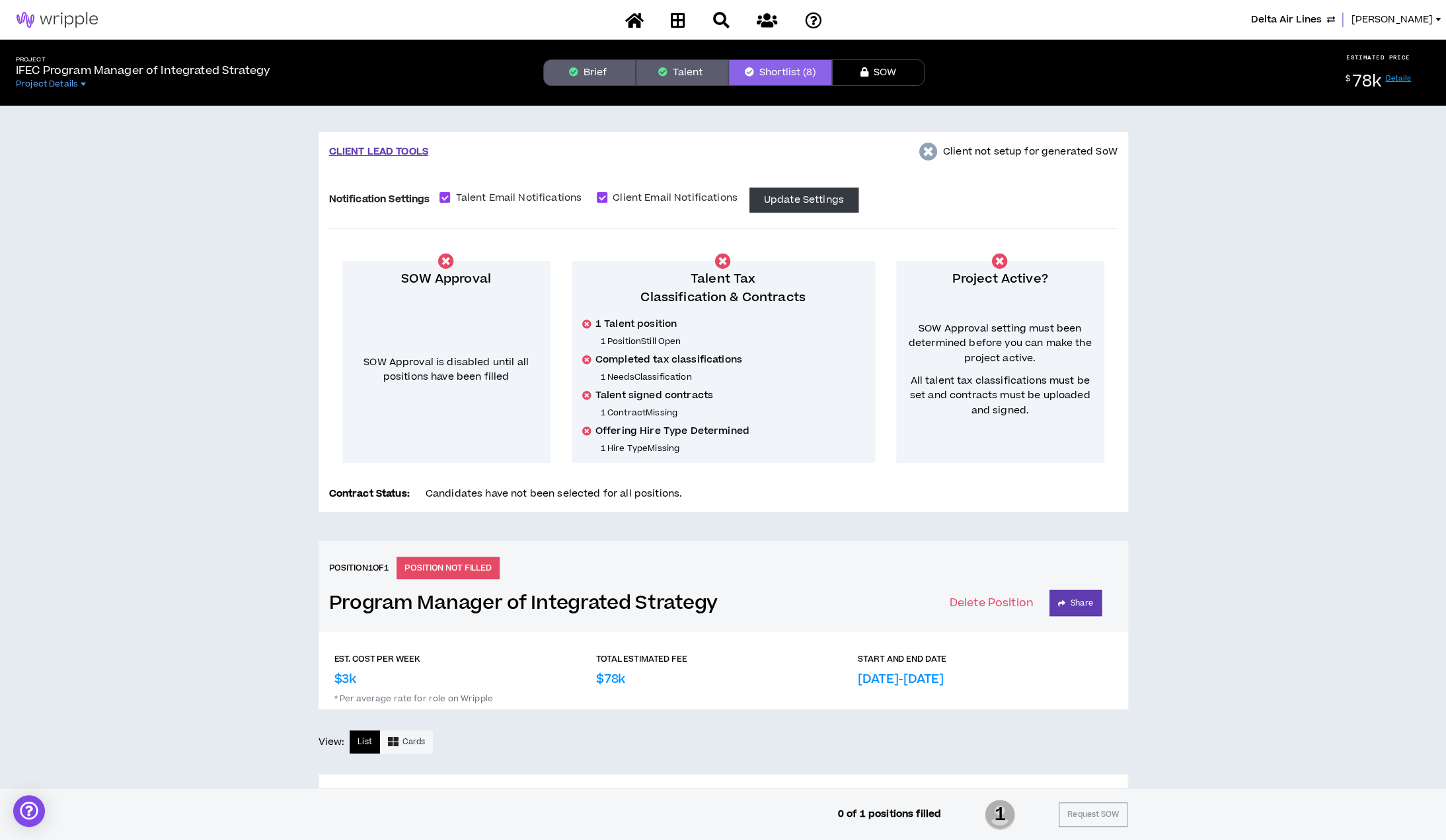
click at [663, 78] on button "Talent" at bounding box center [682, 73] width 92 height 26
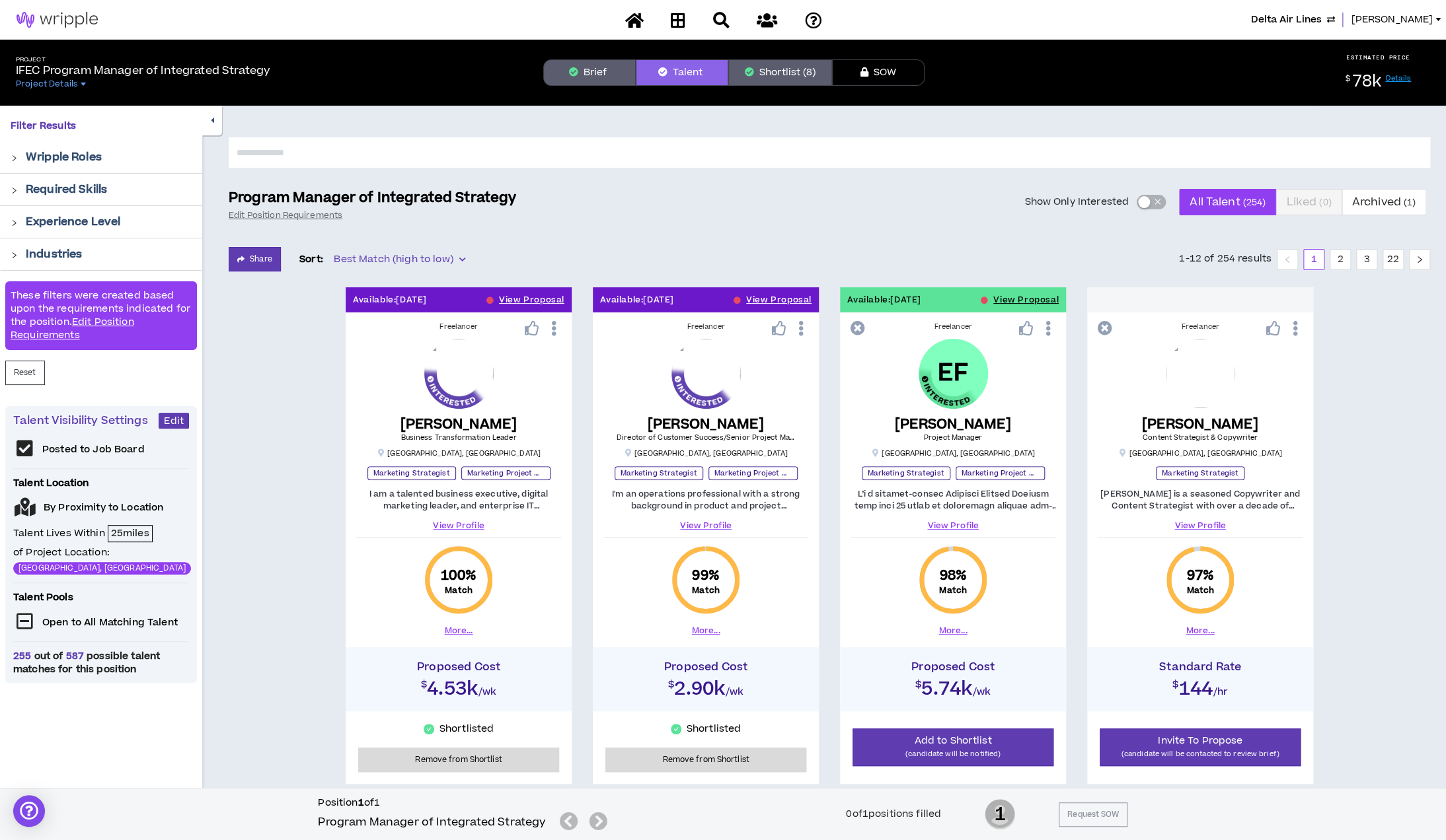
click at [1097, 202] on button "Show Only Interested" at bounding box center [1151, 202] width 29 height 15
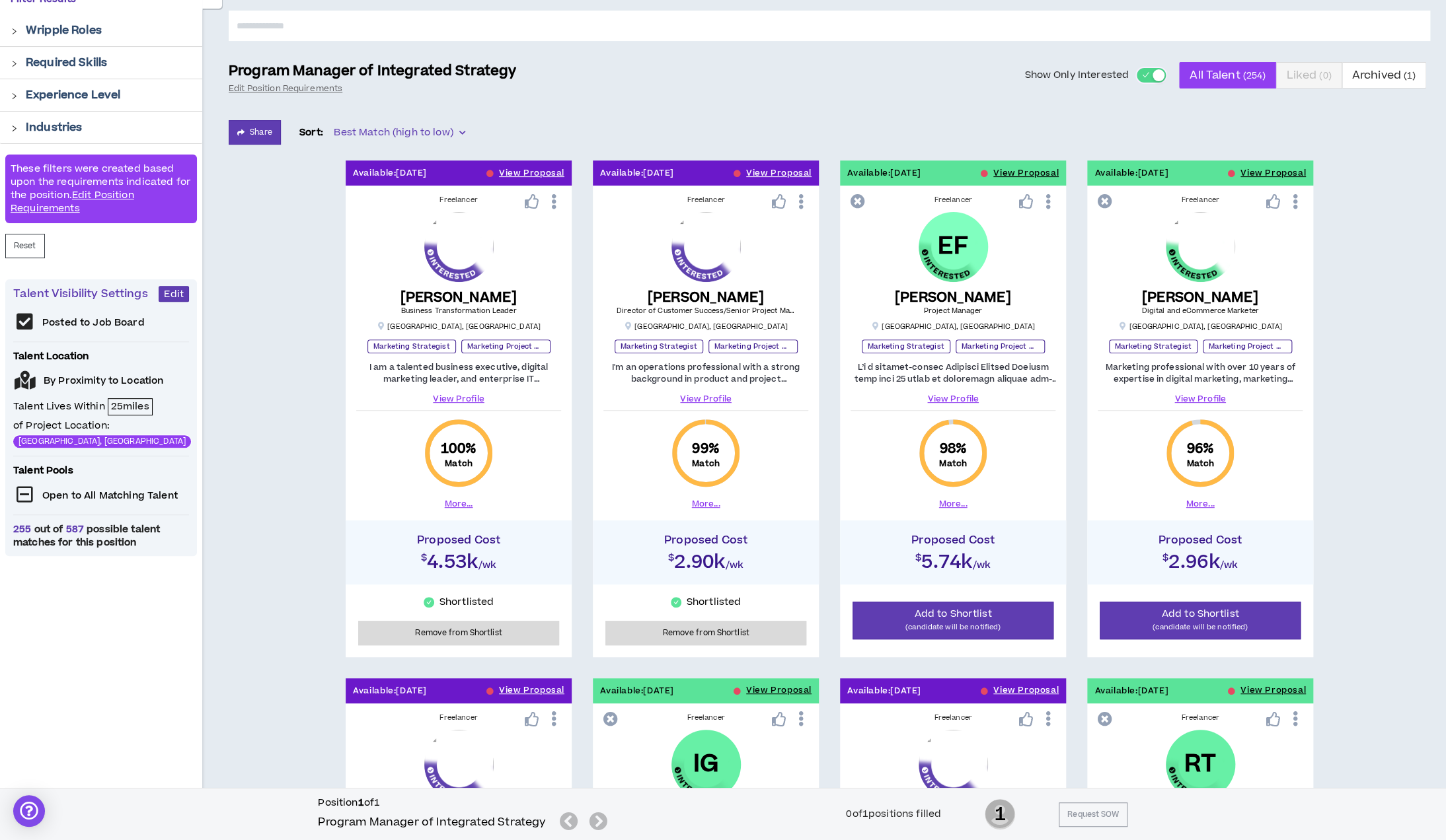
scroll to position [215, 0]
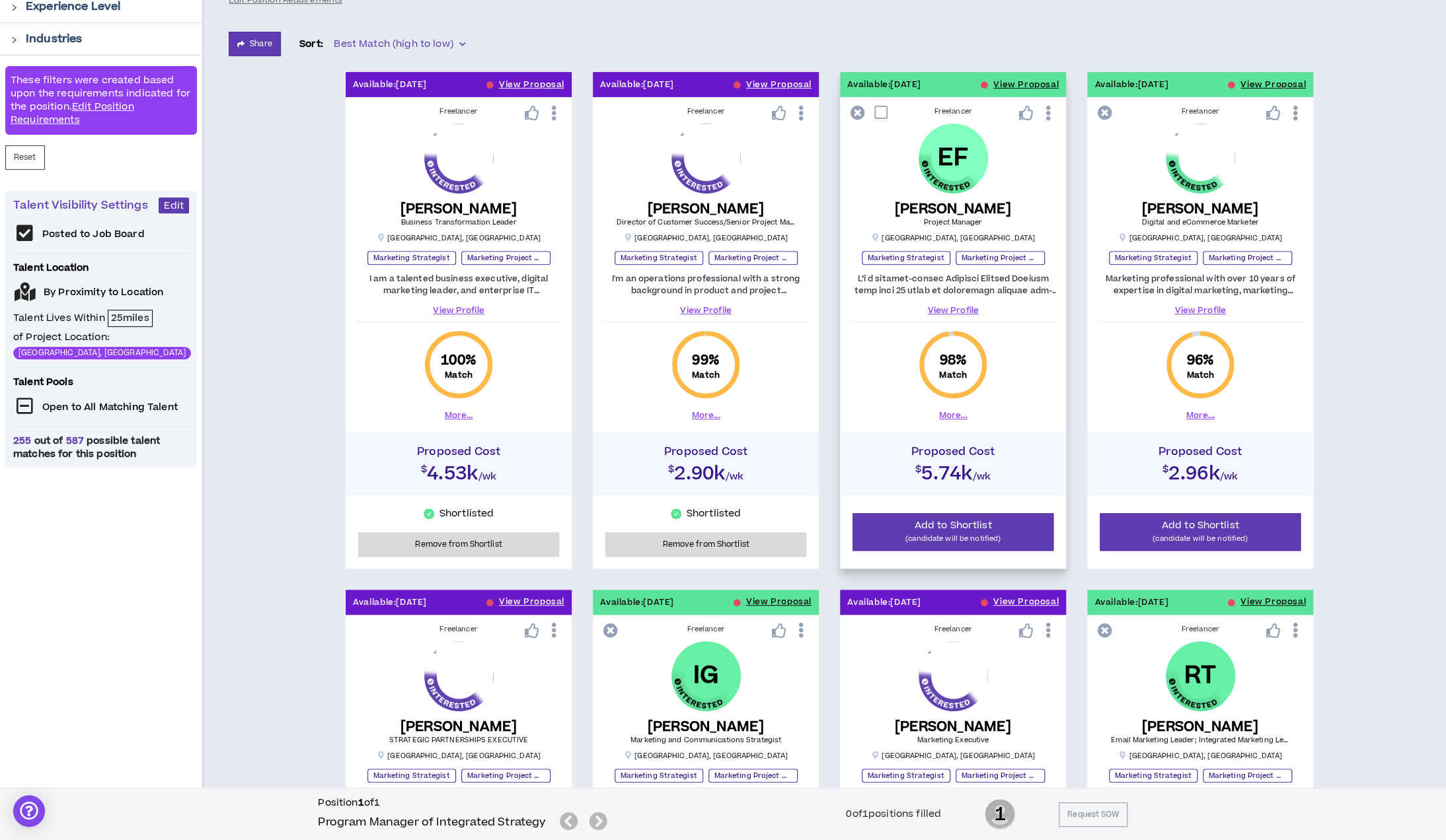
click at [954, 311] on link "View Profile" at bounding box center [953, 310] width 205 height 12
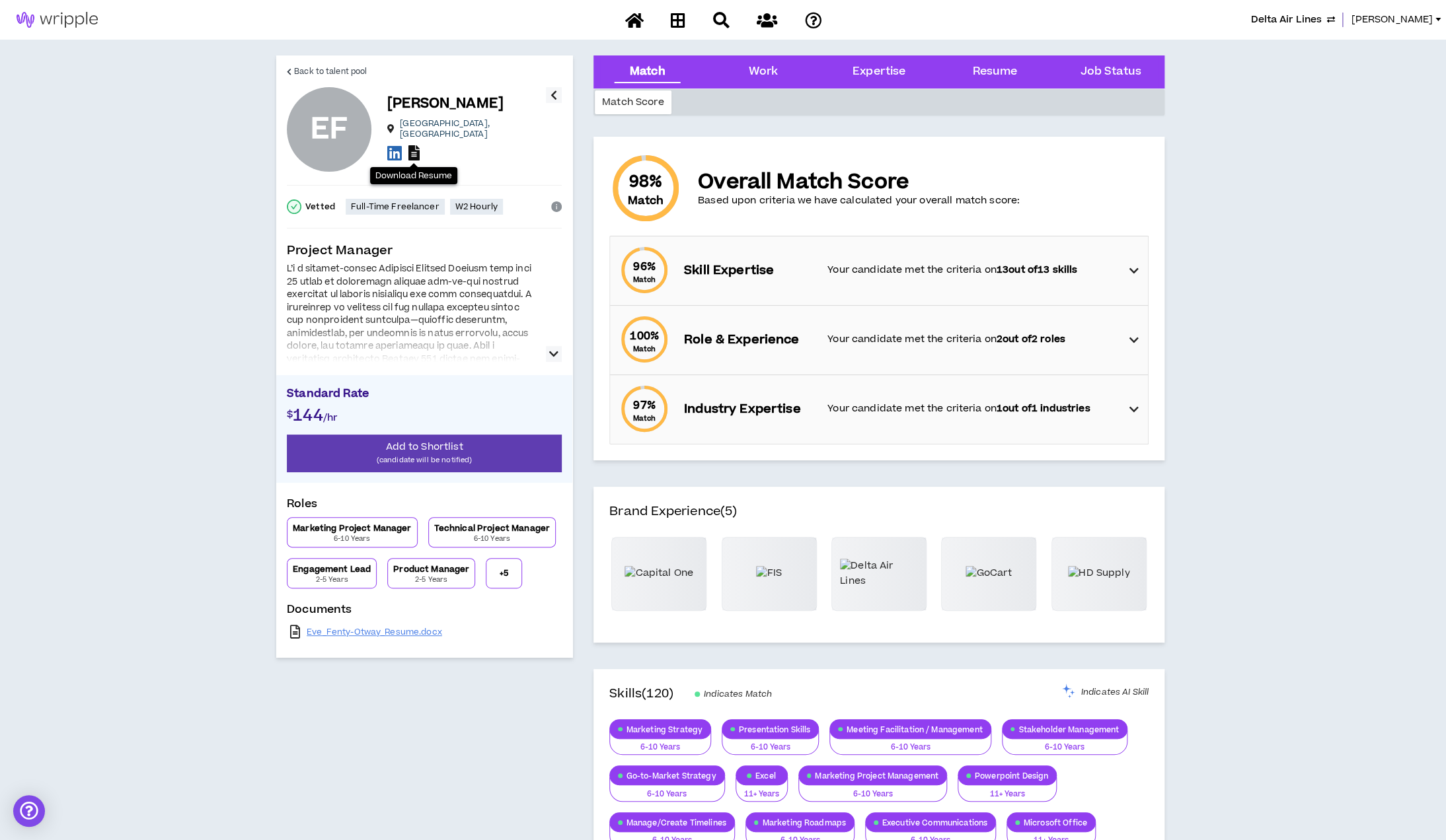
click at [418, 151] on icon at bounding box center [414, 153] width 11 height 16
click at [450, 444] on span "Add to Shortlist" at bounding box center [424, 447] width 78 height 14
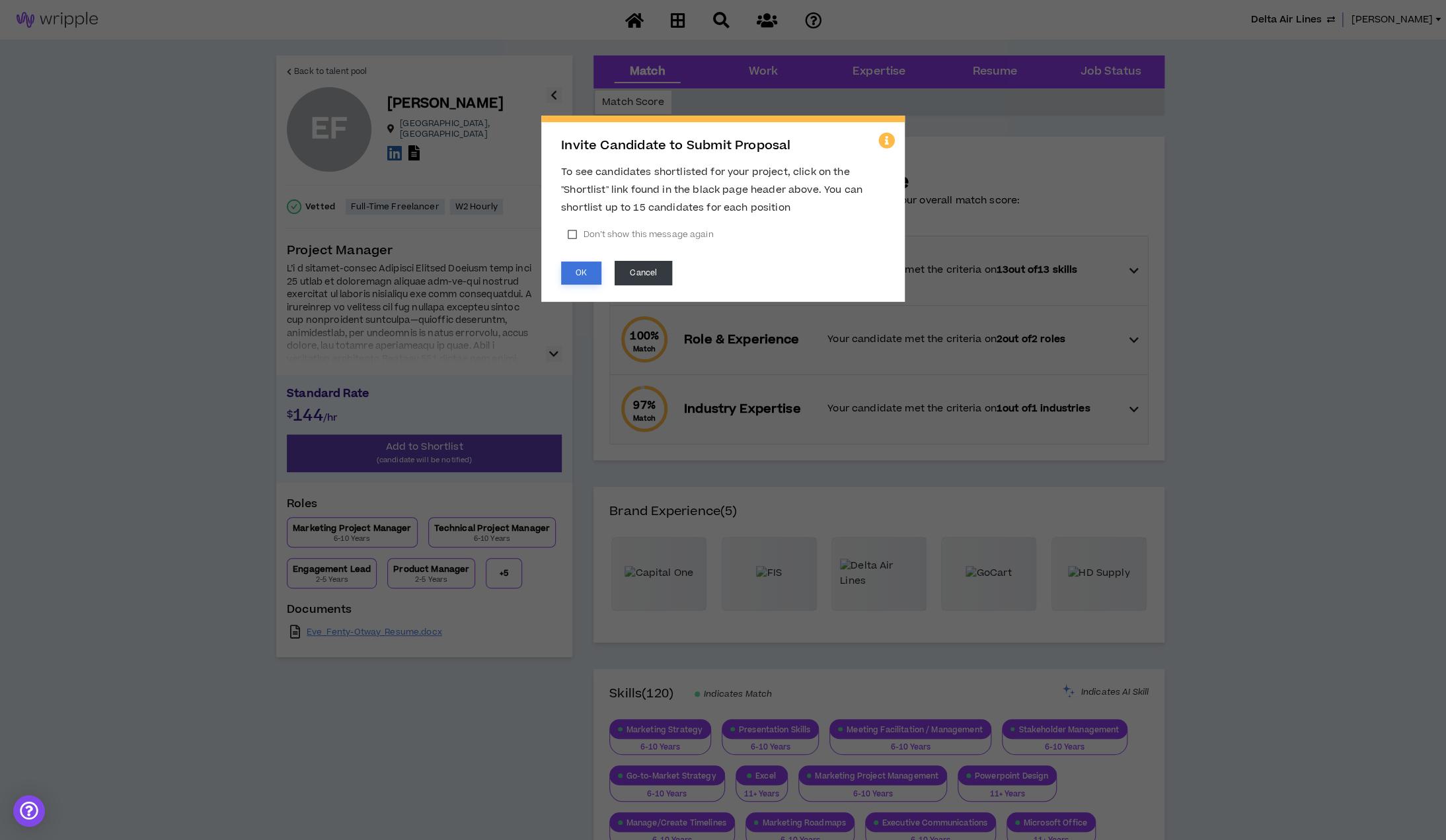
click at [581, 272] on button "OK" at bounding box center [581, 273] width 40 height 23
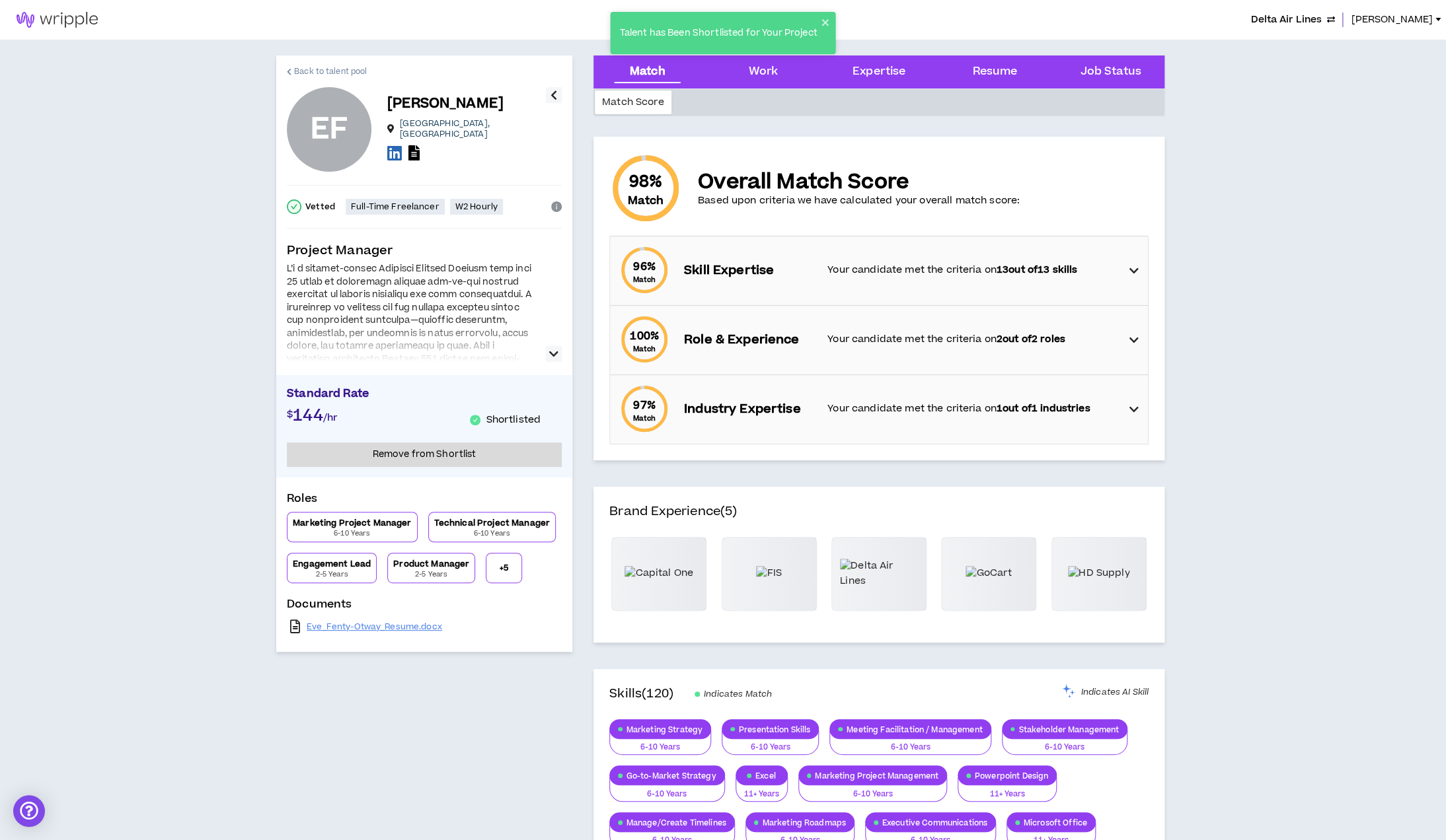
click at [354, 70] on span "Back to talent pool" at bounding box center [331, 71] width 73 height 12
